Goal: Task Accomplishment & Management: Manage account settings

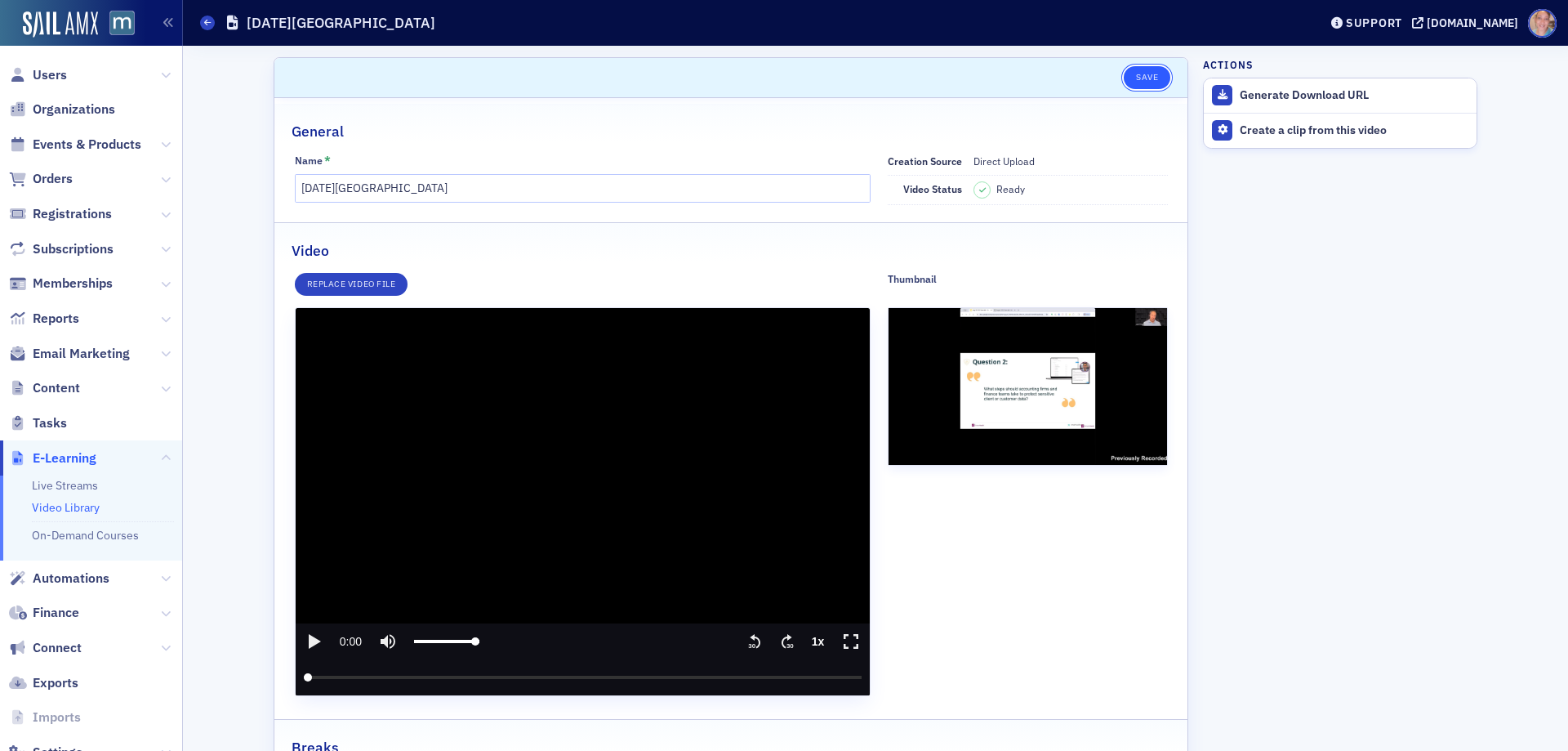
click at [1144, 74] on button "Save" at bounding box center [1148, 77] width 47 height 23
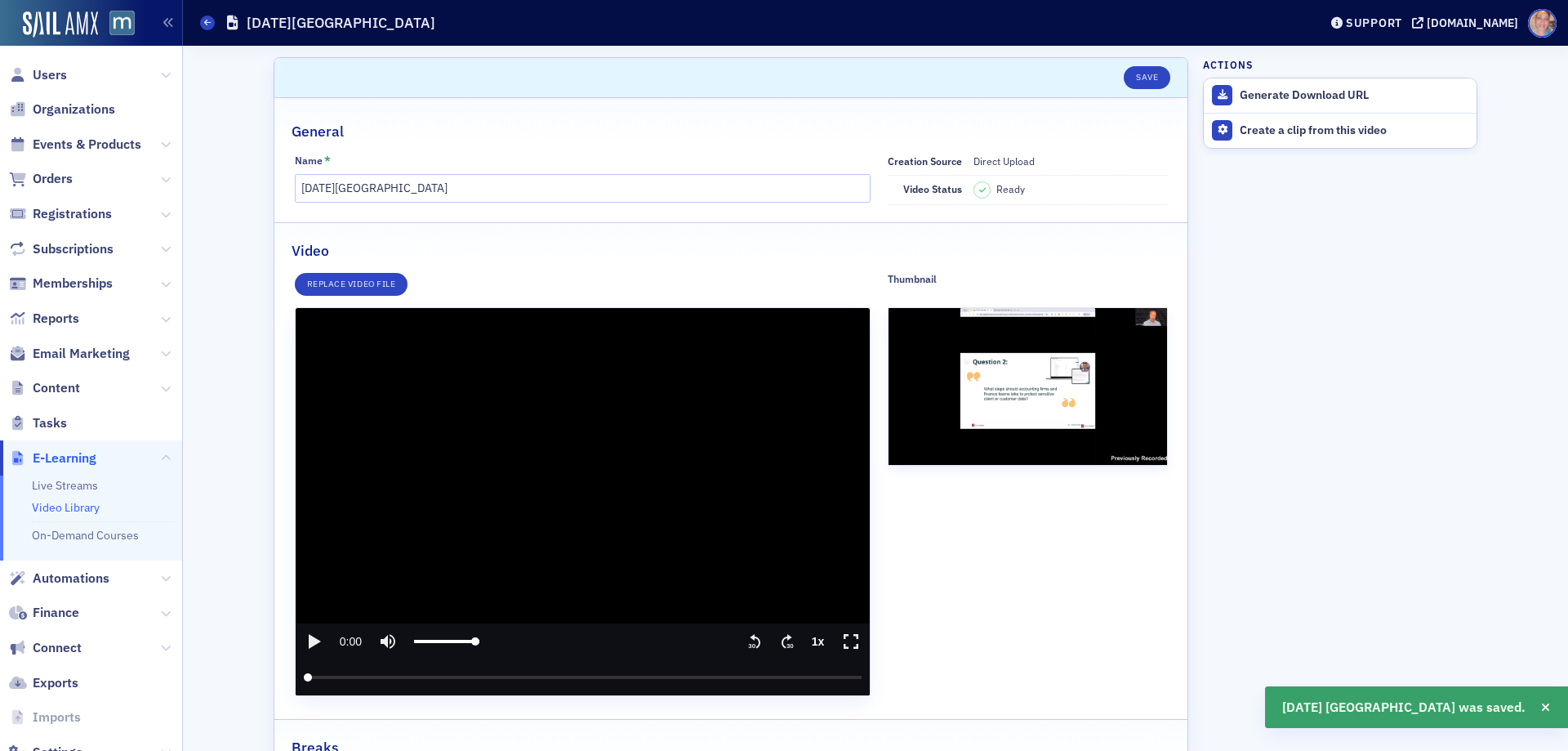
click at [309, 637] on icon "play" at bounding box center [314, 641] width 12 height 15
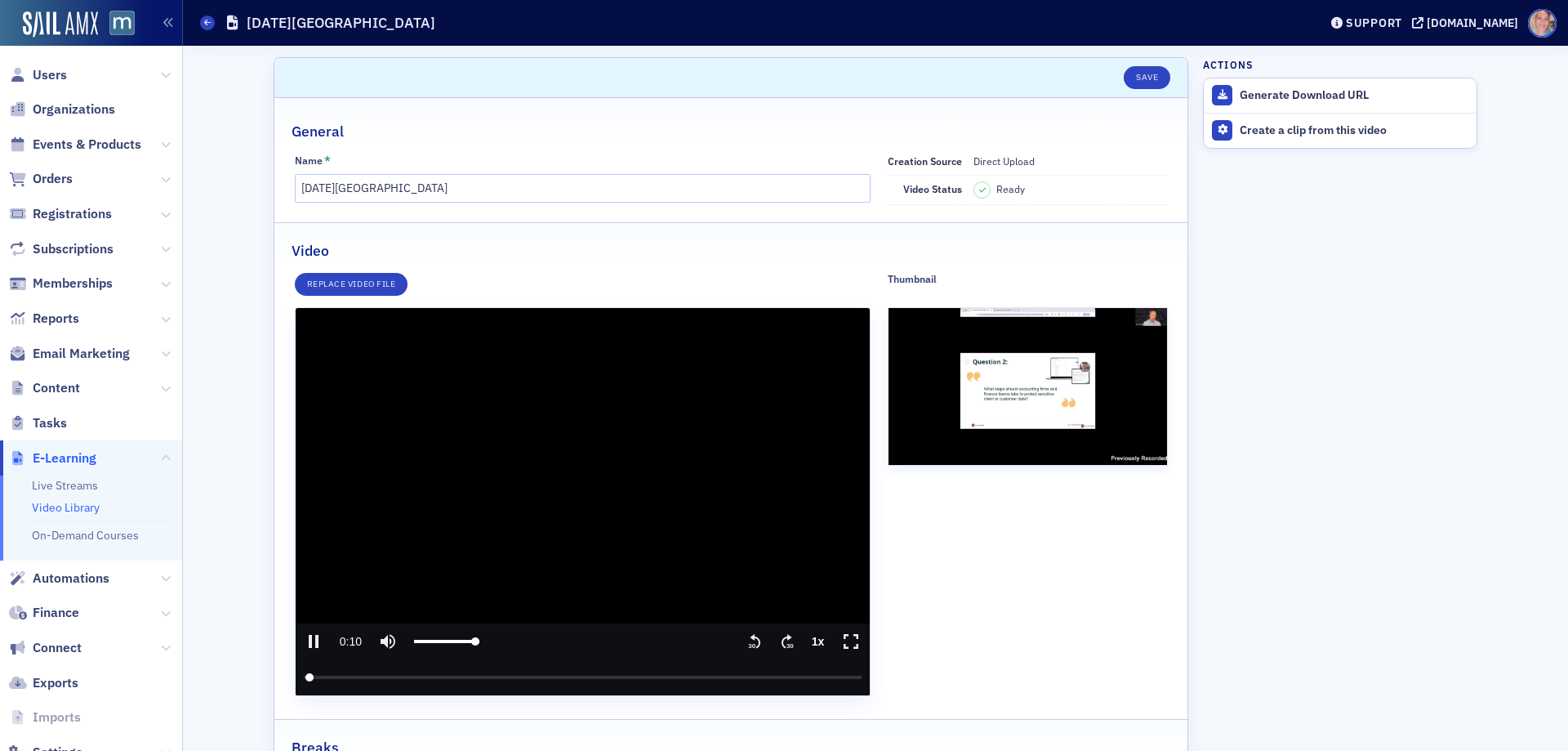
click at [309, 637] on icon "pause" at bounding box center [313, 641] width 9 height 13
type input "10.677529"
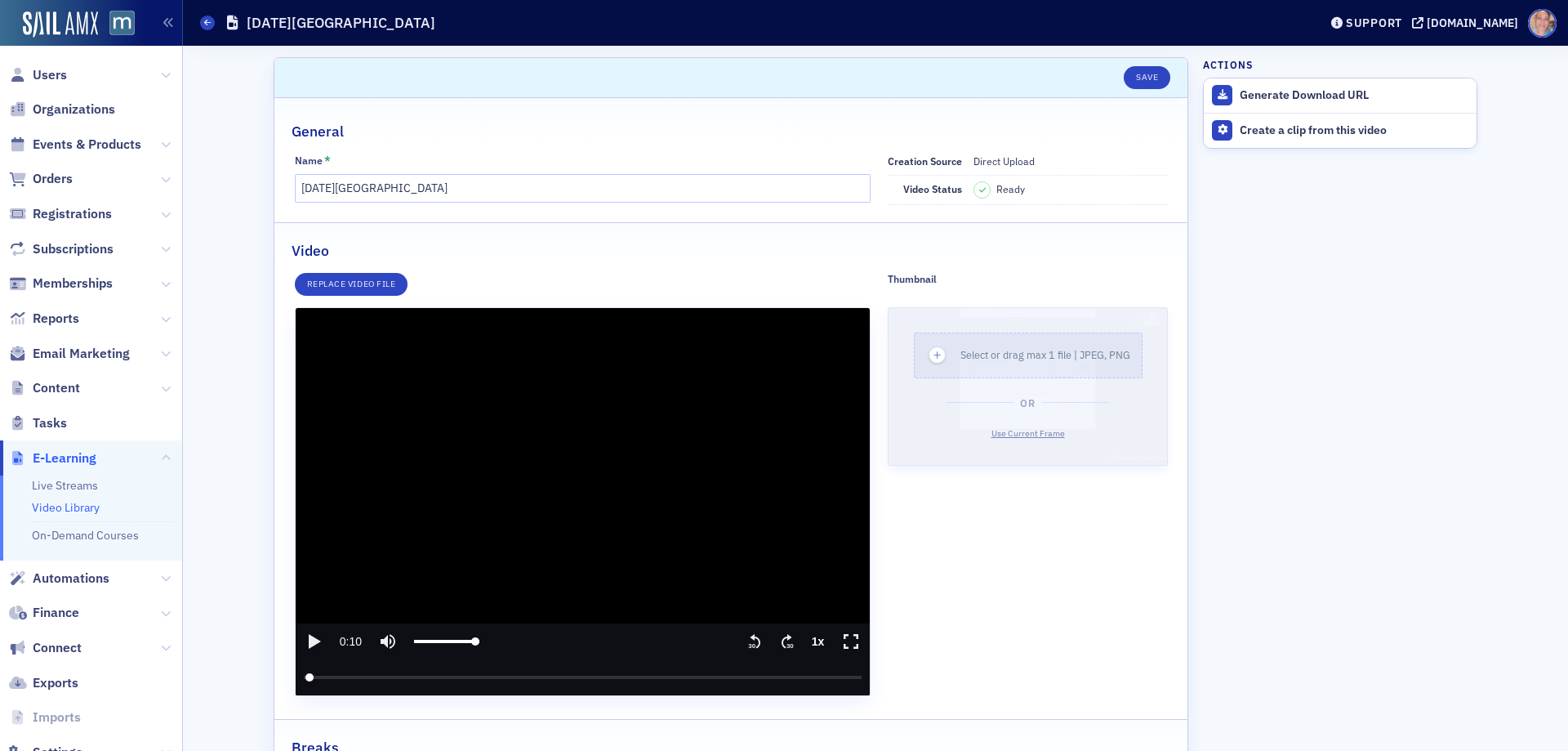
click at [1011, 437] on span "Use Current Frame" at bounding box center [1028, 433] width 73 height 11
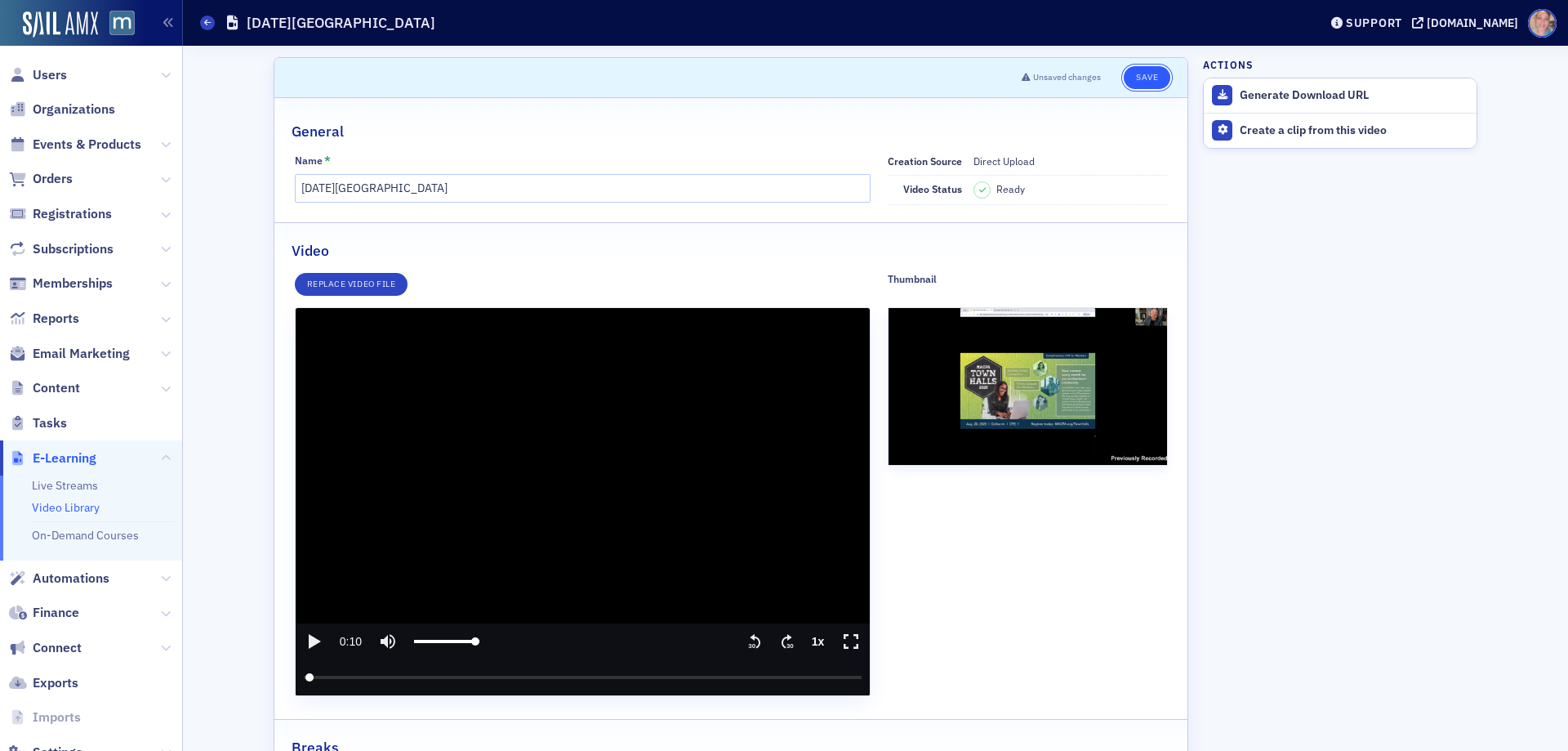
click at [1140, 79] on button "Save" at bounding box center [1148, 77] width 47 height 23
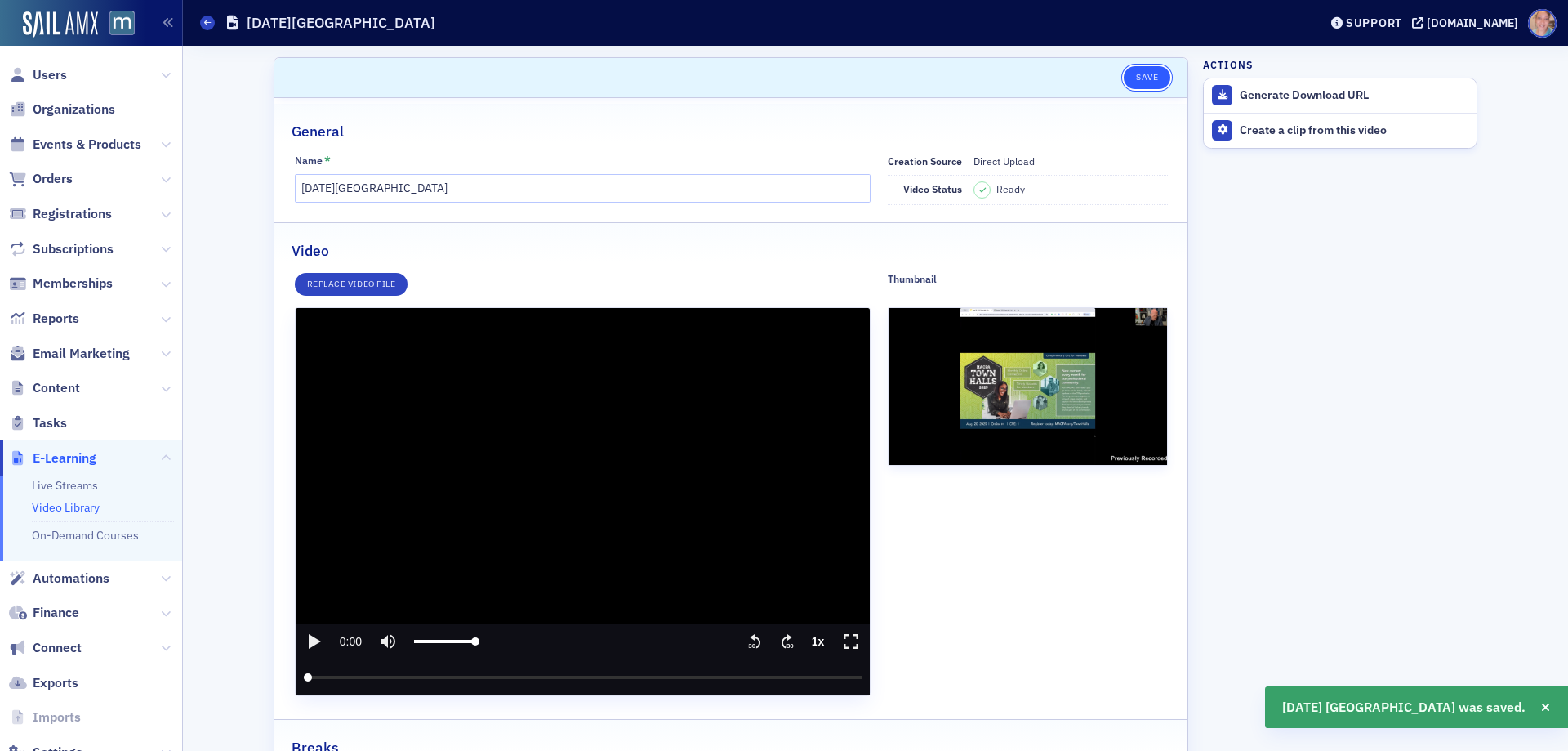
click at [1144, 78] on button "Save" at bounding box center [1148, 77] width 47 height 23
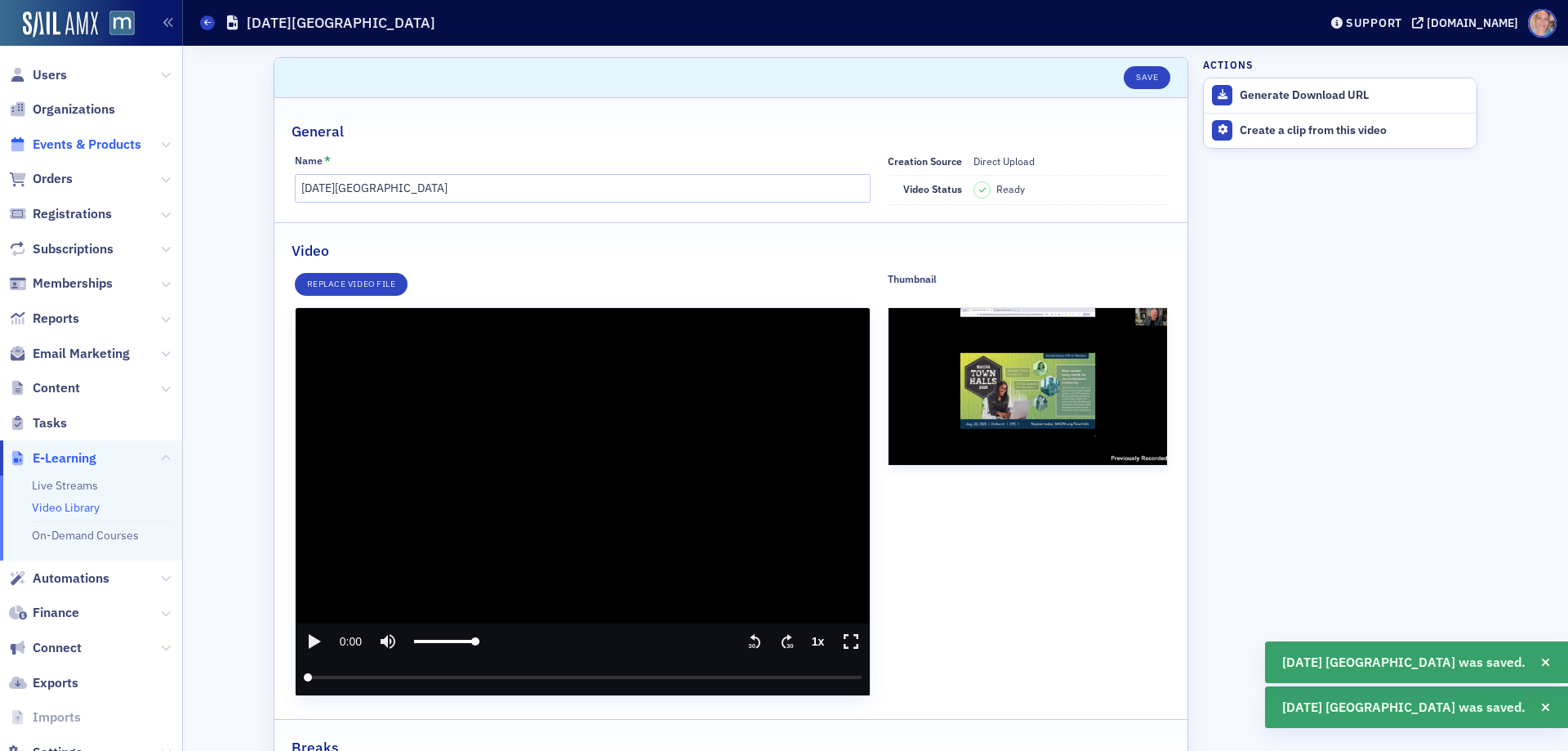
click at [81, 144] on span "Events & Products" at bounding box center [87, 144] width 109 height 18
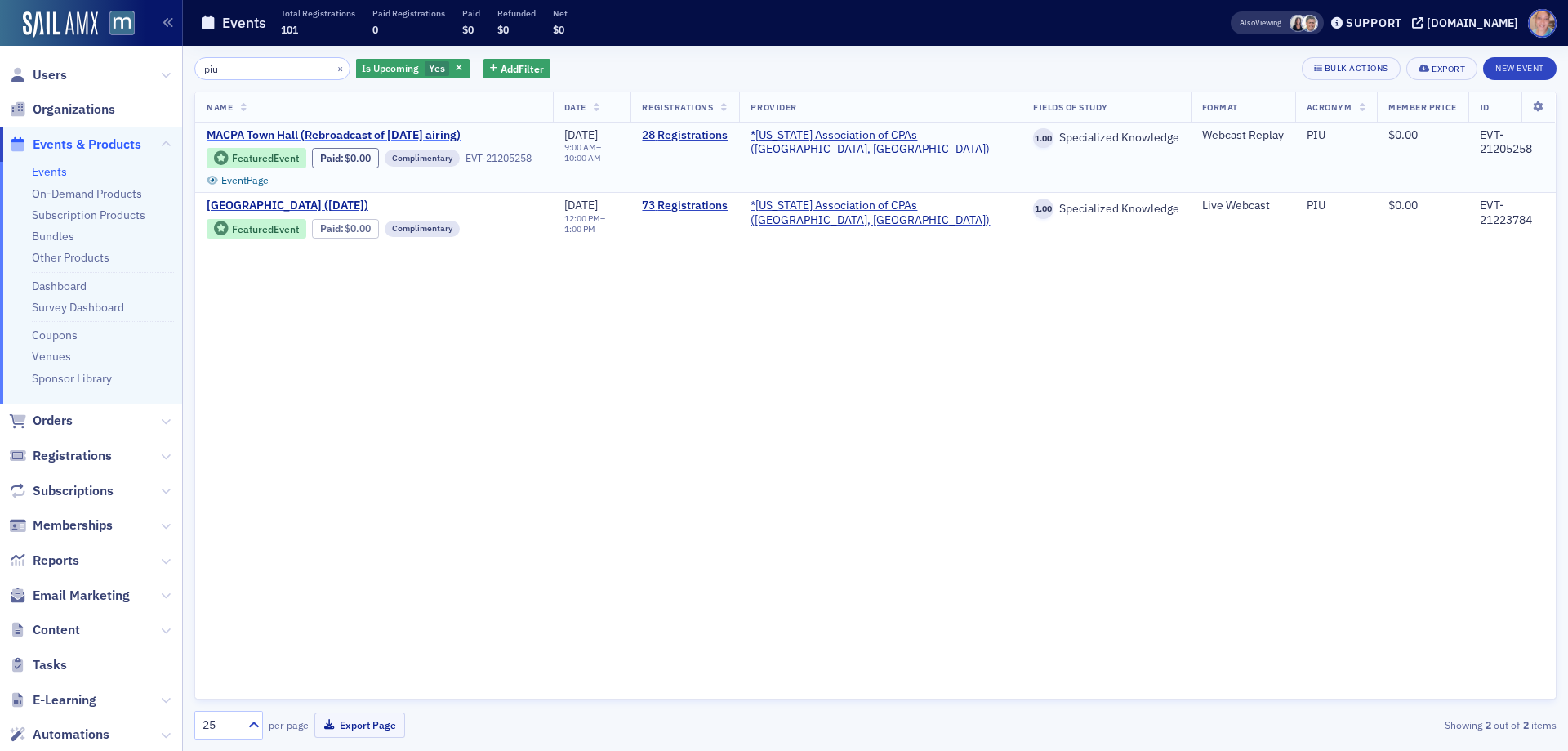
type input "piu"
click at [352, 133] on span "MACPA Town Hall (Rebroadcast of August 2025 airing)" at bounding box center [343, 136] width 274 height 15
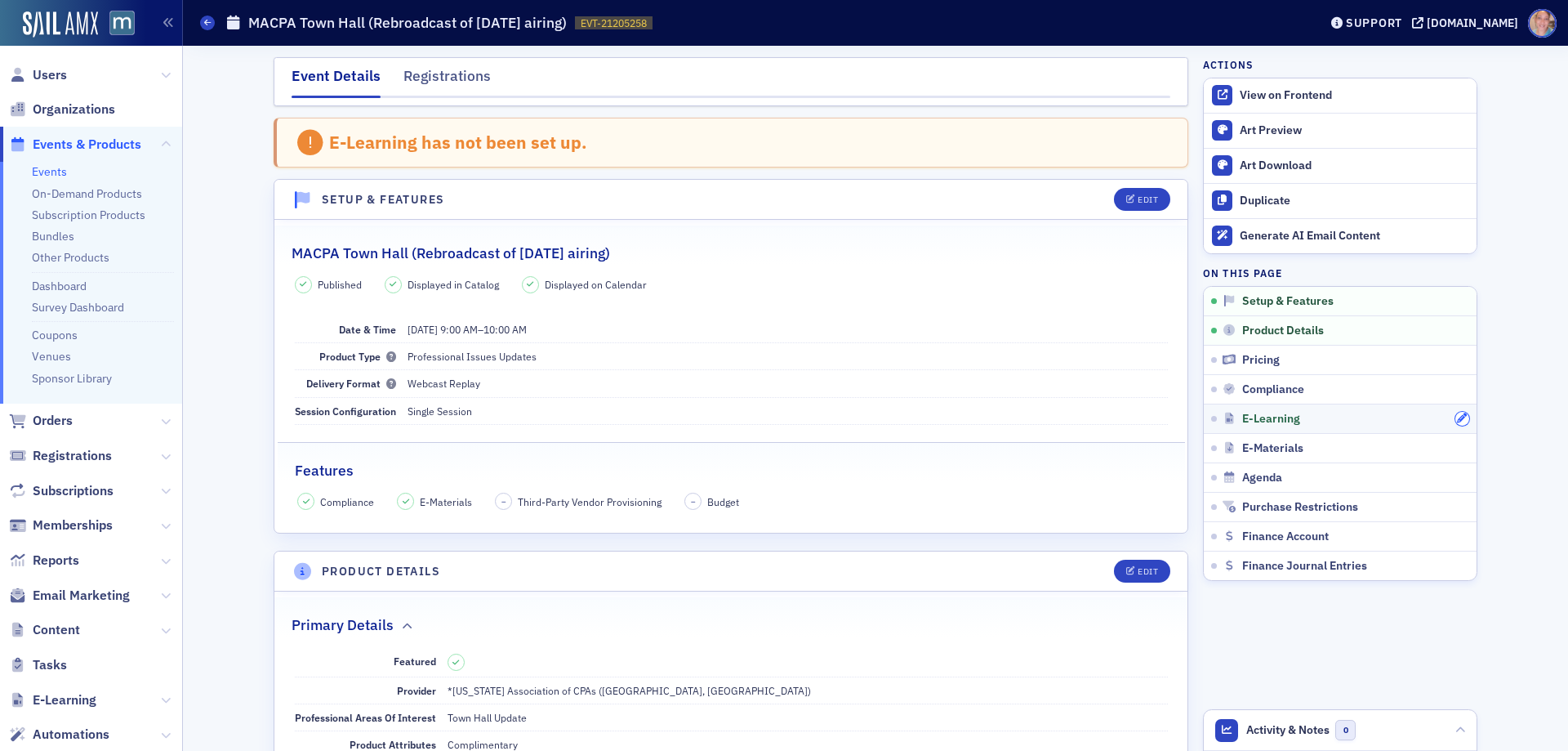
click at [1457, 419] on icon "button" at bounding box center [1462, 418] width 9 height 9
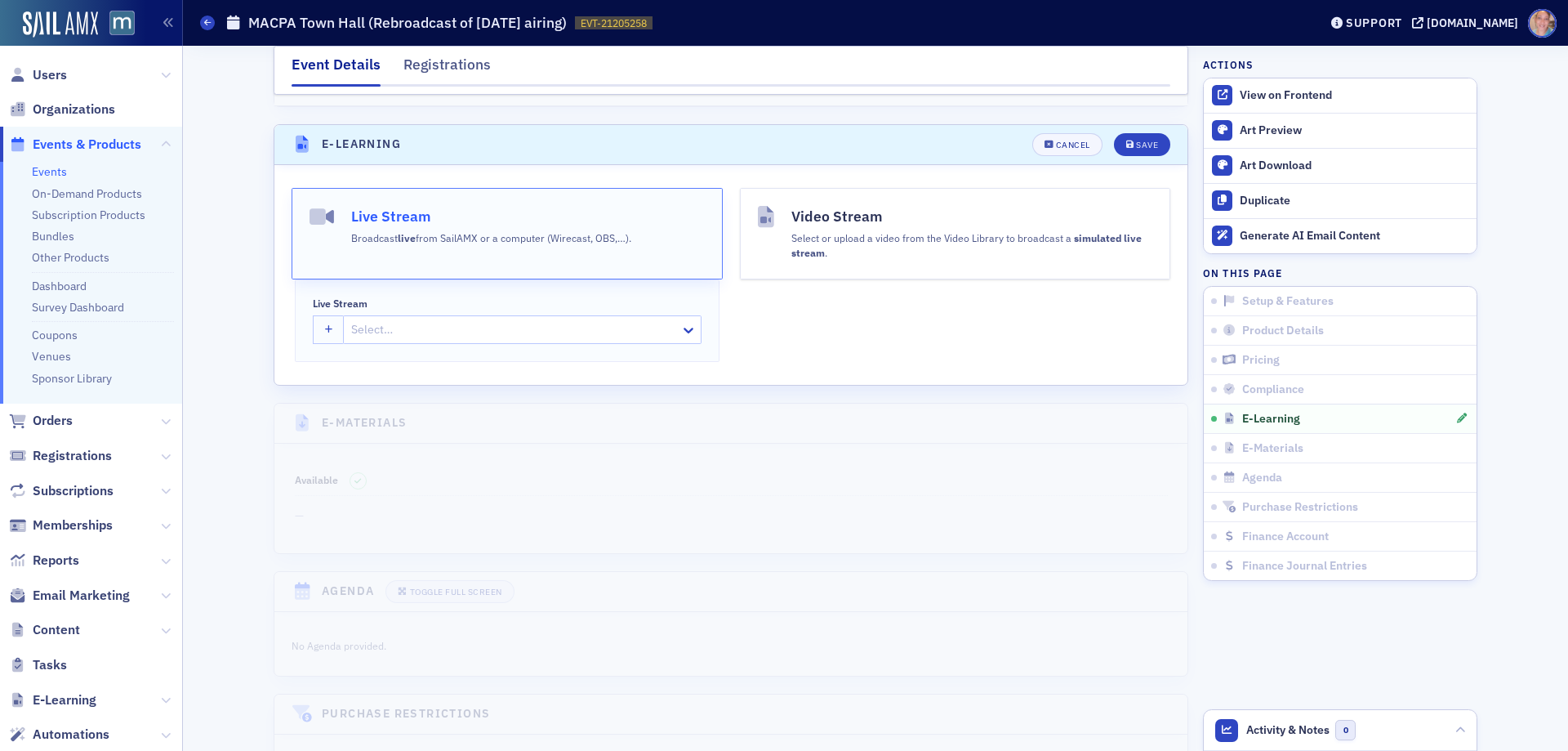
scroll to position [2233, 0]
click at [872, 219] on div "Select or upload a video from the Video Library to broadcast a simulated live s…" at bounding box center [972, 235] width 362 height 33
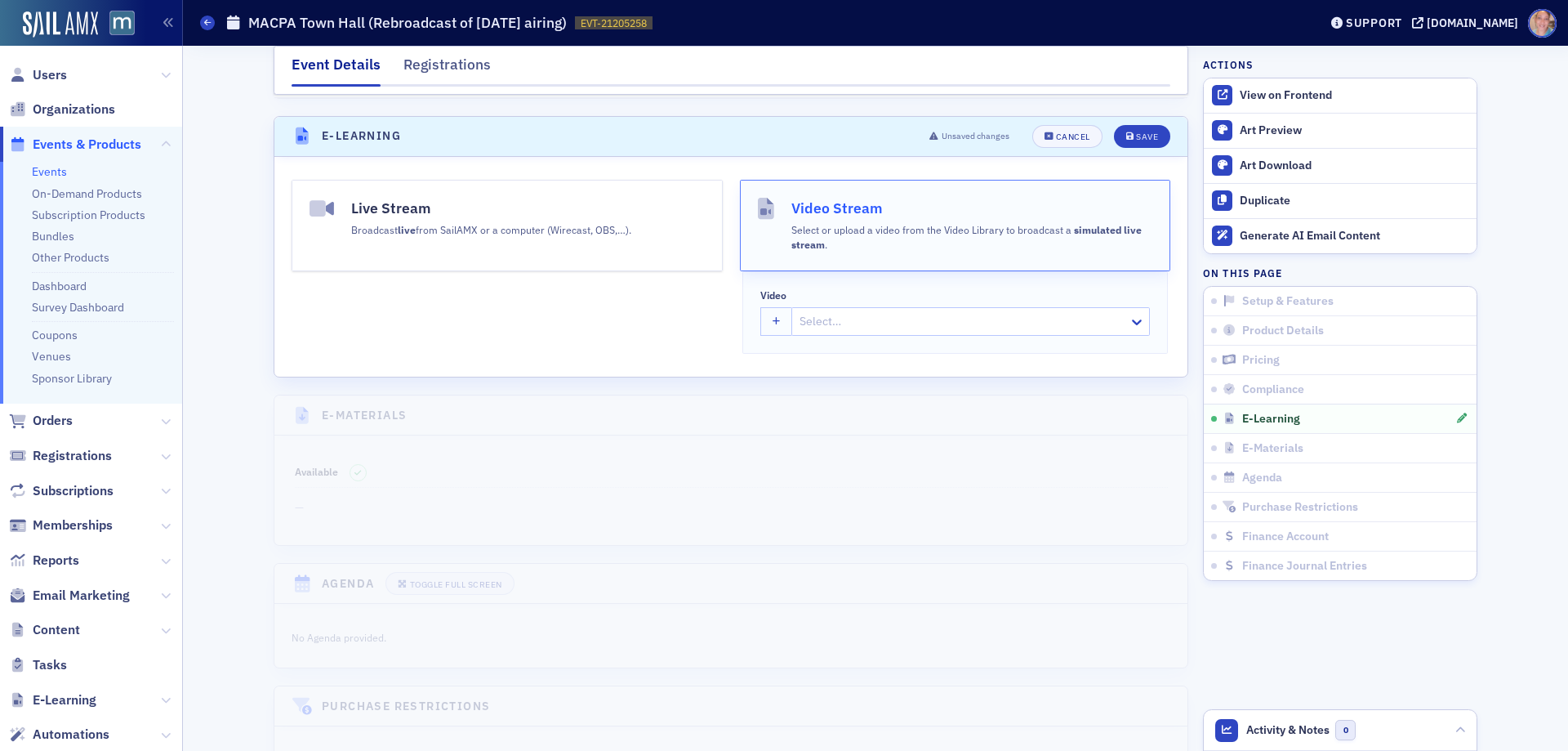
click at [842, 312] on div at bounding box center [962, 322] width 329 height 21
type input "august"
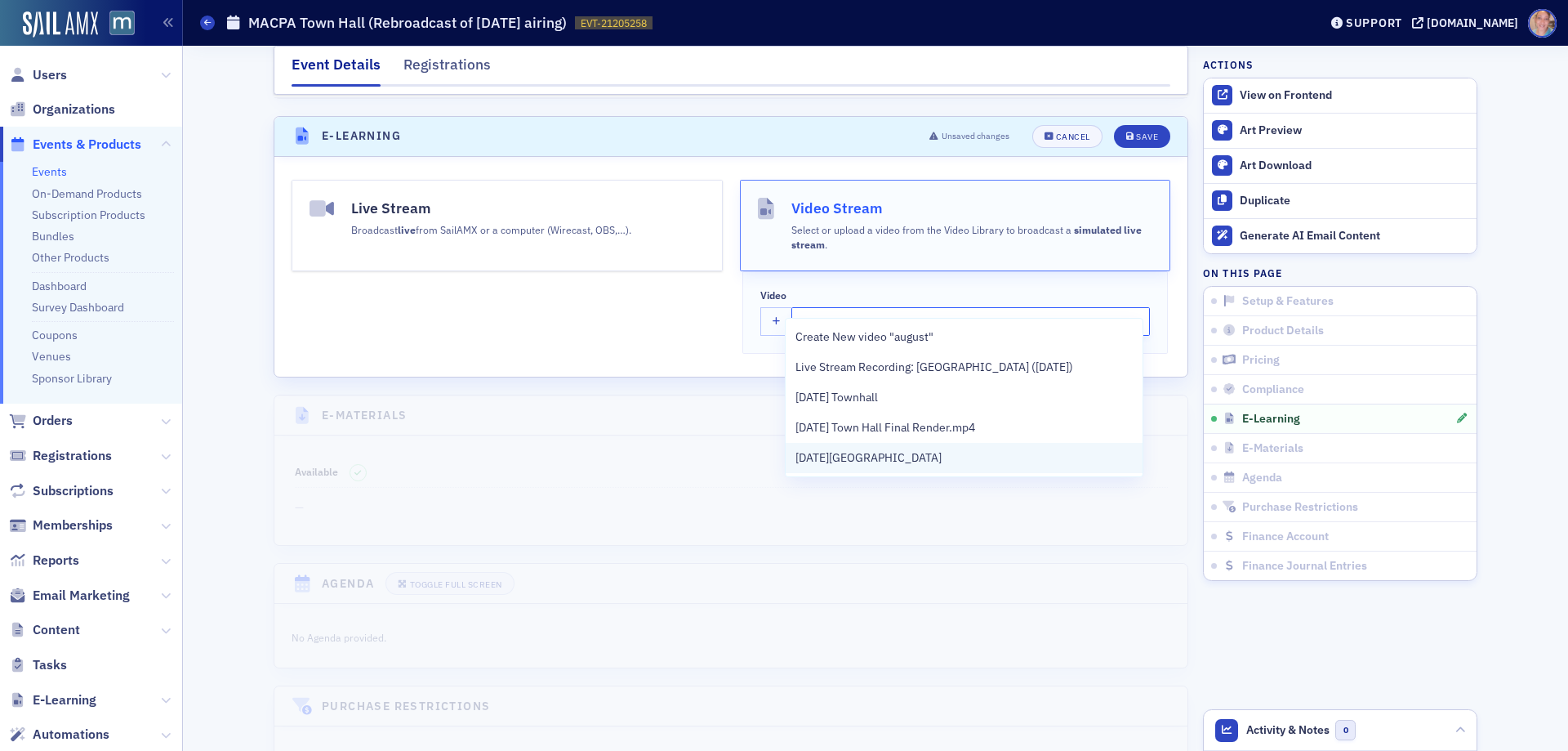
click at [889, 457] on span "[DATE][GEOGRAPHIC_DATA]" at bounding box center [869, 458] width 146 height 17
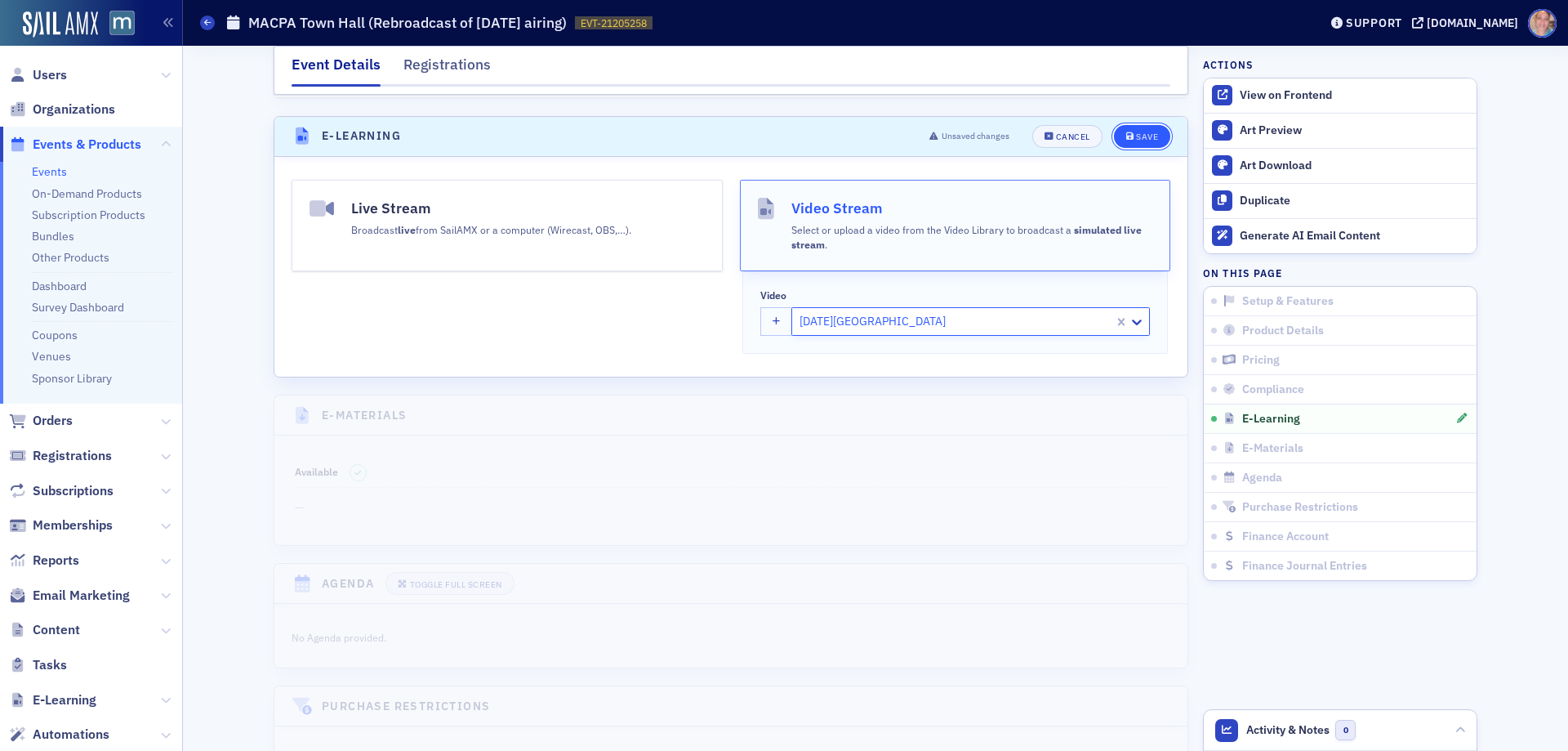
click at [1139, 132] on div "Save" at bounding box center [1147, 137] width 22 height 9
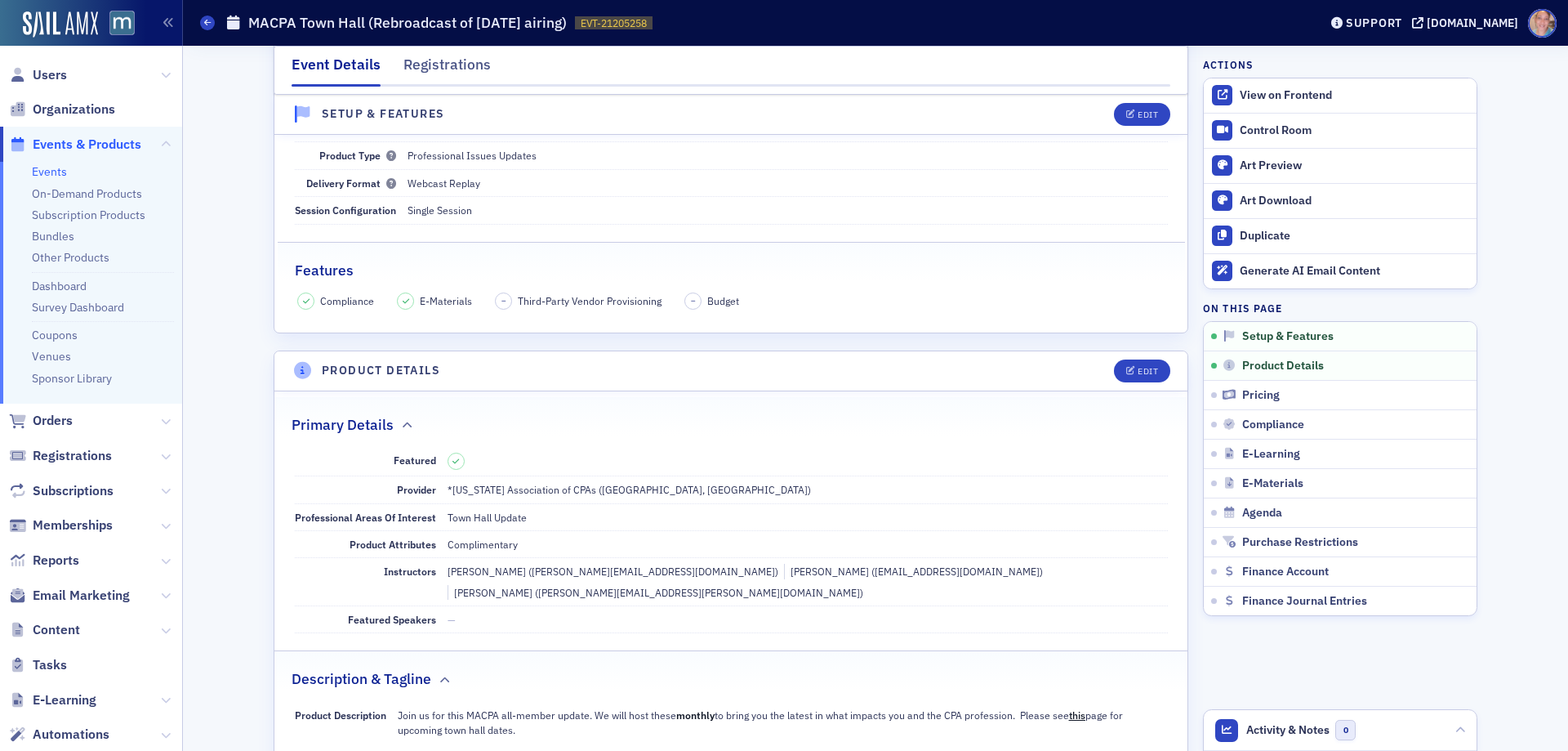
scroll to position [490, 0]
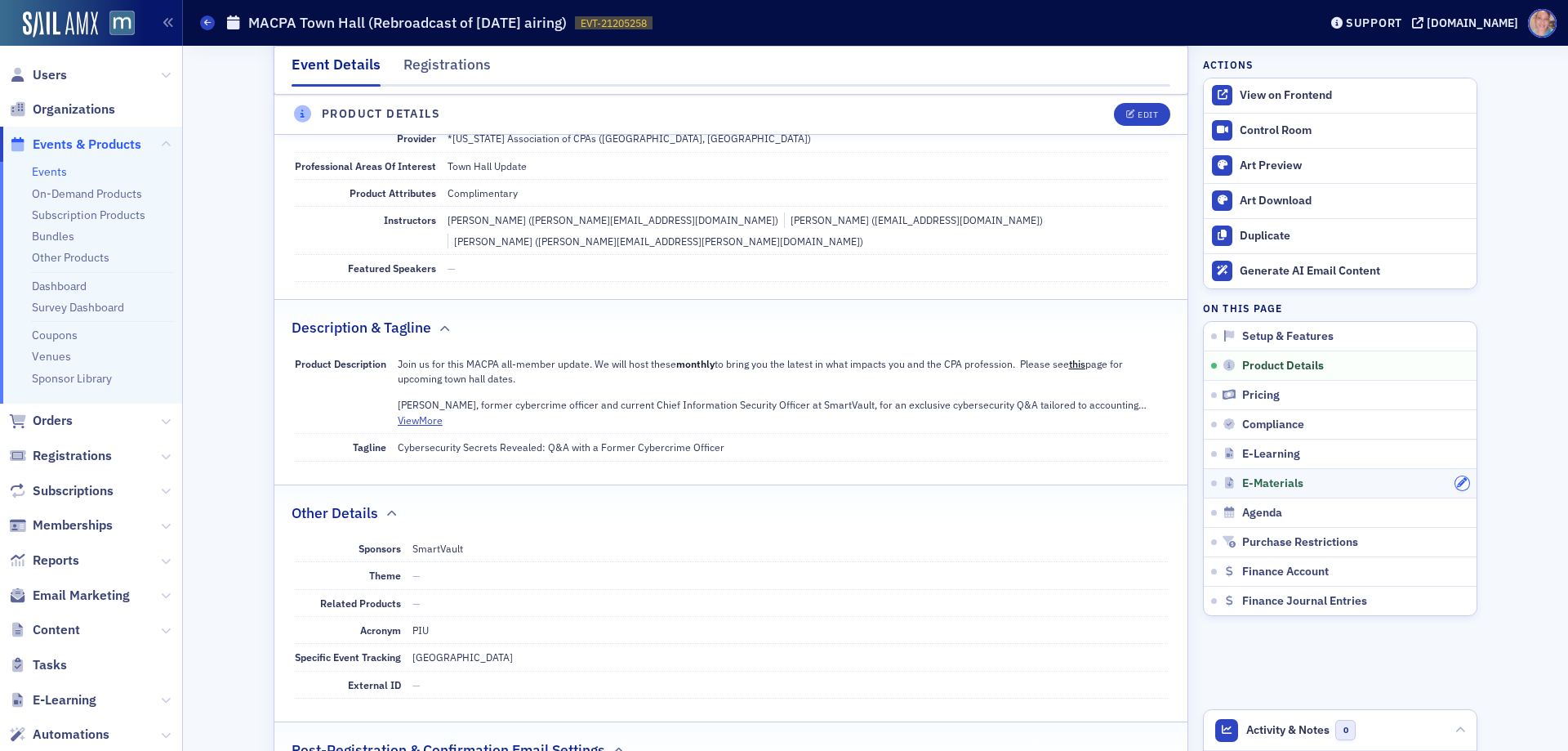
click at [1457, 483] on icon "button" at bounding box center [1462, 483] width 9 height 9
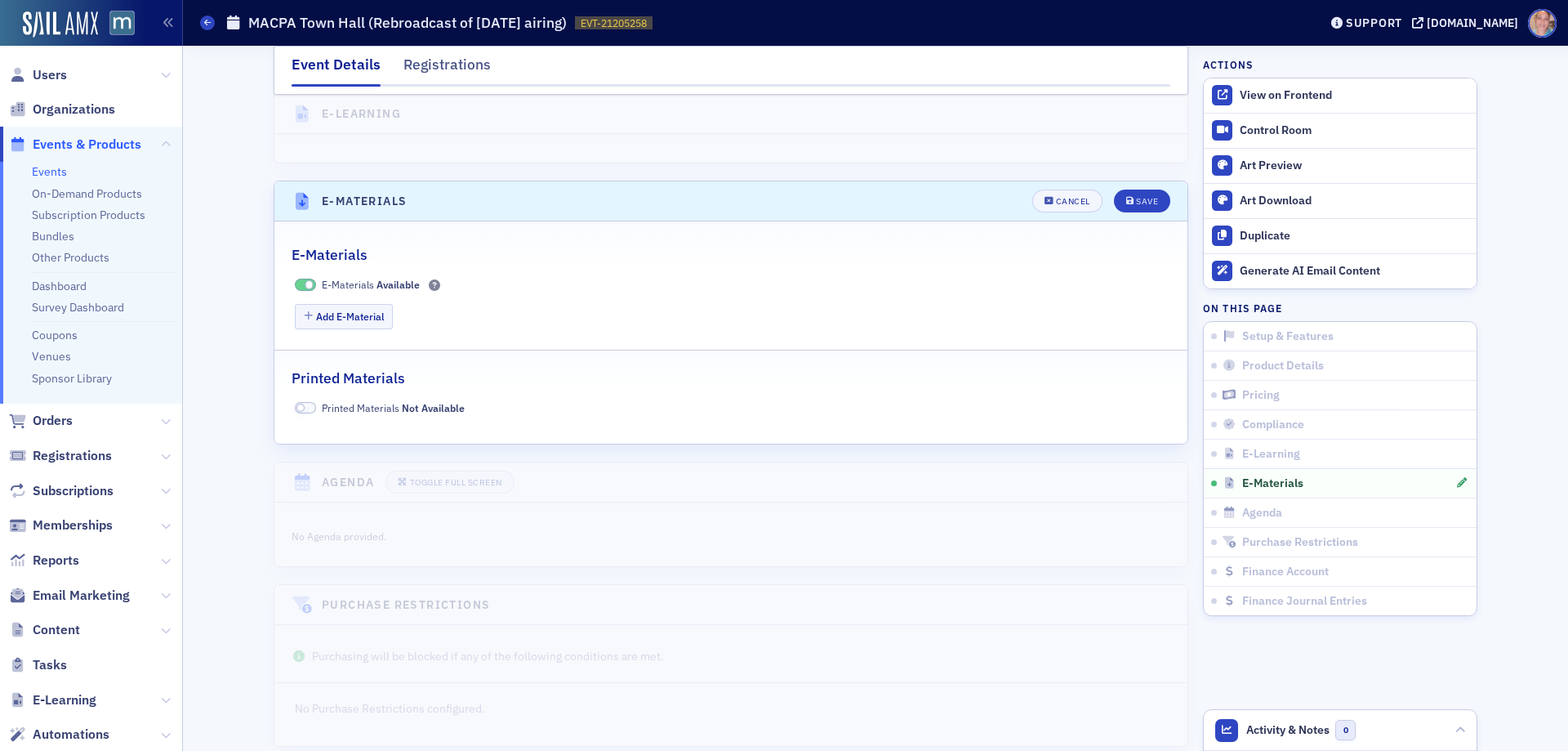
scroll to position [2353, 0]
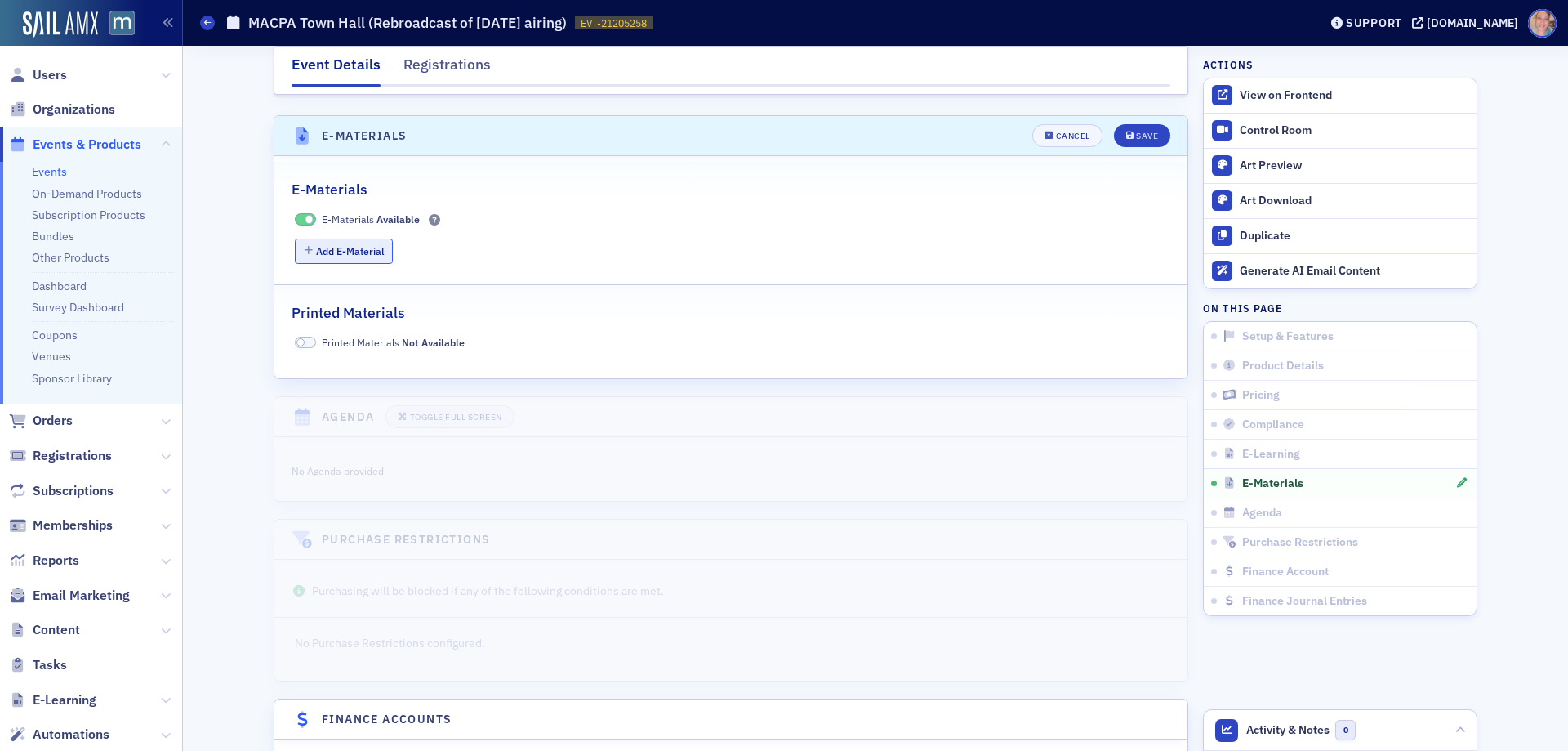
click at [328, 238] on button "Add E-Material" at bounding box center [343, 251] width 99 height 25
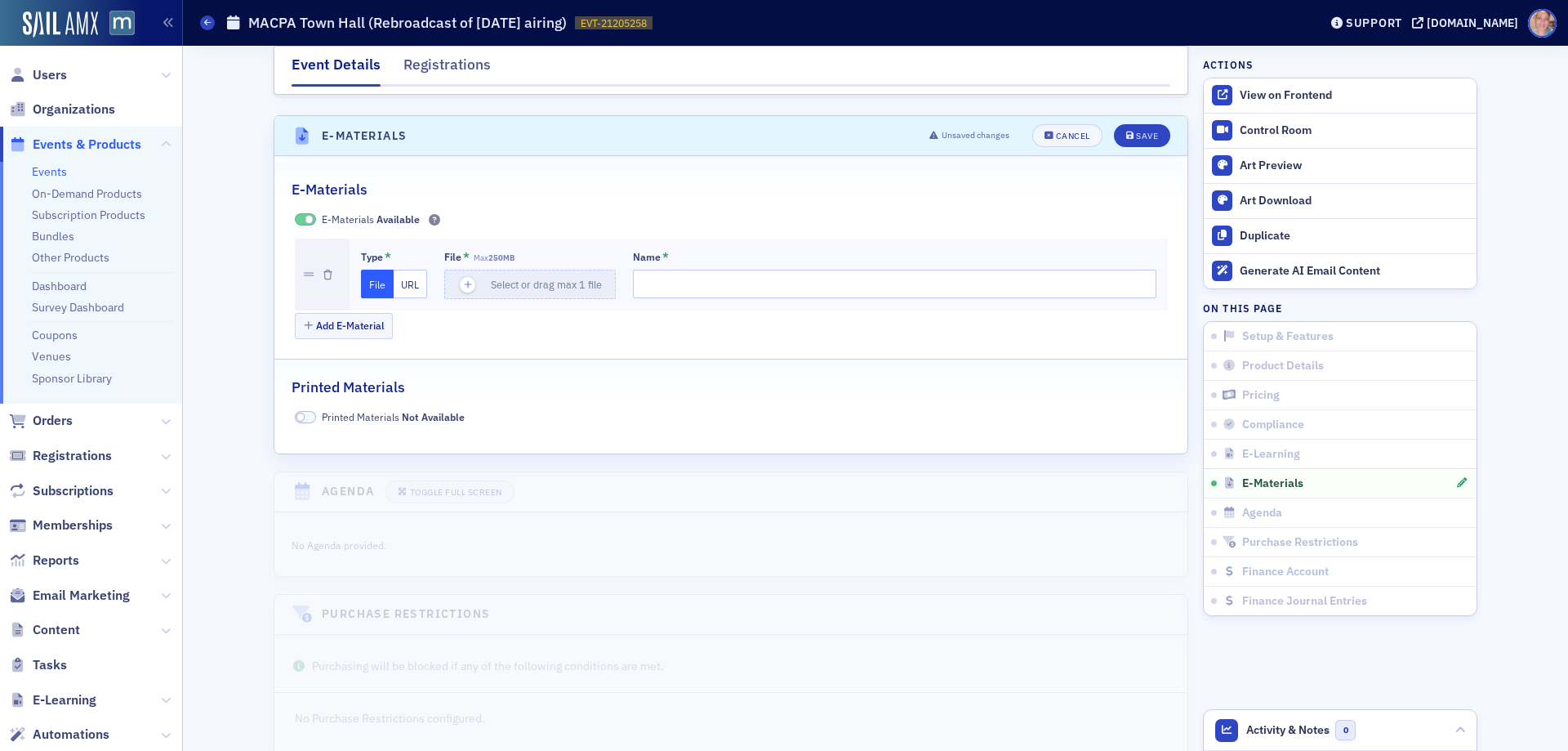
click at [394, 269] on button "URL" at bounding box center [411, 284] width 34 height 28
click at [481, 269] on input "url" at bounding box center [532, 284] width 176 height 28
paste input "[URL][DOMAIN_NAME]"
type input "[URL][DOMAIN_NAME]"
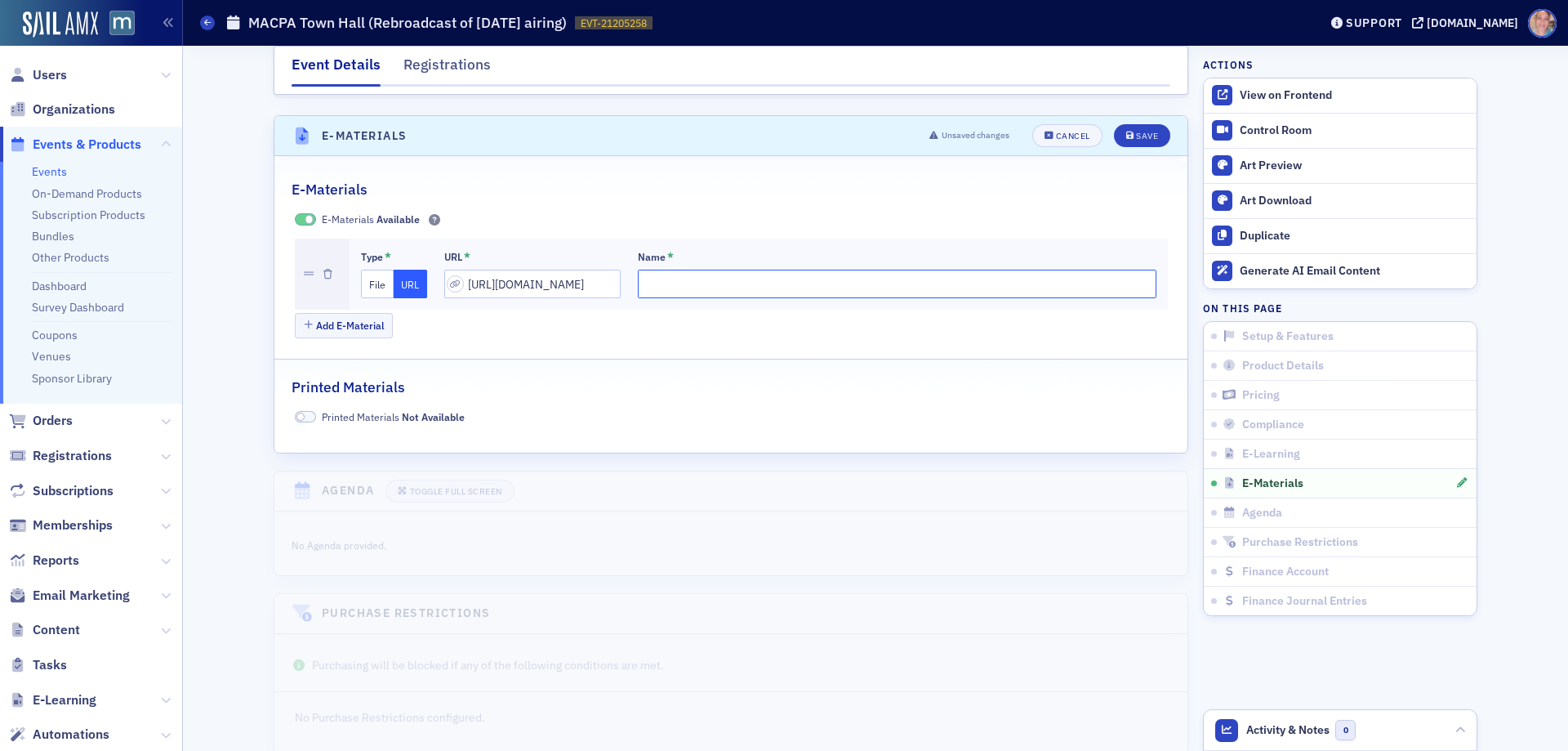
click at [698, 270] on input "Name *" at bounding box center [897, 284] width 519 height 28
type input "Presentation Materials"
click at [1146, 131] on div "Save" at bounding box center [1147, 136] width 22 height 9
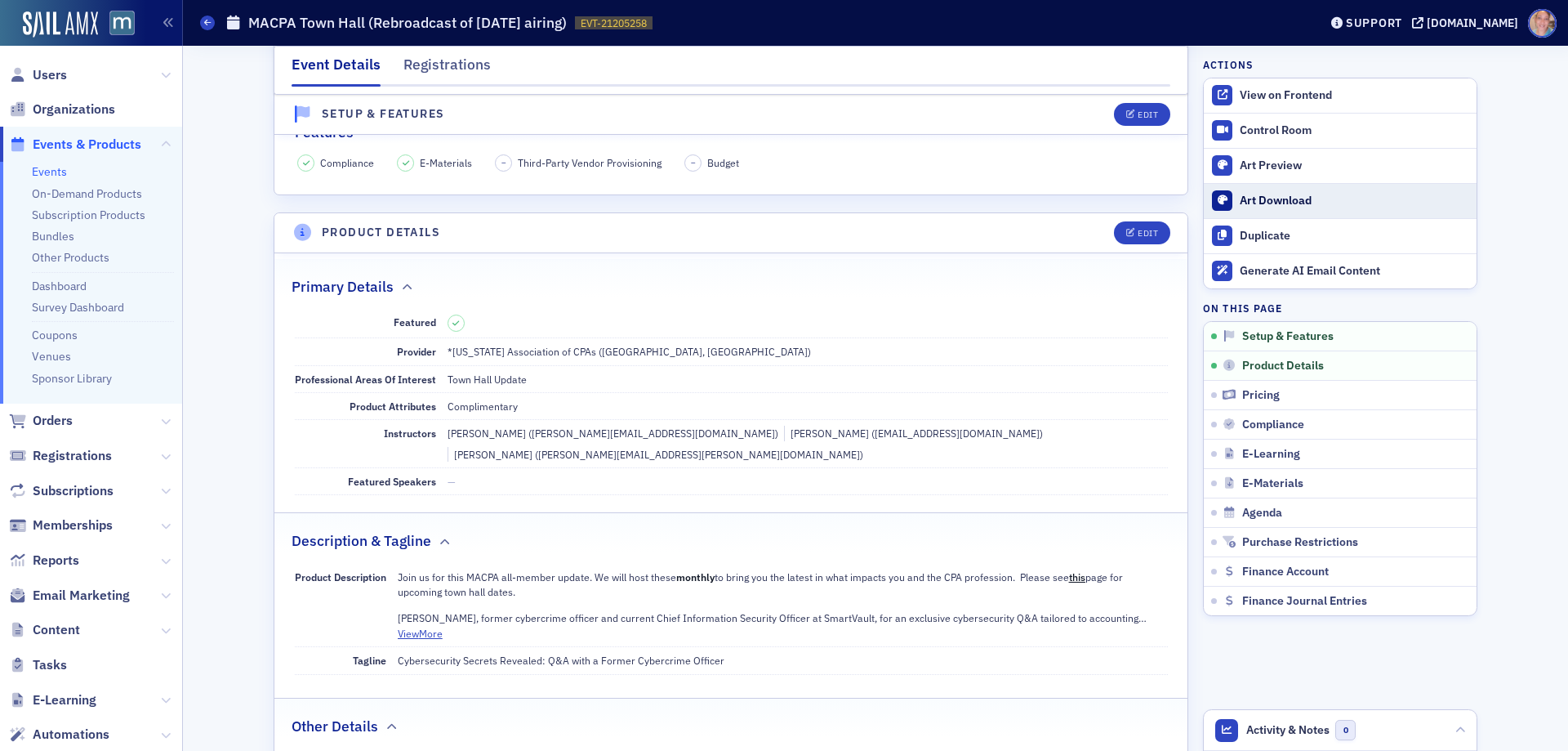
scroll to position [147, 0]
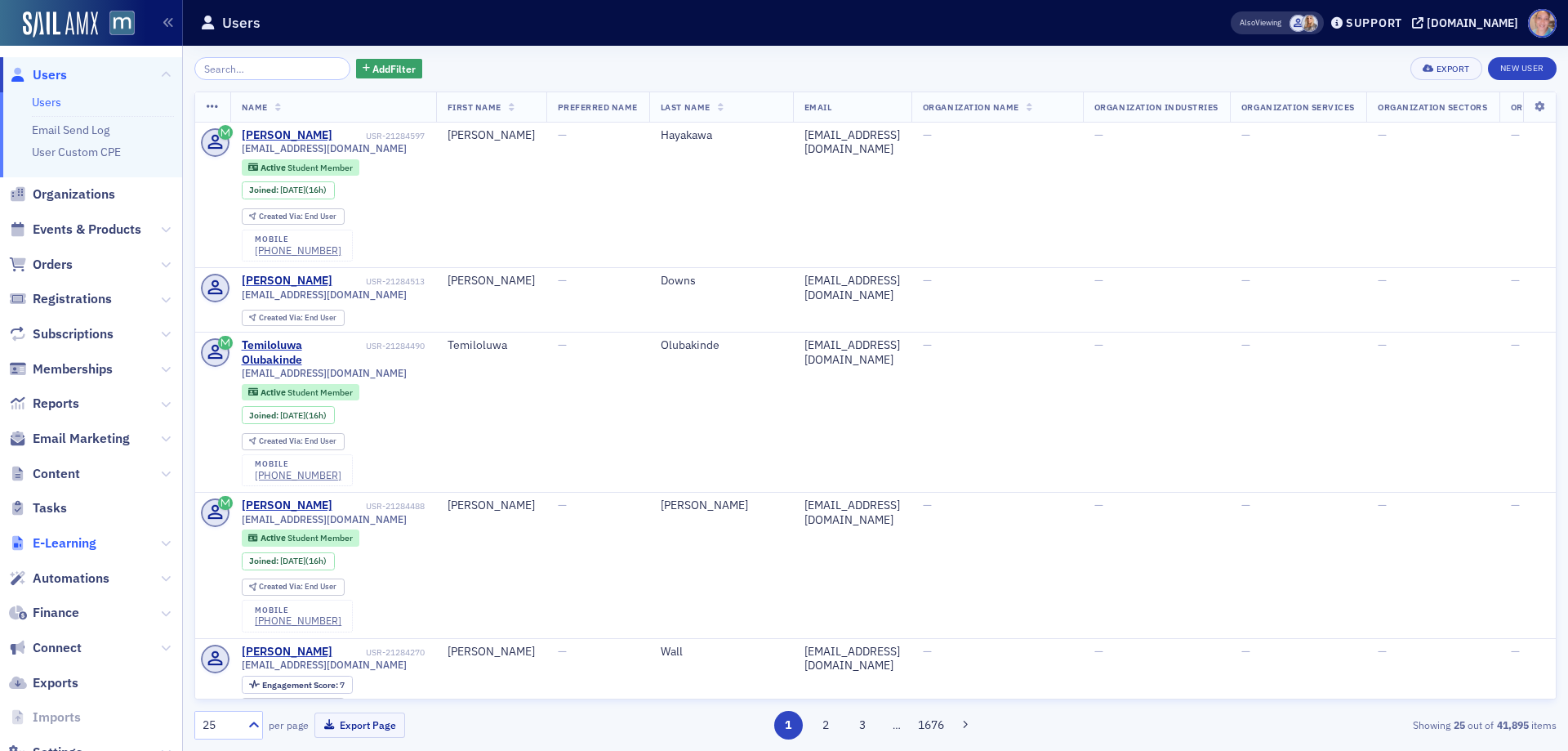
click at [72, 542] on span "E-Learning" at bounding box center [65, 543] width 64 height 18
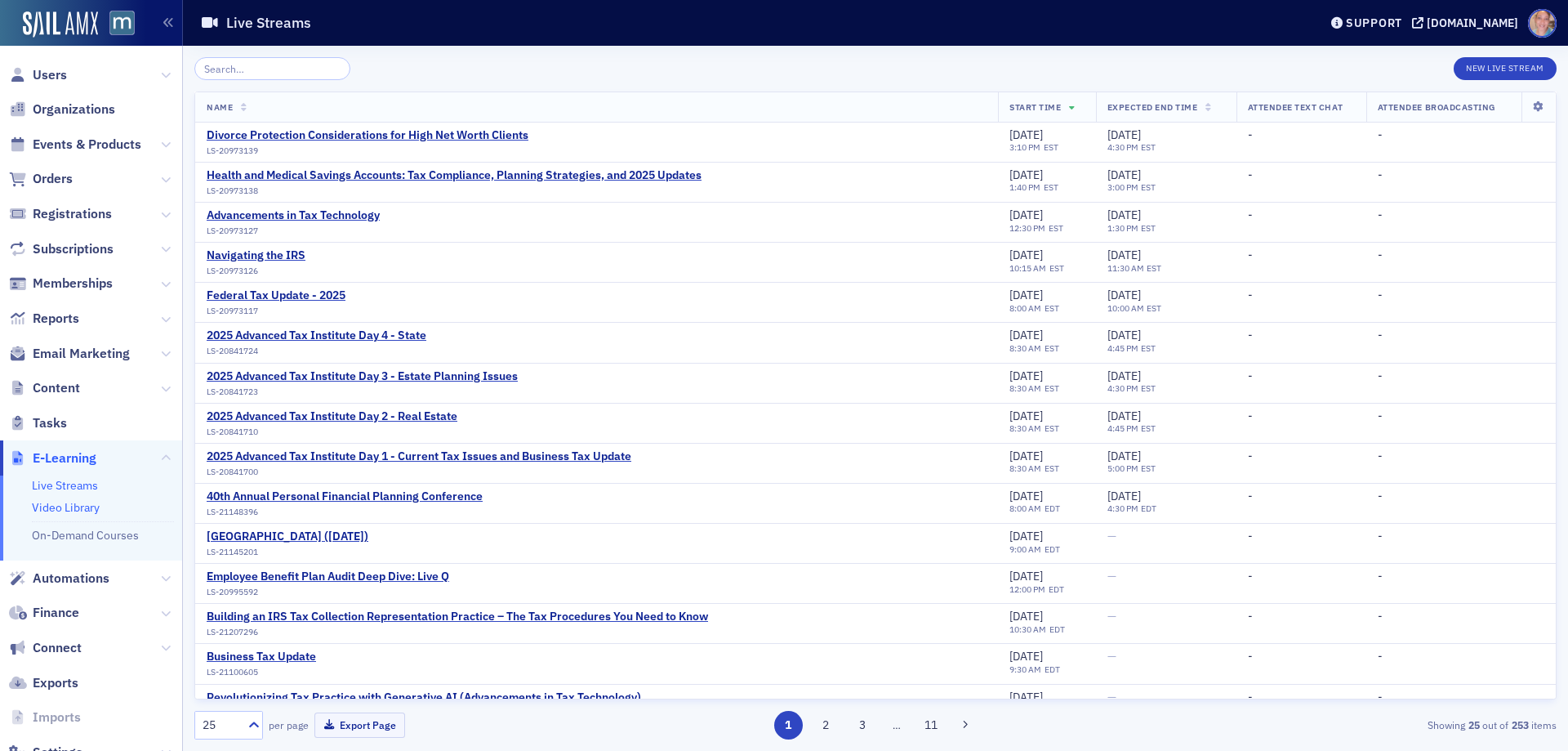
click at [91, 503] on link "Video Library" at bounding box center [66, 508] width 68 height 15
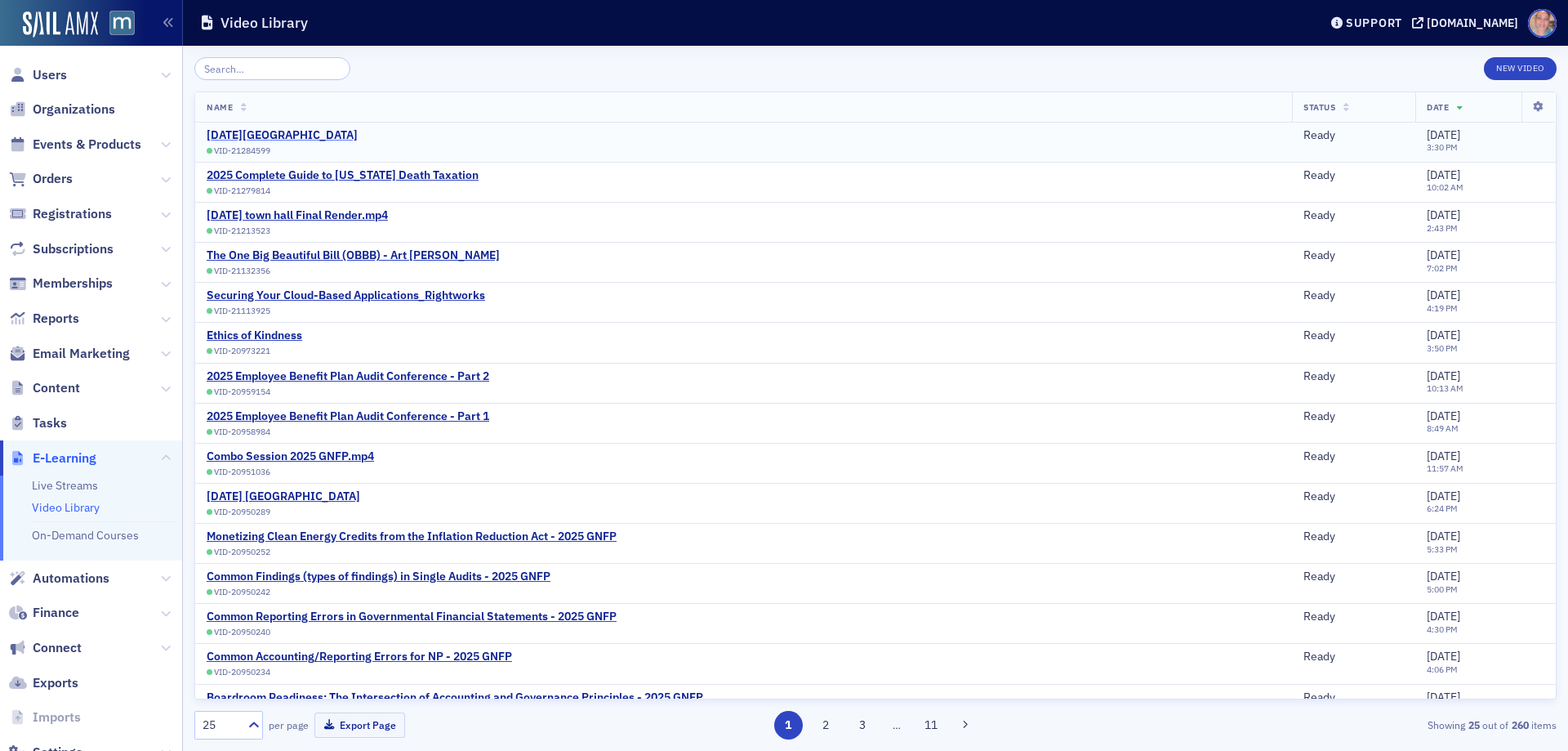
click at [308, 136] on div "[DATE][GEOGRAPHIC_DATA]" at bounding box center [282, 136] width 151 height 15
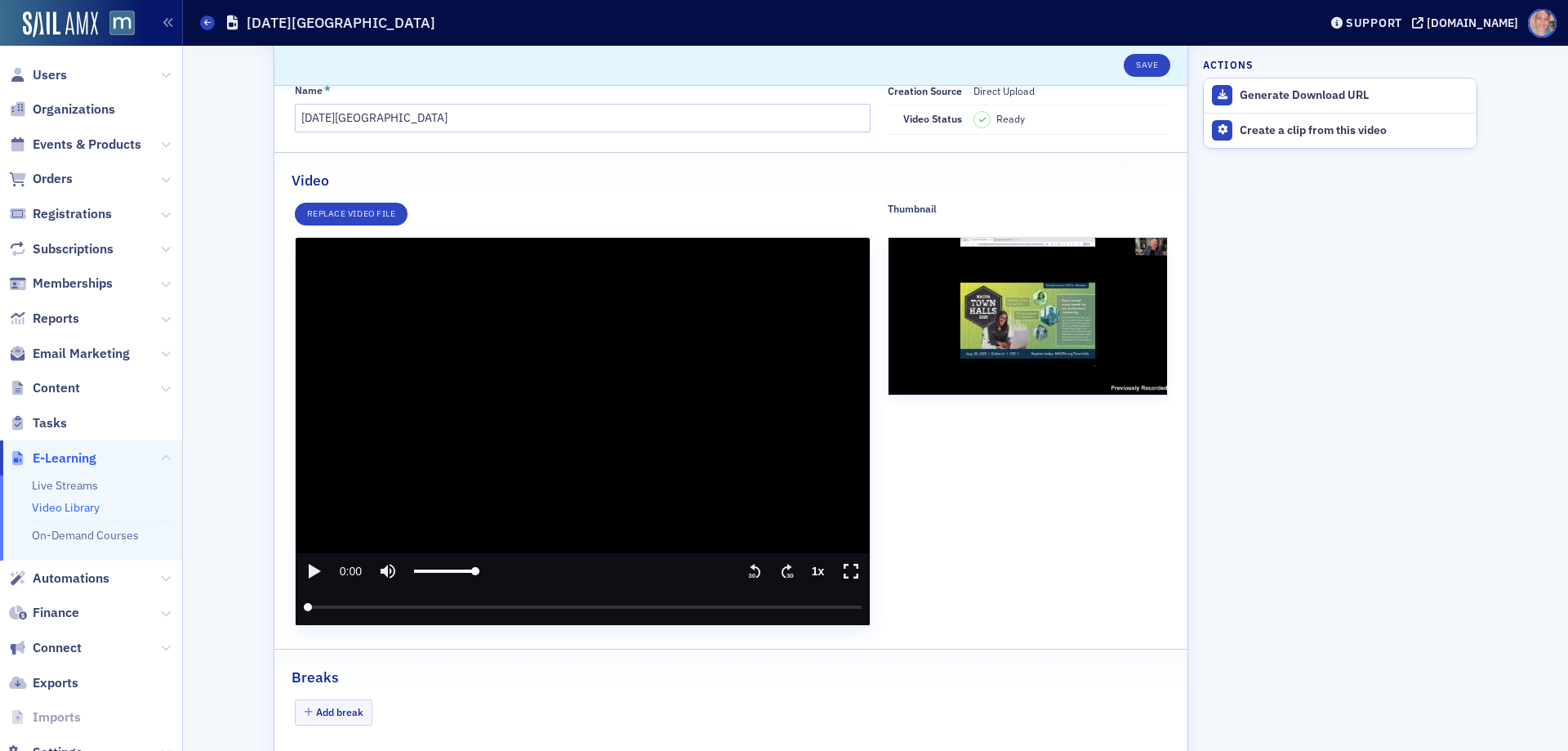
scroll to position [226, 0]
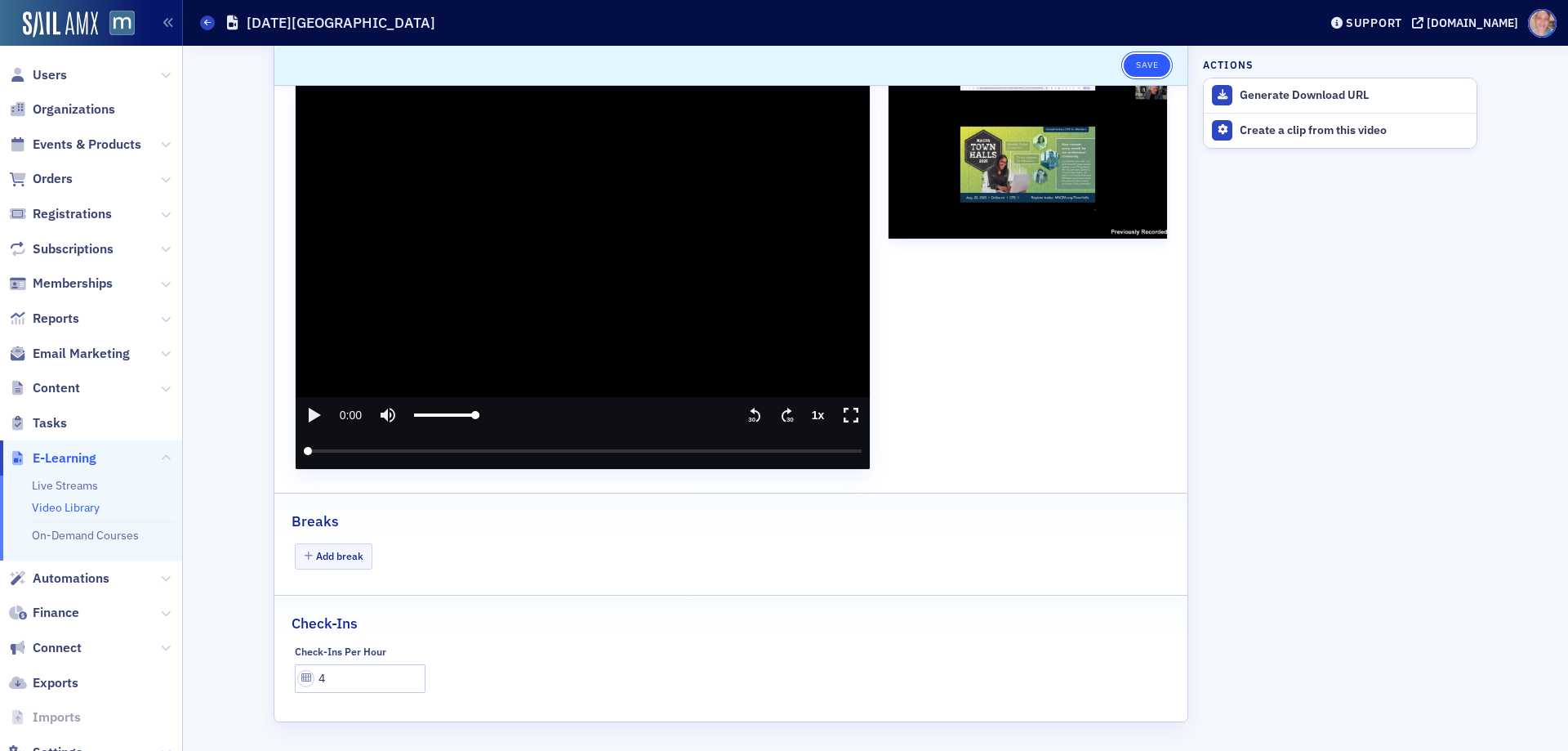
click at [1145, 62] on button "Save" at bounding box center [1148, 65] width 47 height 23
click at [59, 142] on span "Events & Products" at bounding box center [87, 144] width 109 height 18
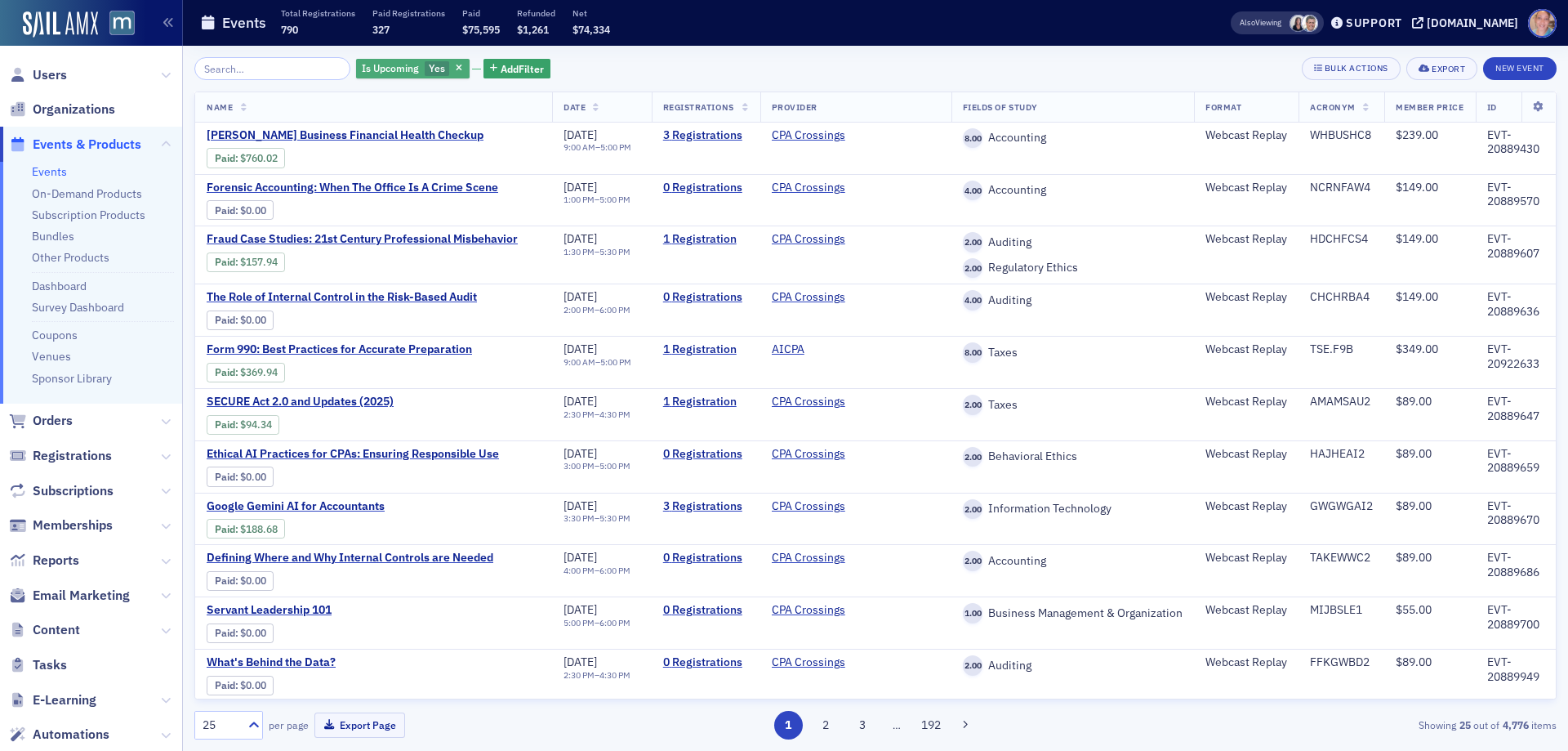
click at [401, 70] on span "Is Upcoming" at bounding box center [389, 69] width 63 height 16
click at [520, 73] on label "No" at bounding box center [524, 69] width 34 height 15
click at [520, 73] on input "No" at bounding box center [514, 69] width 15 height 15
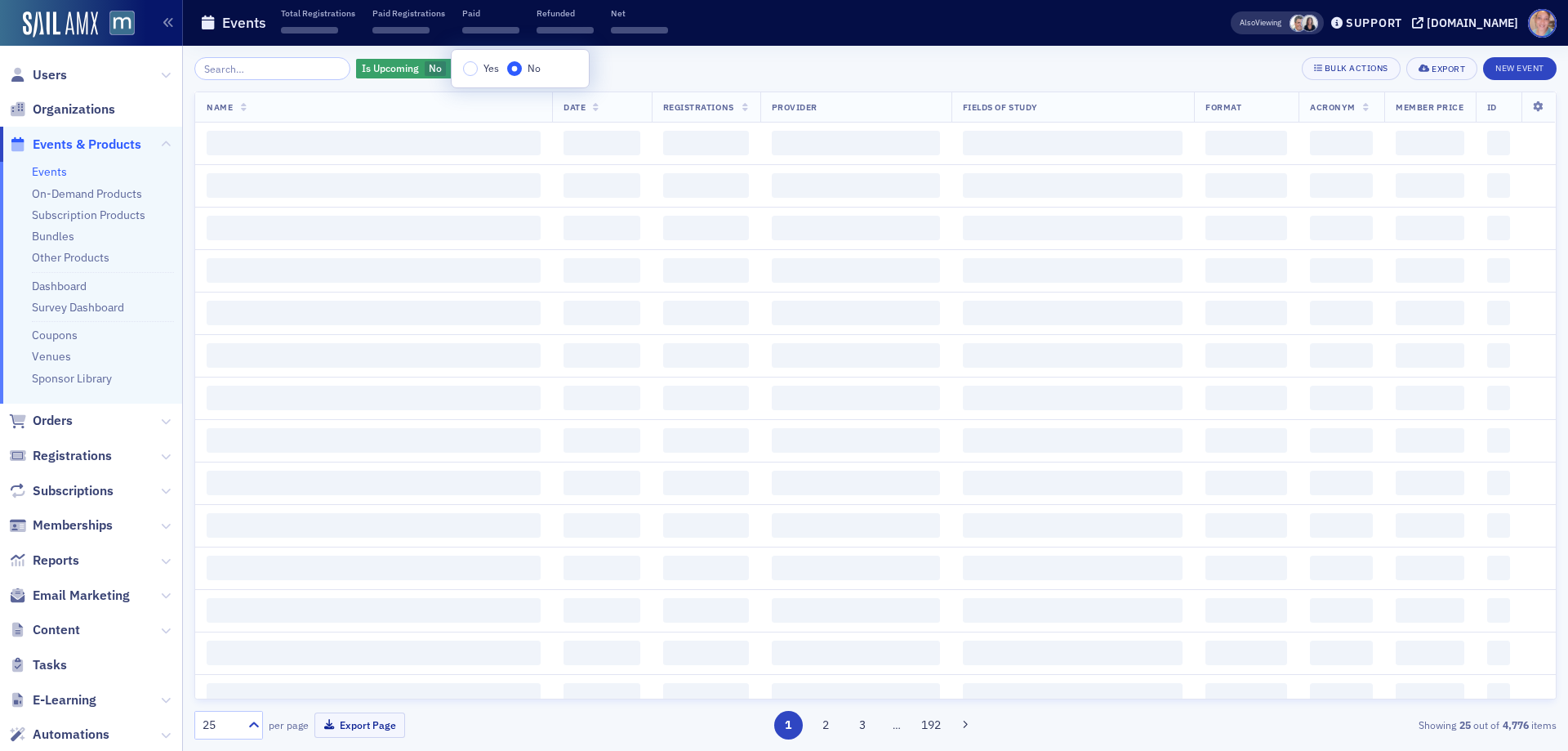
drag, startPoint x: 647, startPoint y: 70, endPoint x: 251, endPoint y: 100, distance: 397.1
click at [647, 72] on div "Is Upcoming No Add Filter Bulk Actions Export New Event" at bounding box center [875, 69] width 1362 height 23
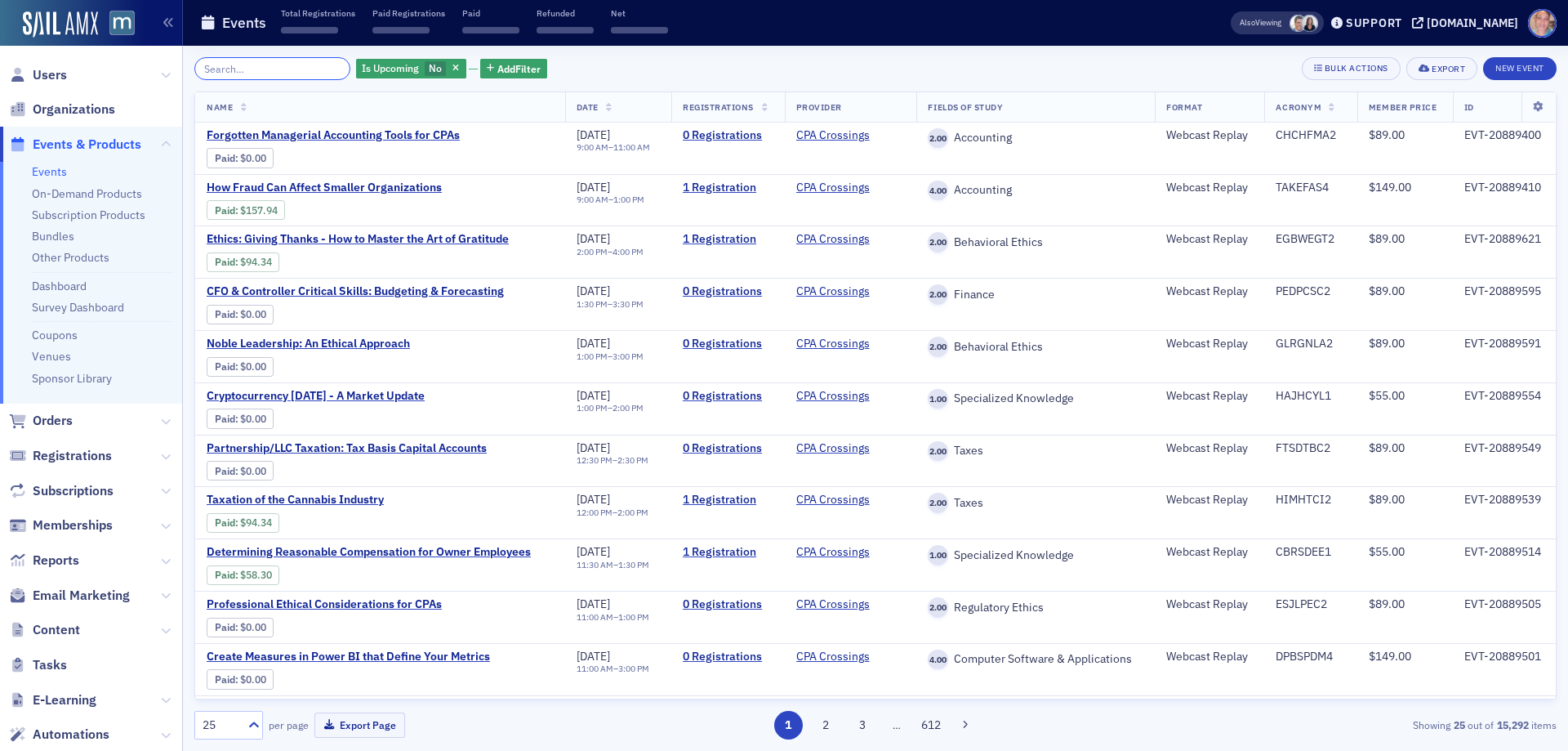
click at [253, 70] on input "search" at bounding box center [272, 69] width 156 height 23
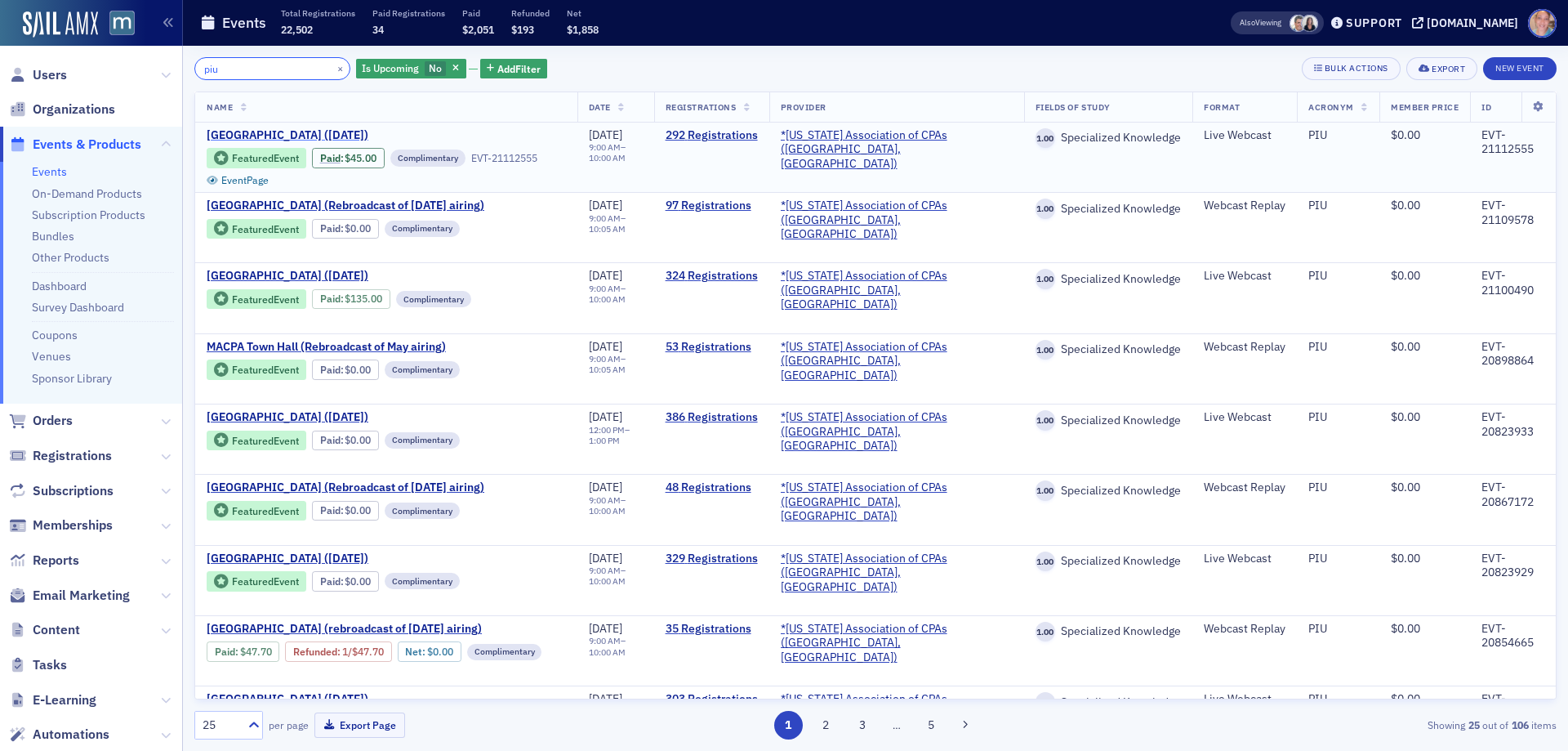
type input "piu"
click at [299, 130] on span "[GEOGRAPHIC_DATA] ([DATE])" at bounding box center [343, 136] width 274 height 15
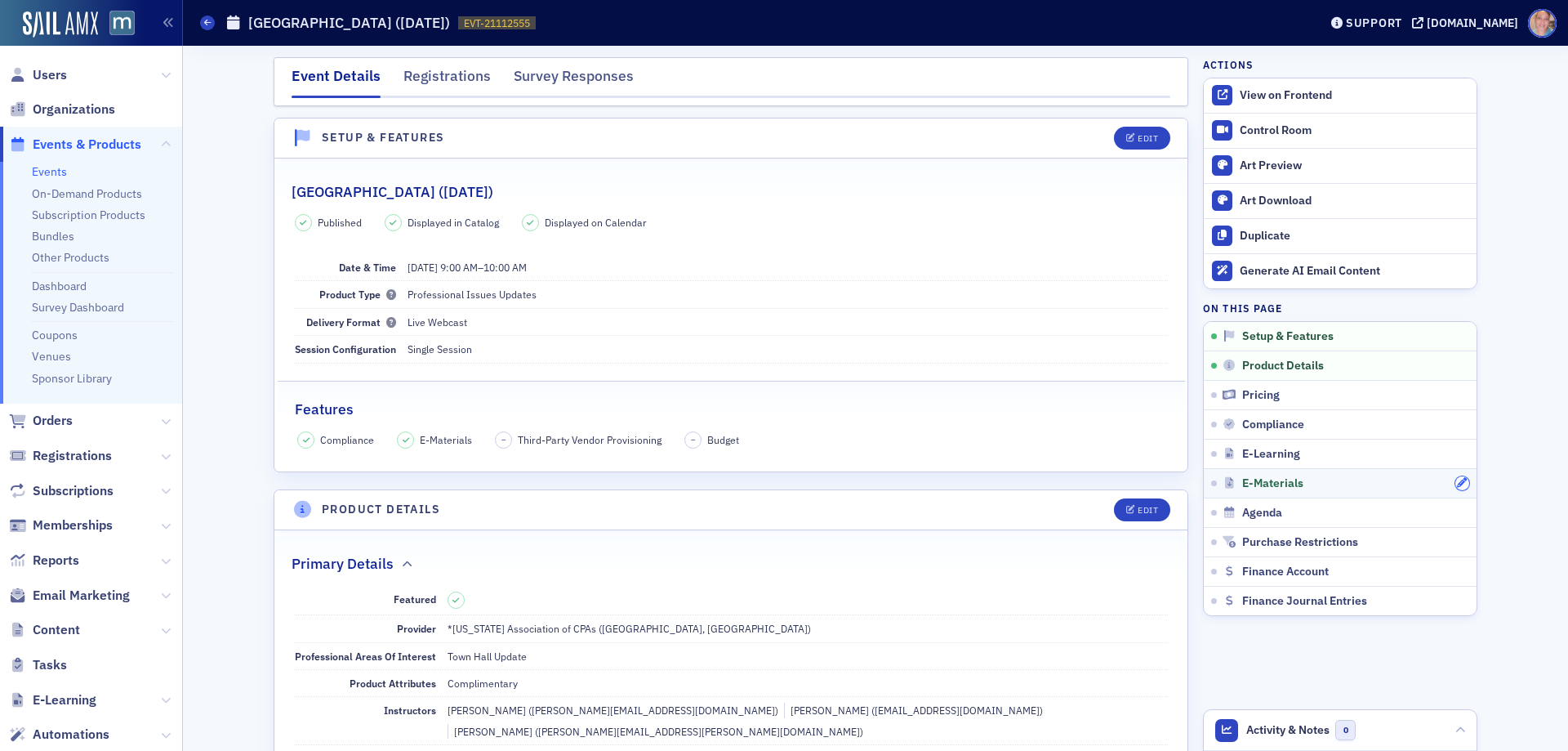
click at [1458, 482] on icon "button" at bounding box center [1462, 483] width 9 height 9
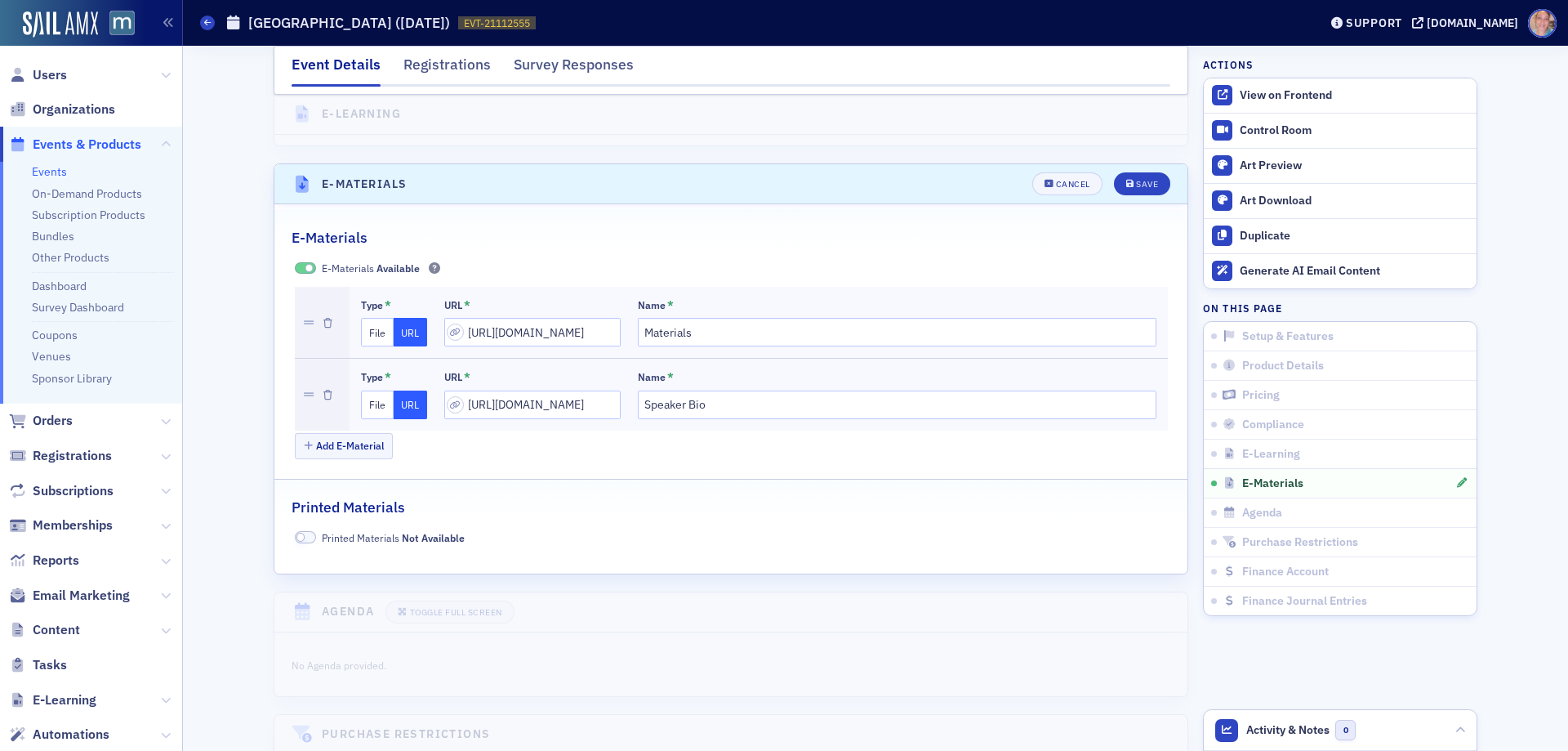
scroll to position [2398, 0]
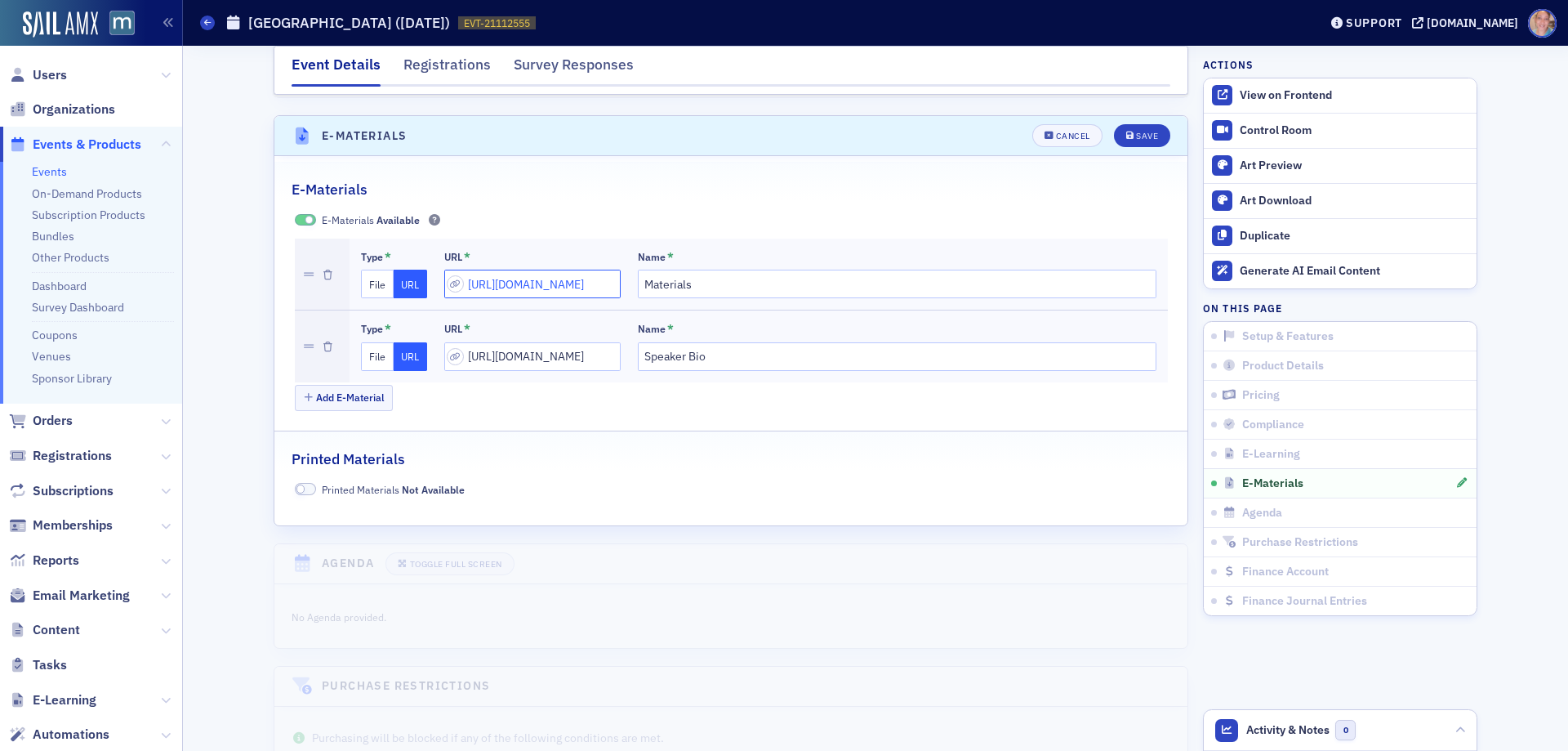
click at [528, 269] on input "[URL][DOMAIN_NAME]" at bounding box center [532, 284] width 176 height 28
drag, startPoint x: 1131, startPoint y: 116, endPoint x: 1140, endPoint y: 116, distance: 9.0
click at [1136, 131] on div "Save" at bounding box center [1147, 136] width 22 height 9
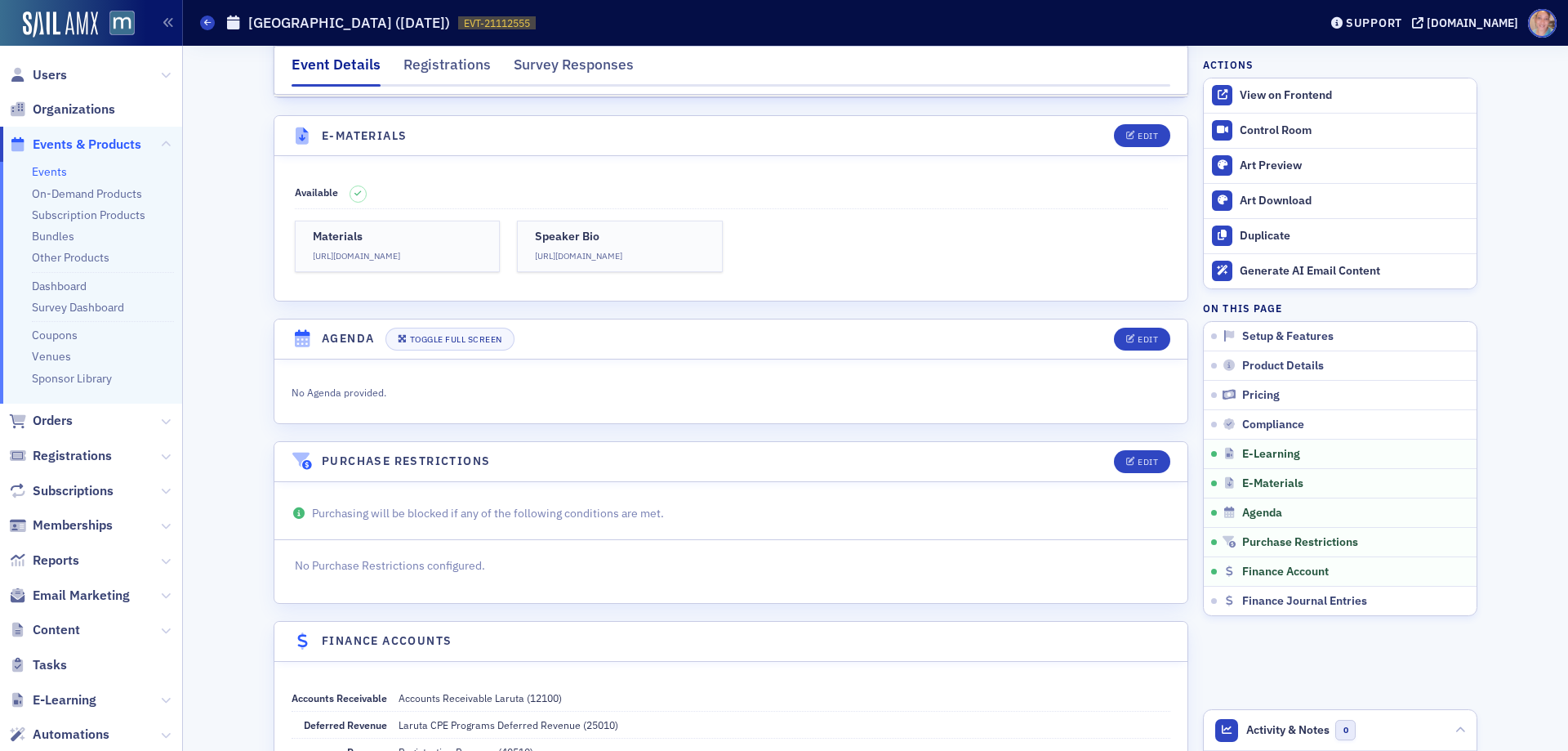
drag, startPoint x: 52, startPoint y: 176, endPoint x: 185, endPoint y: 166, distance: 133.4
click at [52, 174] on link "Events" at bounding box center [49, 172] width 35 height 15
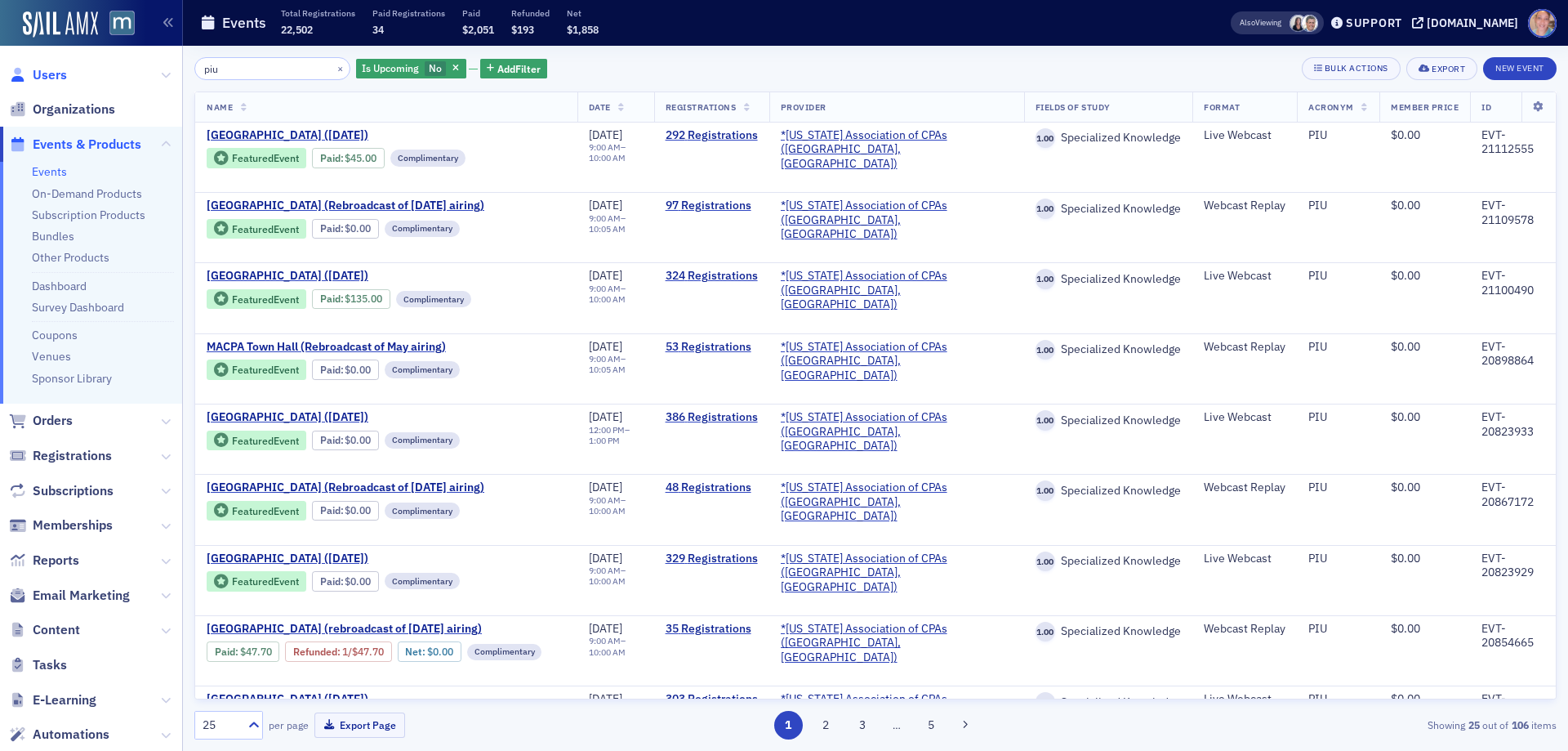
click at [49, 75] on span "Users" at bounding box center [50, 74] width 35 height 18
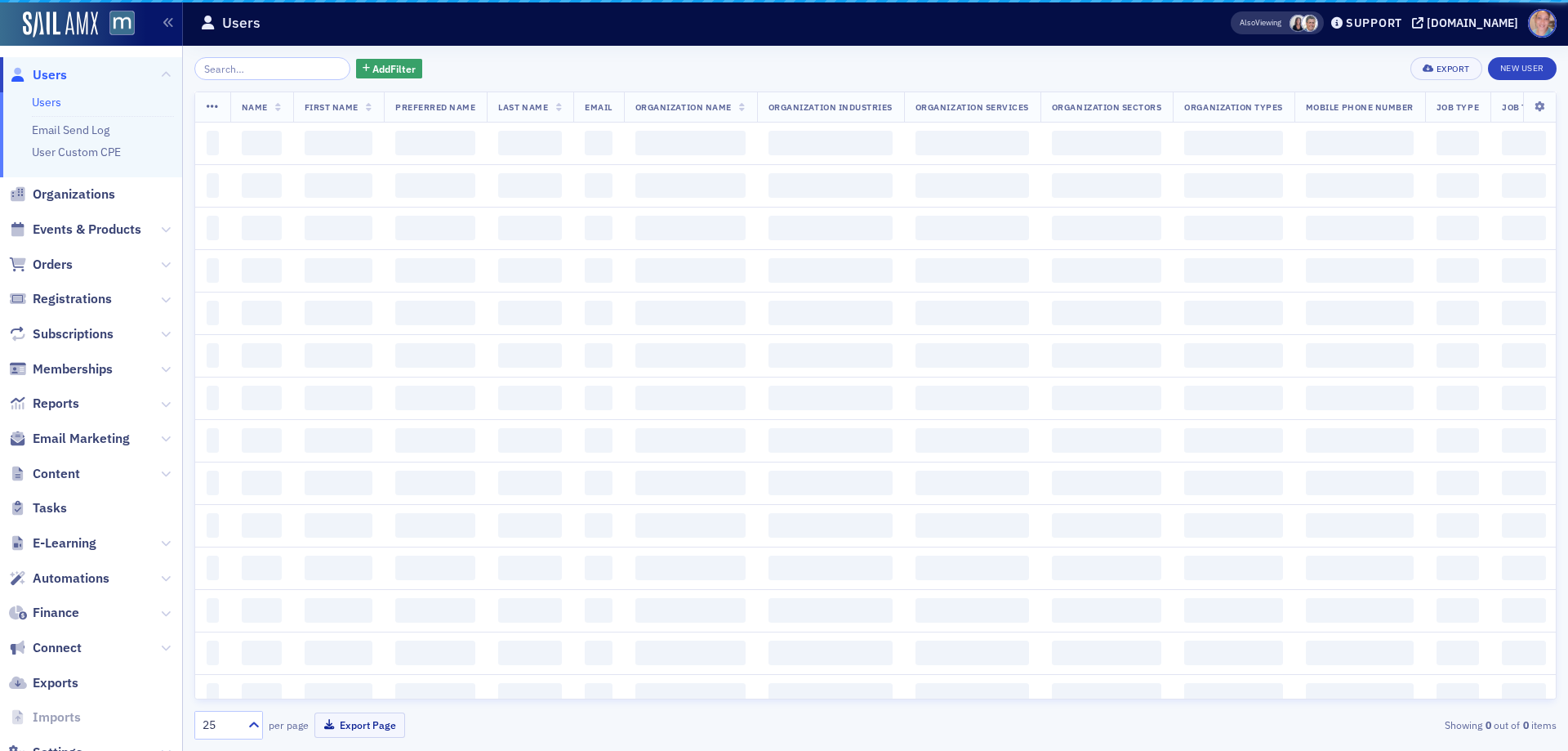
click at [272, 68] on input "search" at bounding box center [272, 69] width 156 height 23
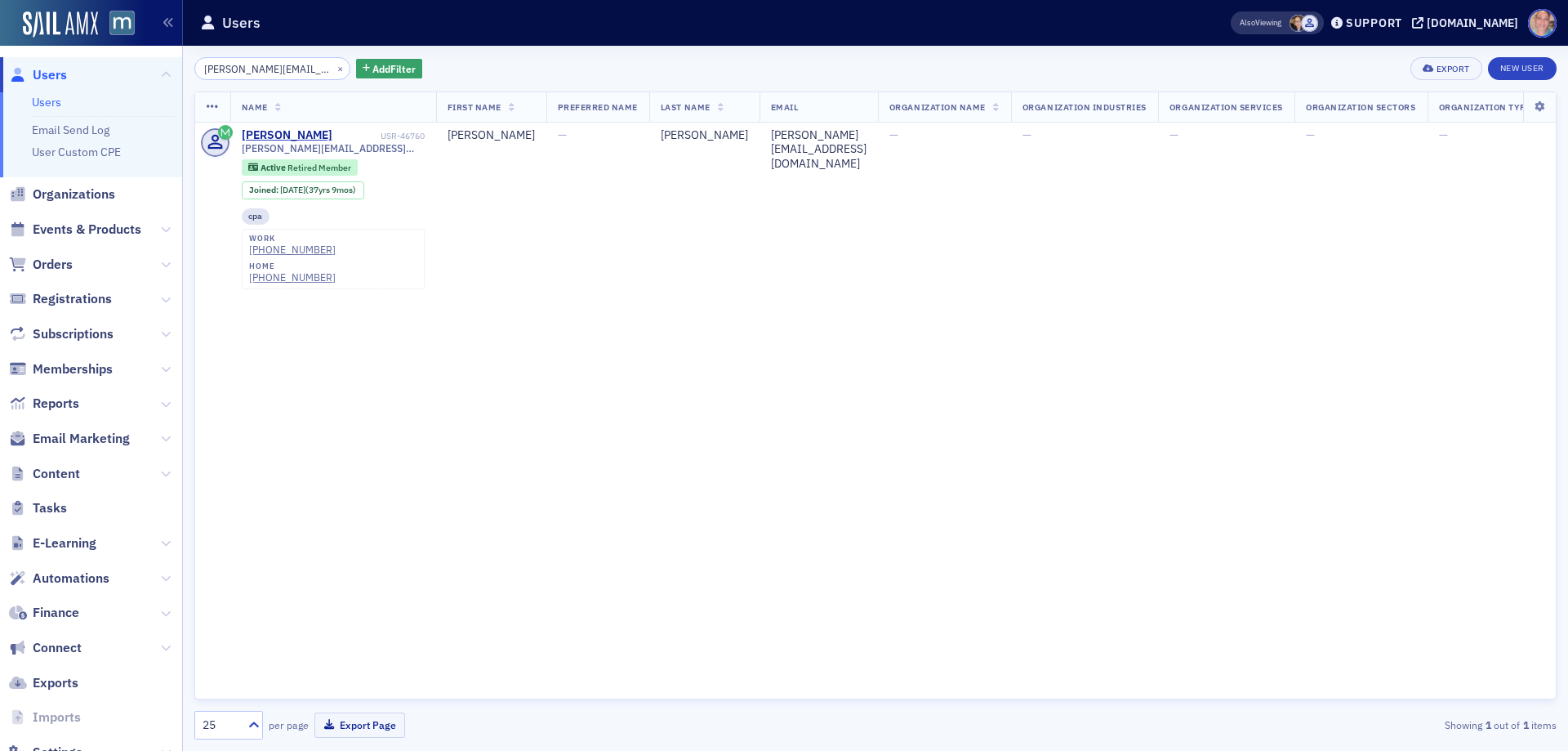
scroll to position [0, 21]
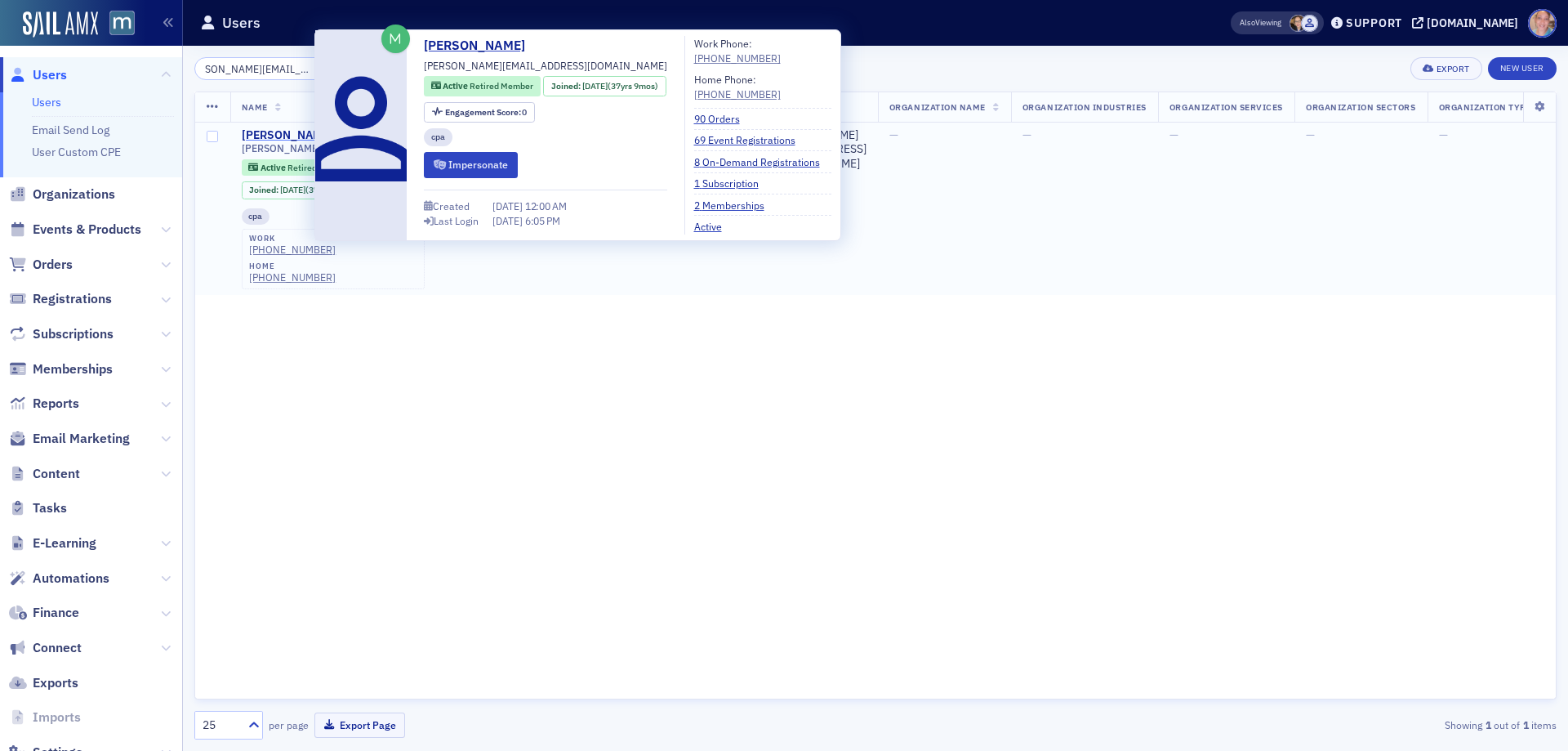
type input "[PERSON_NAME][EMAIL_ADDRESS][DOMAIN_NAME]"
click at [268, 134] on div "[PERSON_NAME]" at bounding box center [287, 136] width 91 height 15
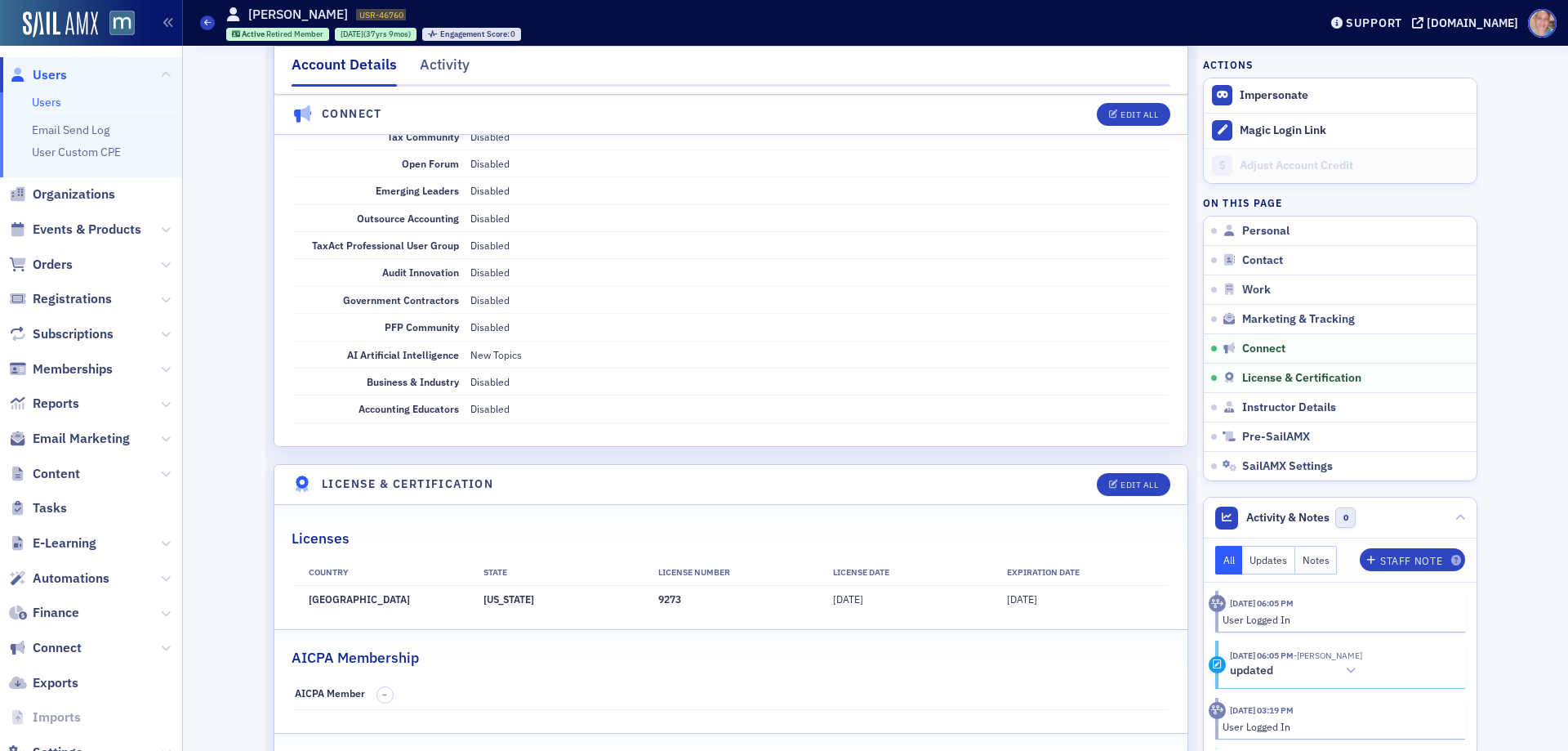
scroll to position [3023, 0]
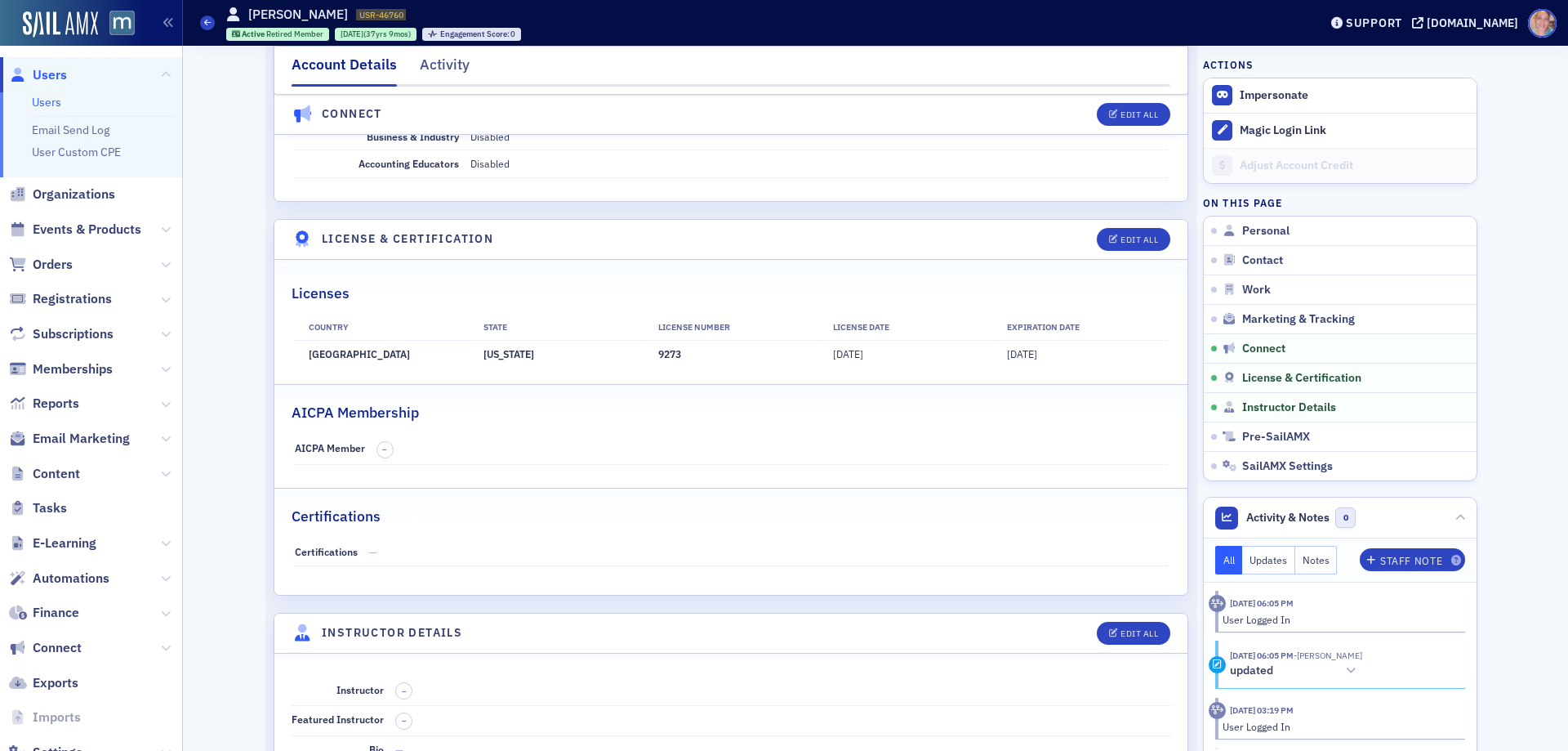
click at [60, 98] on link "Users" at bounding box center [46, 102] width 29 height 15
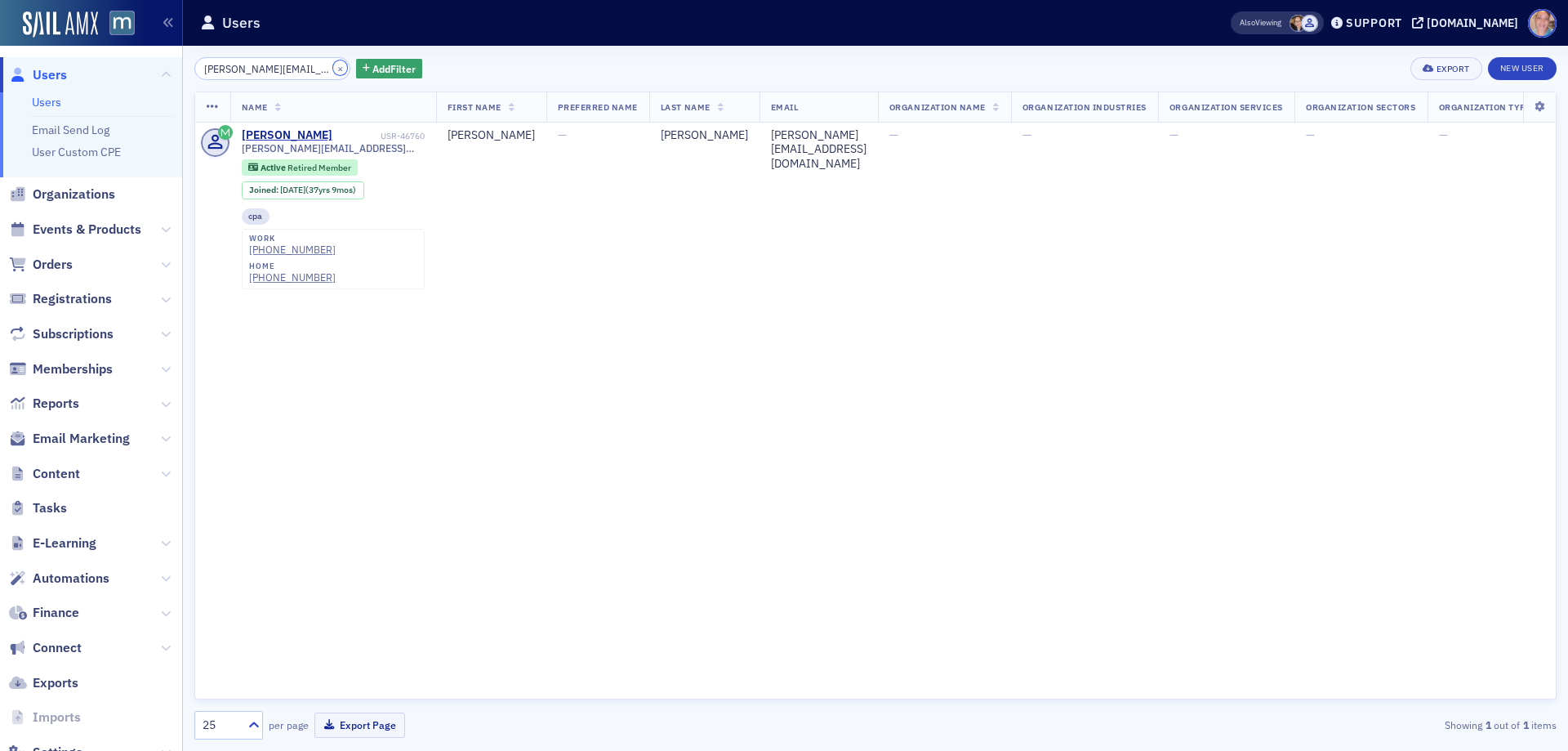
drag, startPoint x: 320, startPoint y: 66, endPoint x: 267, endPoint y: 65, distance: 53.0
click at [333, 66] on button "×" at bounding box center [341, 68] width 15 height 15
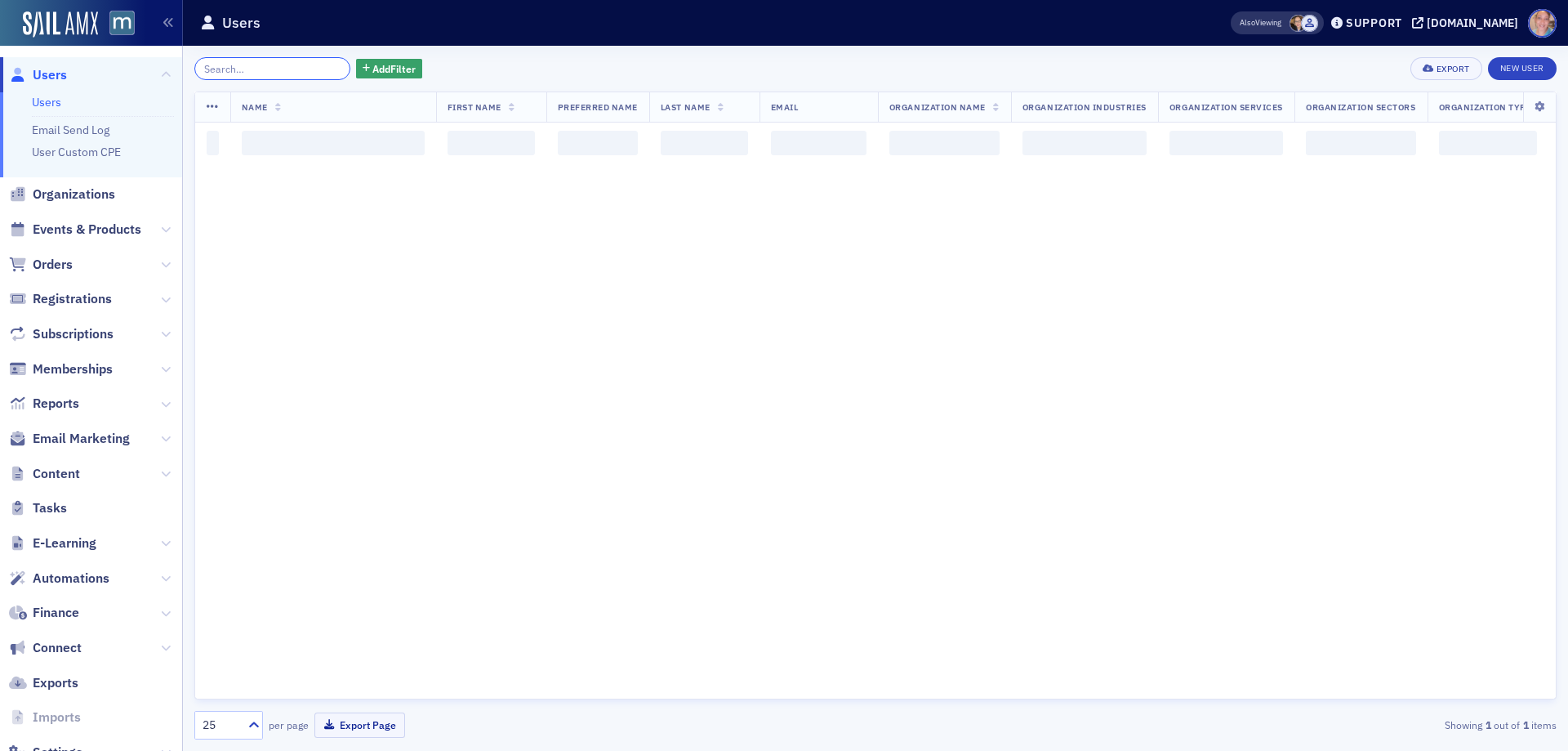
click at [256, 64] on input "search" at bounding box center [272, 69] width 156 height 23
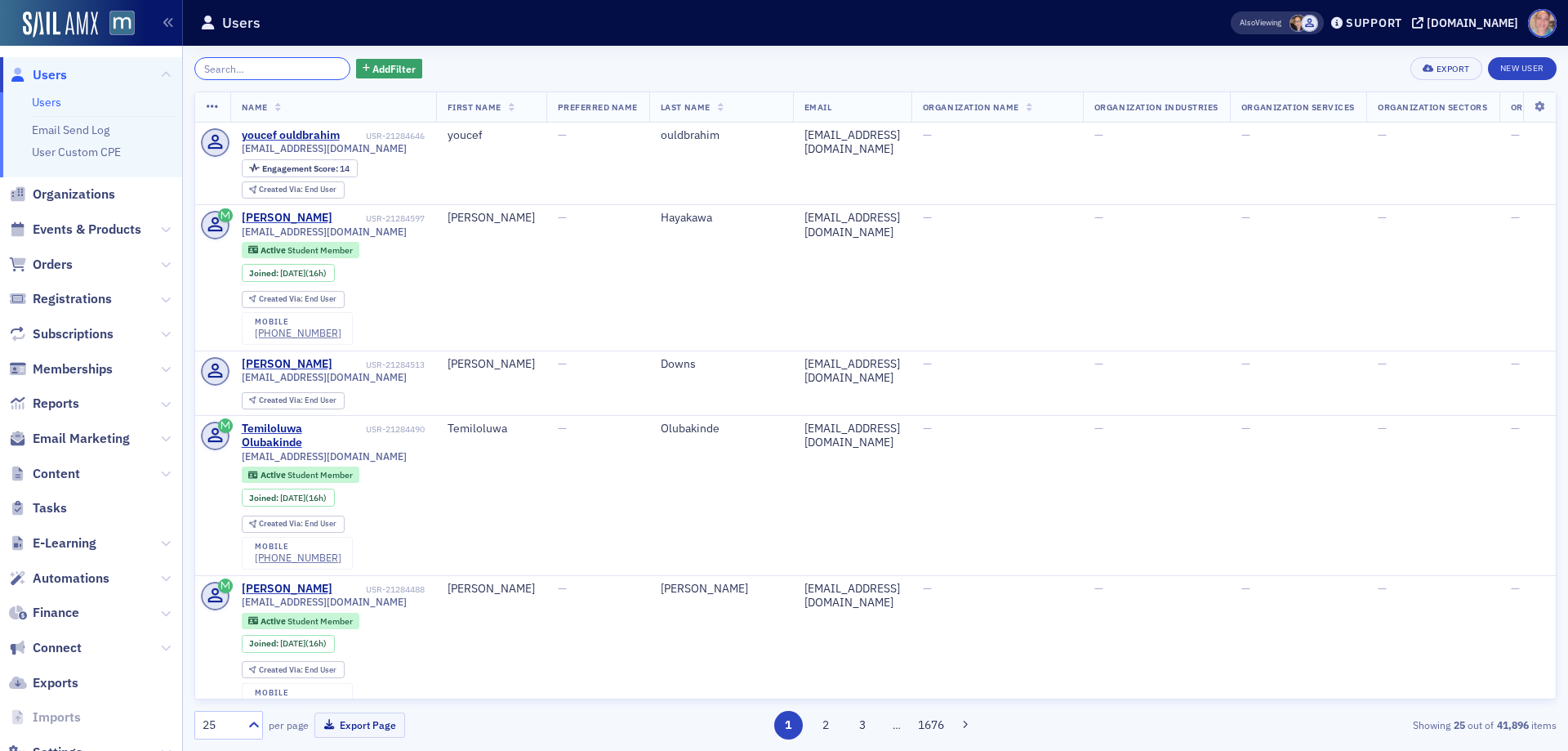
paste input "[EMAIL_ADDRESS][DOMAIN_NAME]"
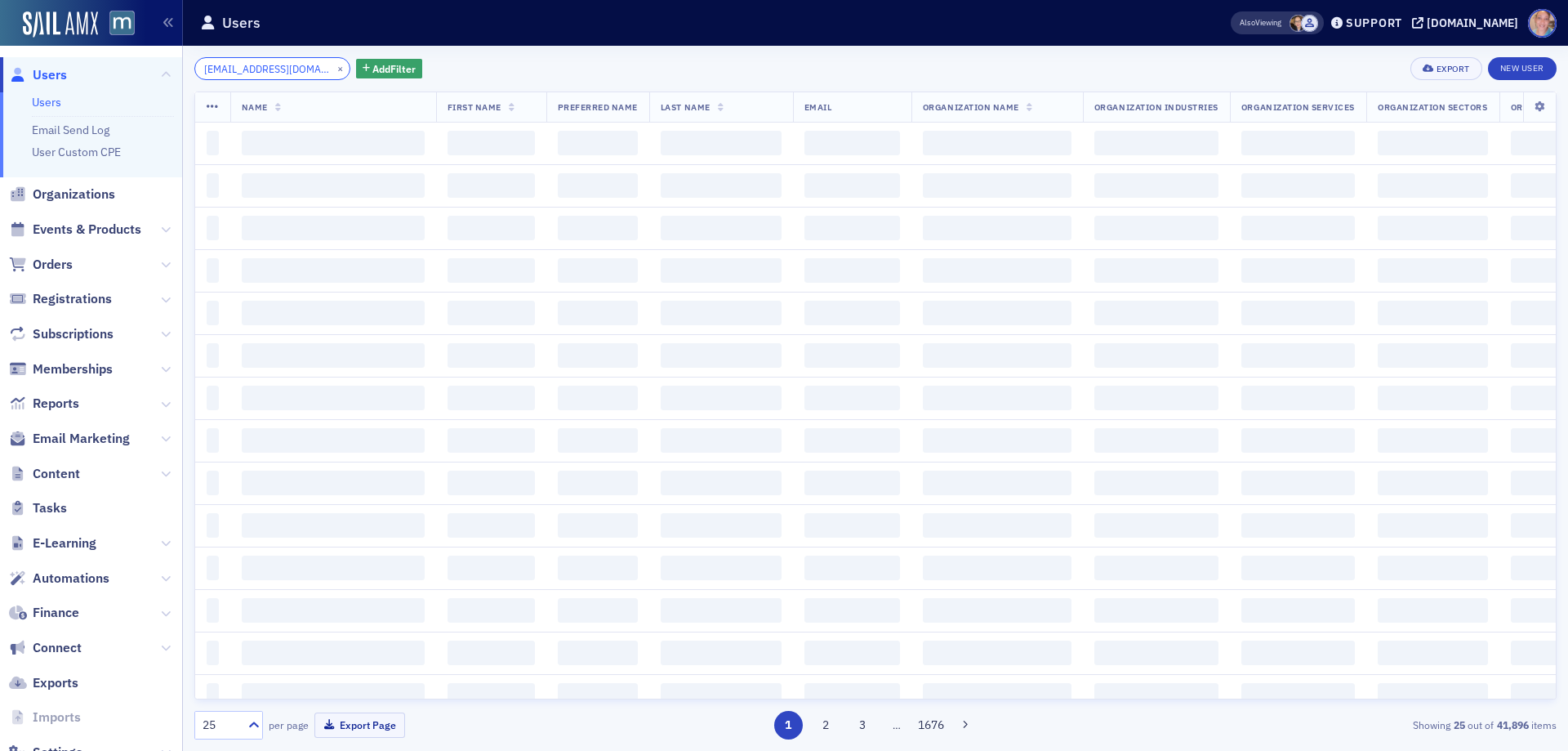
scroll to position [0, 28]
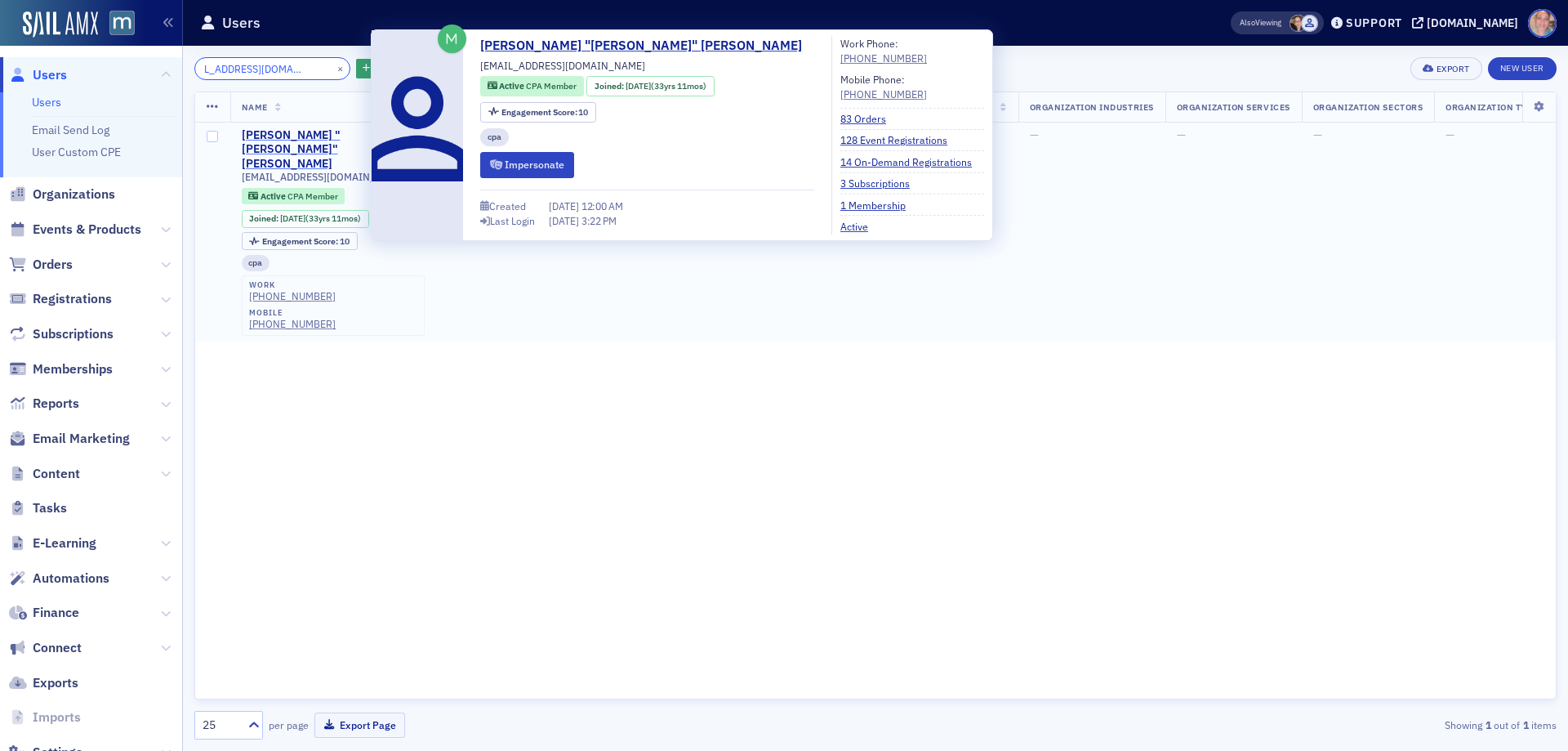
type input "[EMAIL_ADDRESS][DOMAIN_NAME]"
click at [296, 131] on div "[PERSON_NAME] "[PERSON_NAME]" [PERSON_NAME]" at bounding box center [310, 150] width 135 height 43
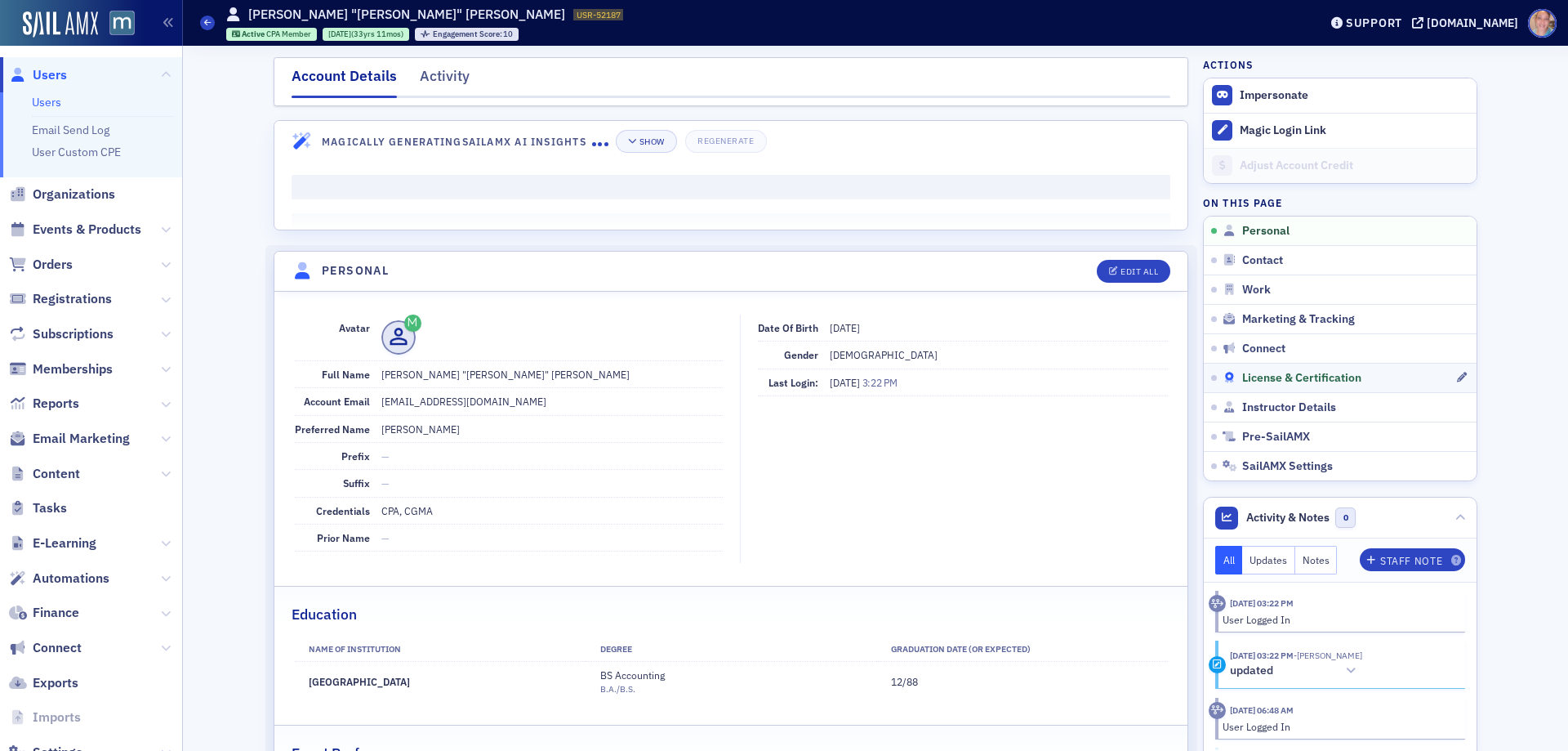
click at [1325, 379] on span "License & Certification" at bounding box center [1302, 378] width 119 height 15
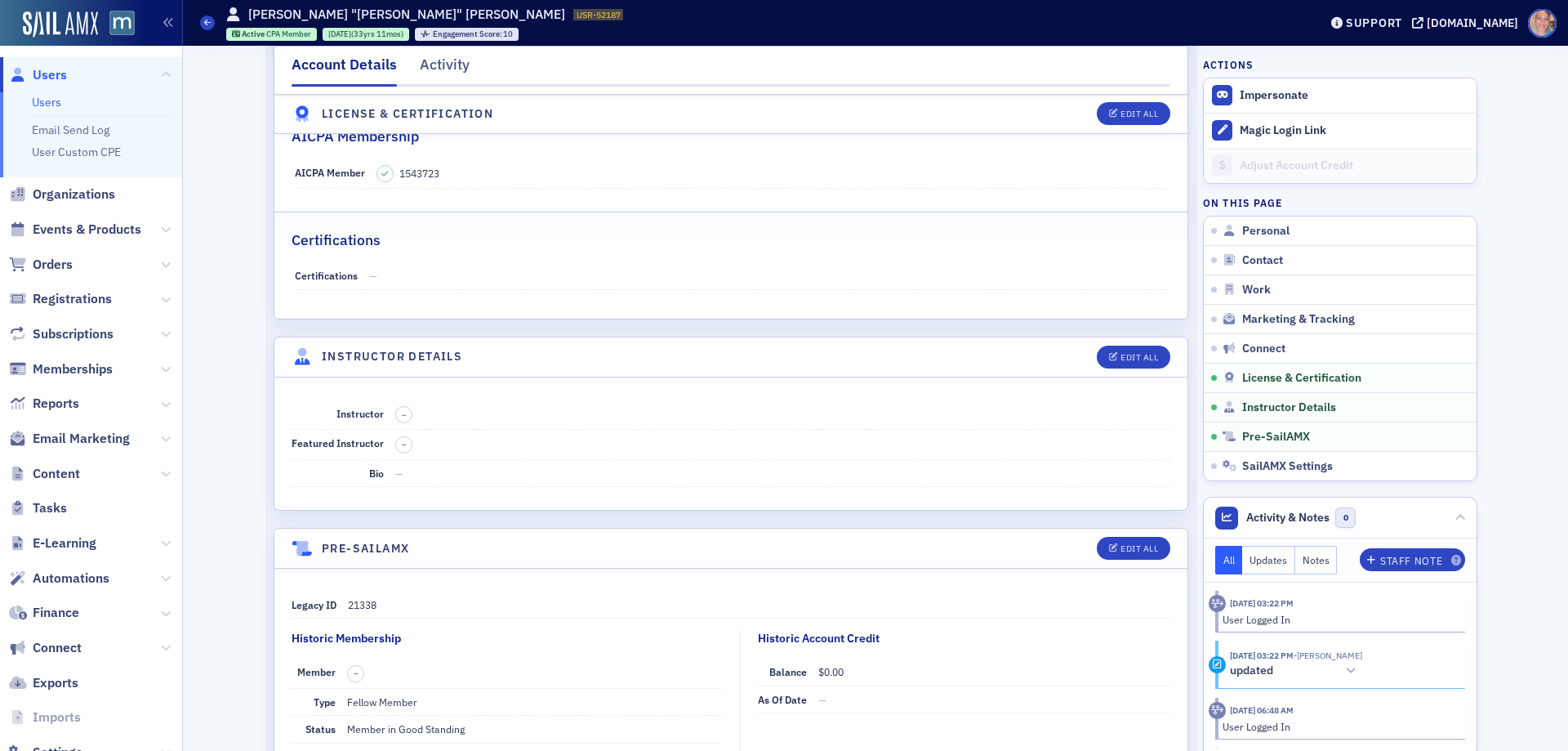
scroll to position [3298, 0]
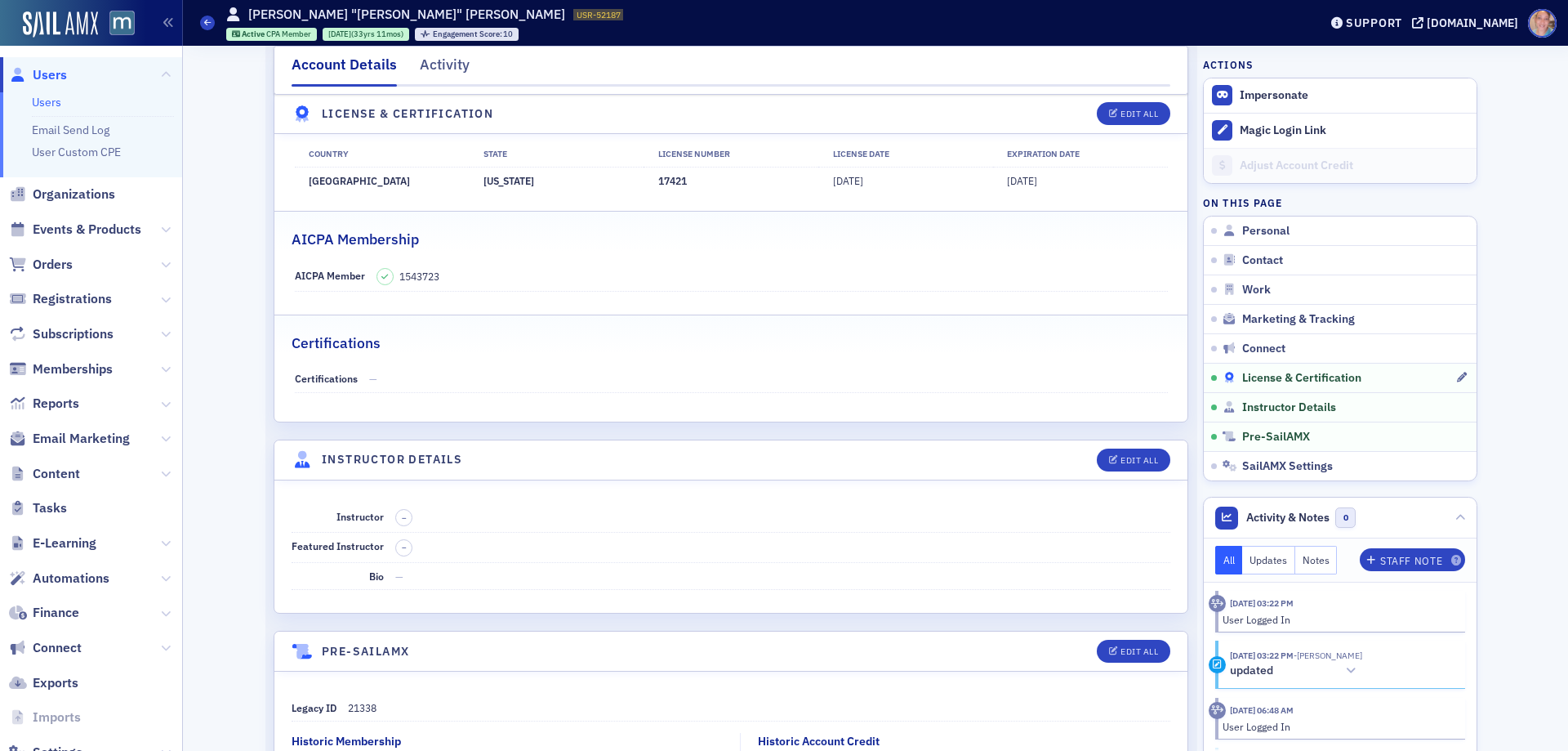
click at [1317, 375] on span "License & Certification" at bounding box center [1302, 378] width 119 height 15
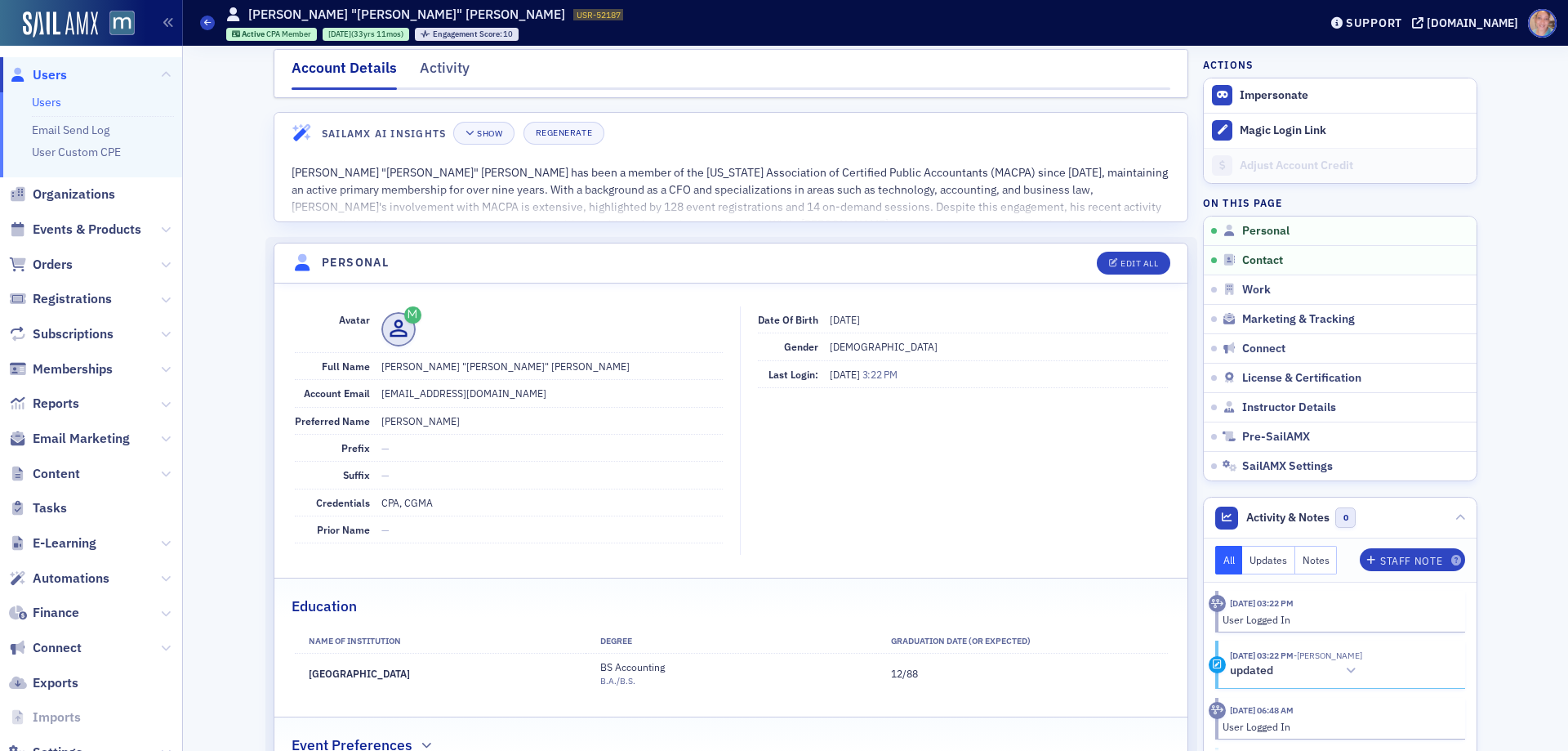
scroll to position [0, 0]
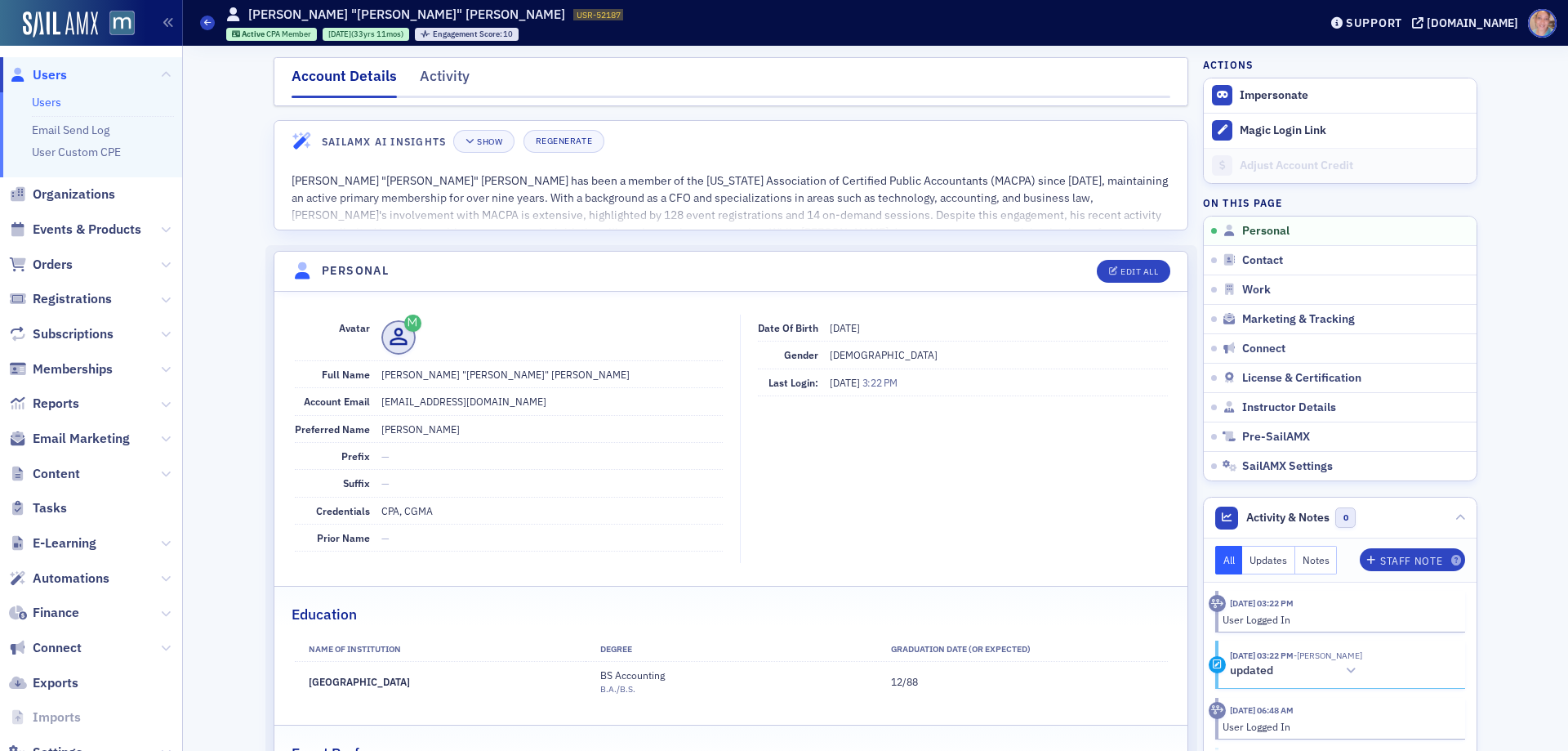
click at [53, 101] on link "Users" at bounding box center [46, 102] width 29 height 15
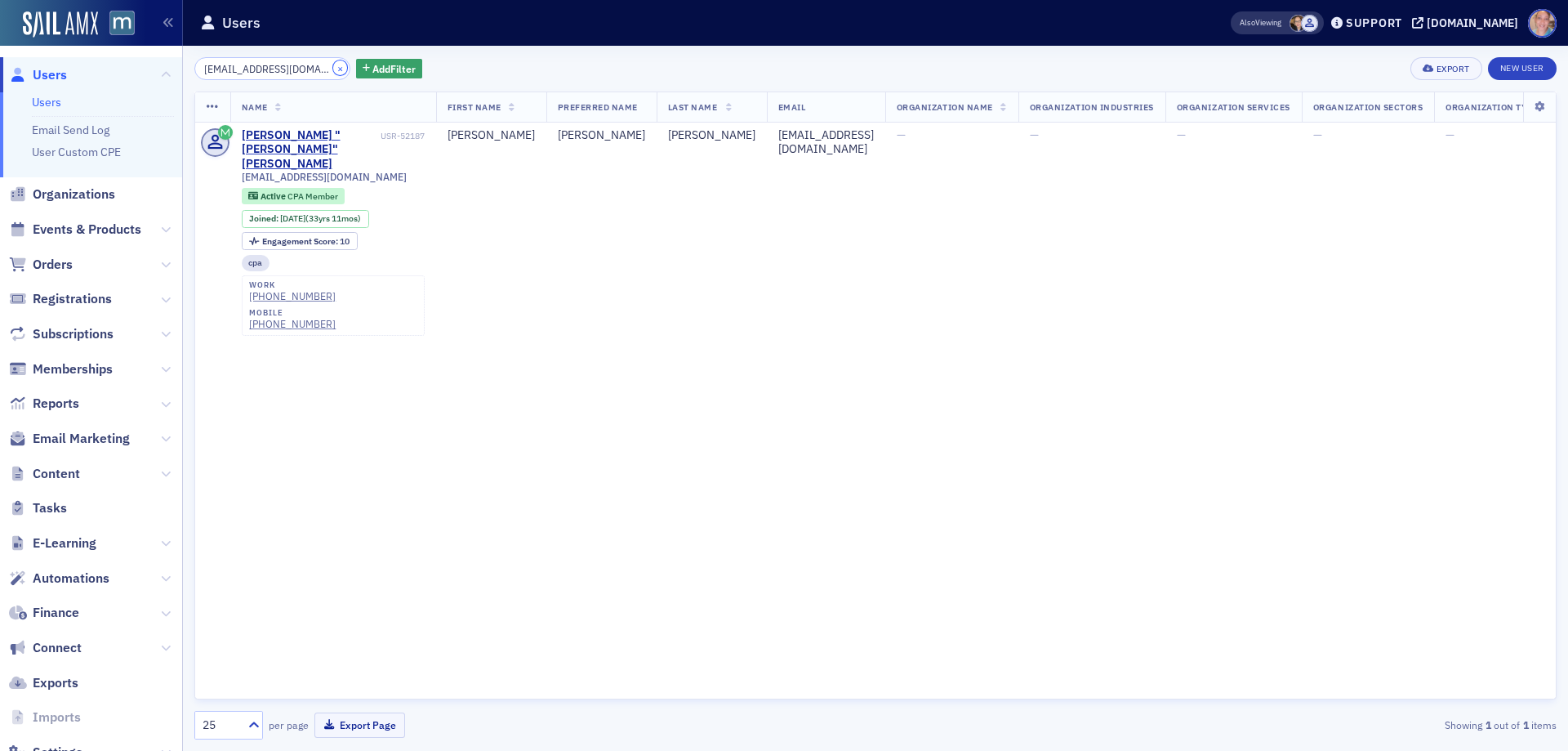
click at [333, 67] on button "×" at bounding box center [341, 68] width 15 height 15
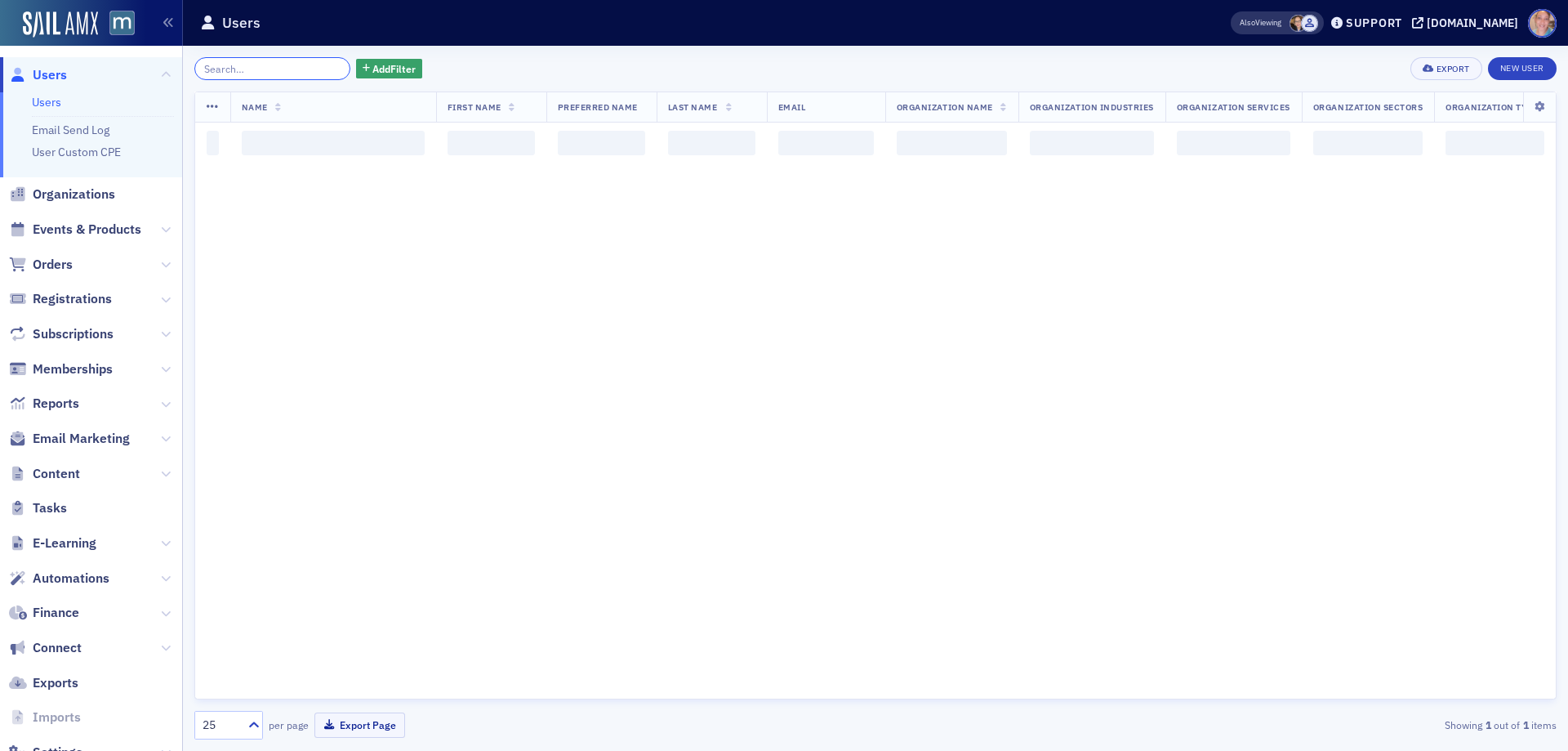
click at [243, 66] on input "search" at bounding box center [272, 69] width 156 height 23
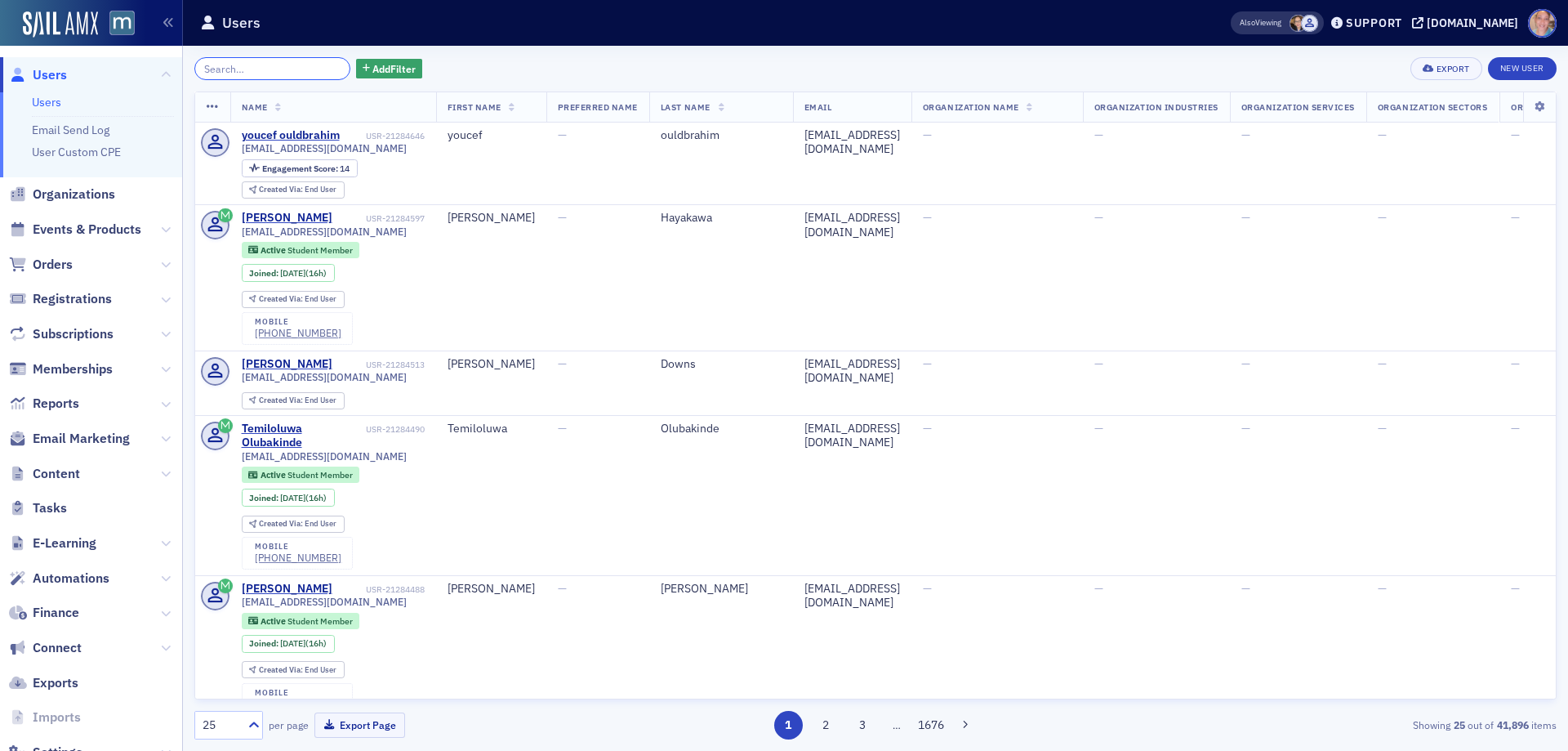
paste input "[EMAIL_ADDRESS][DOMAIN_NAME]"
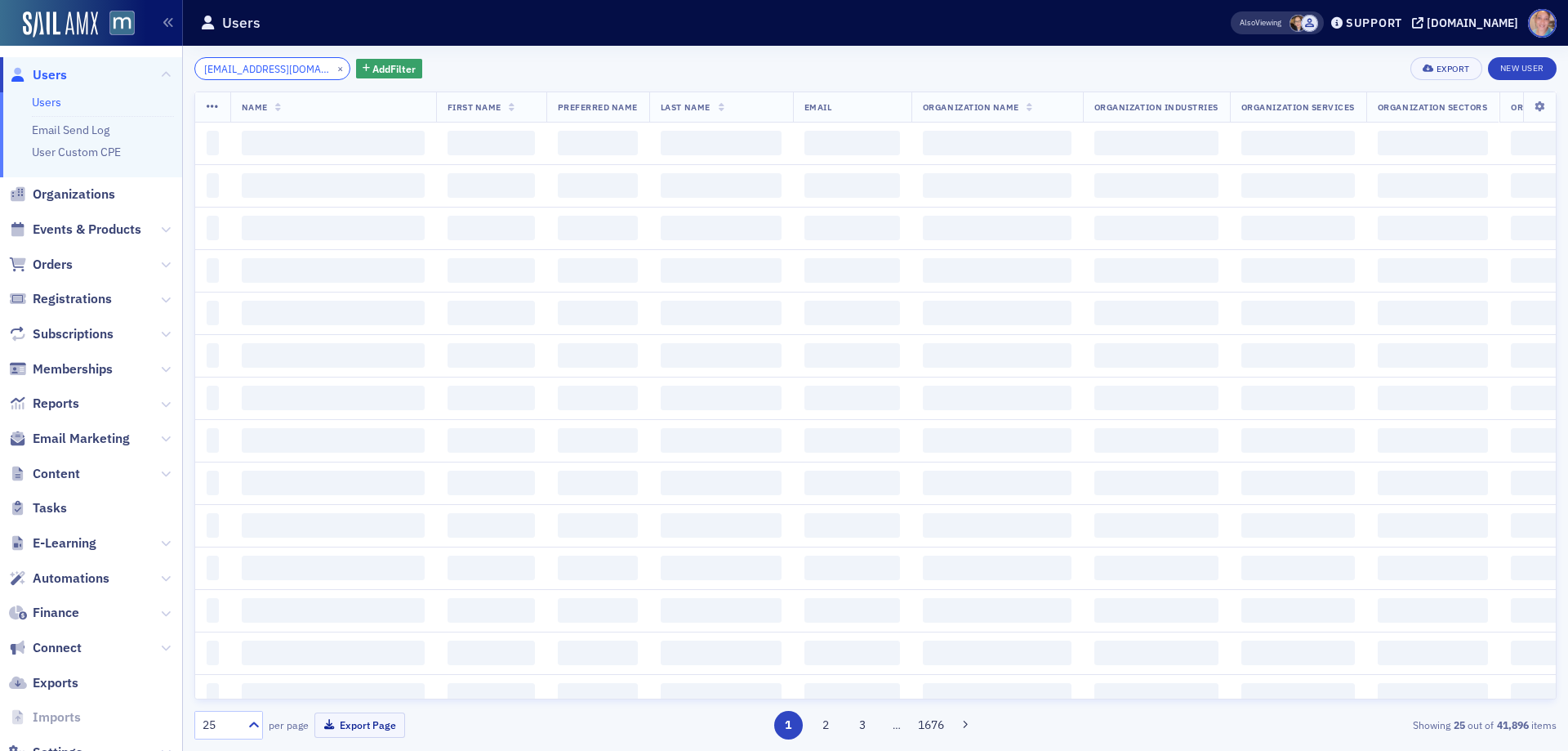
scroll to position [0, 2]
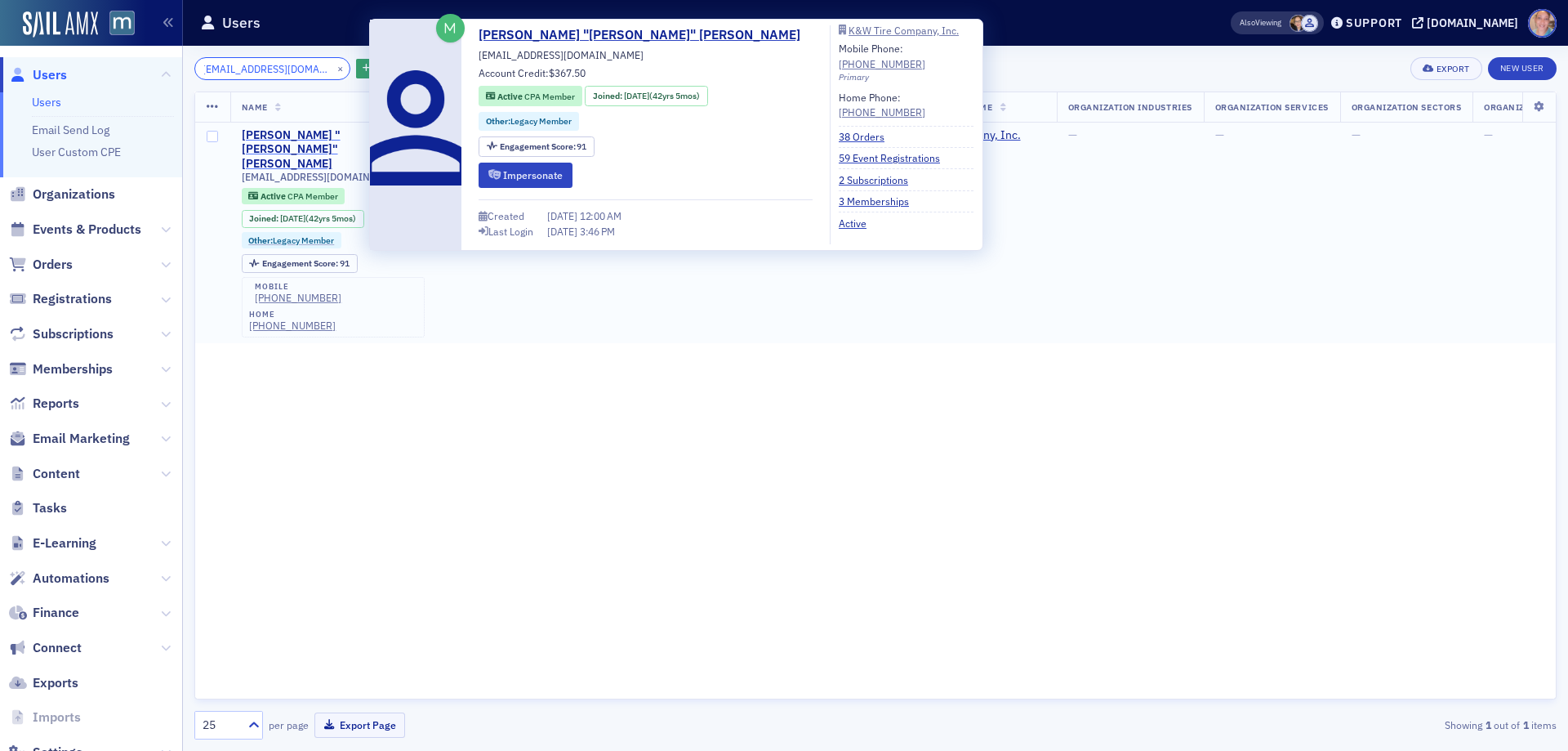
type input "[EMAIL_ADDRESS][DOMAIN_NAME]"
click at [276, 139] on div "[PERSON_NAME] "[PERSON_NAME]" [PERSON_NAME]" at bounding box center [310, 150] width 135 height 43
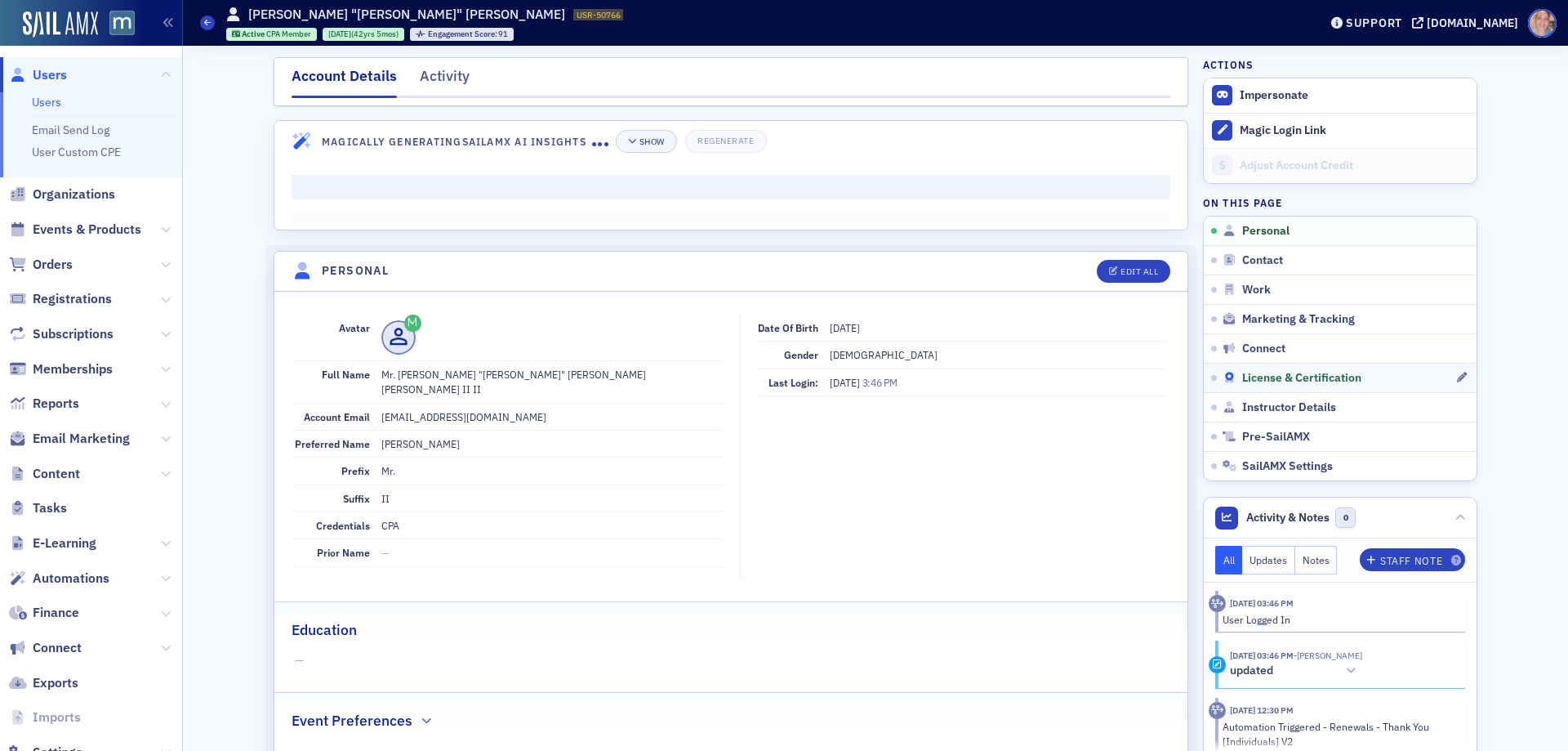
click at [1318, 380] on span "License & Certification" at bounding box center [1302, 378] width 119 height 15
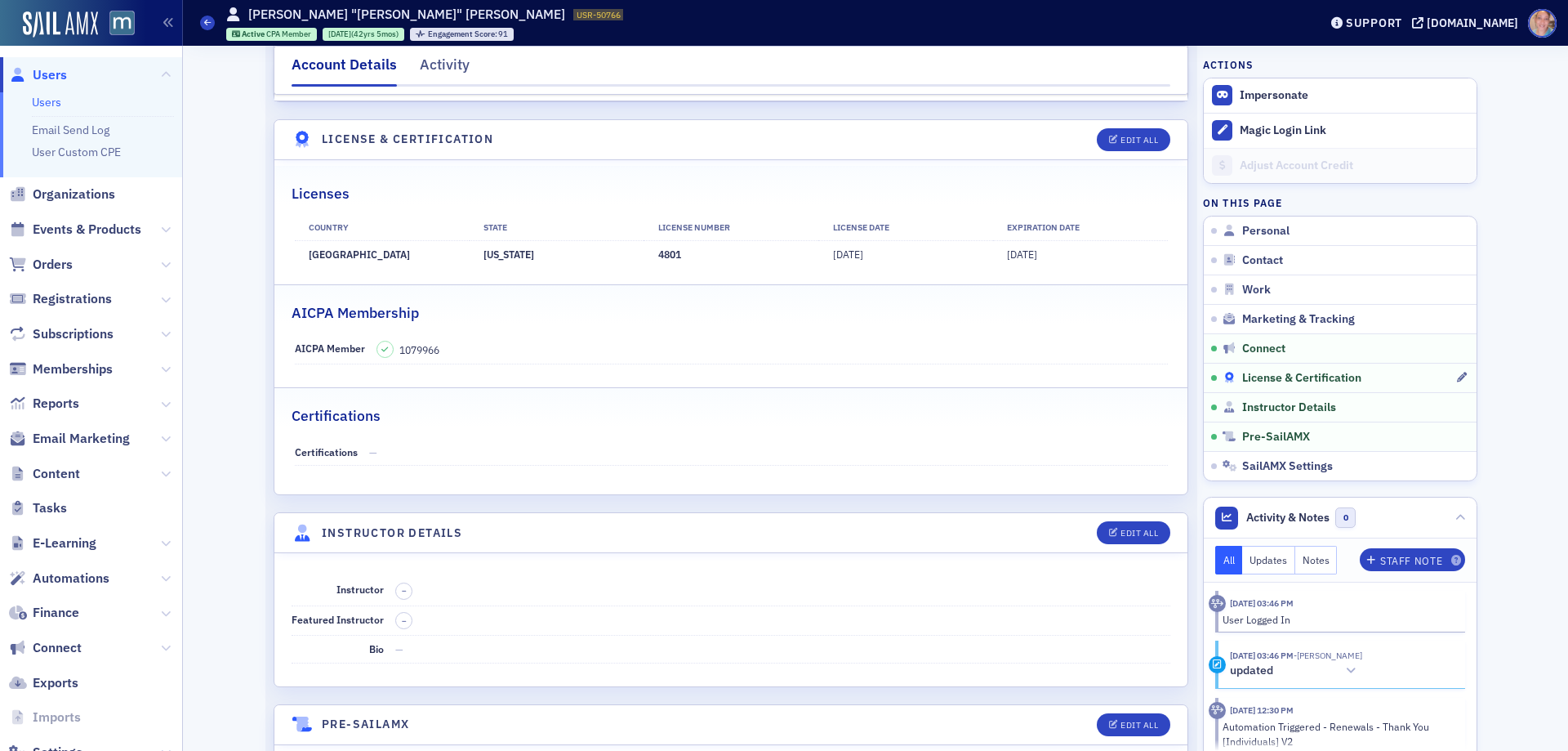
scroll to position [3201, 0]
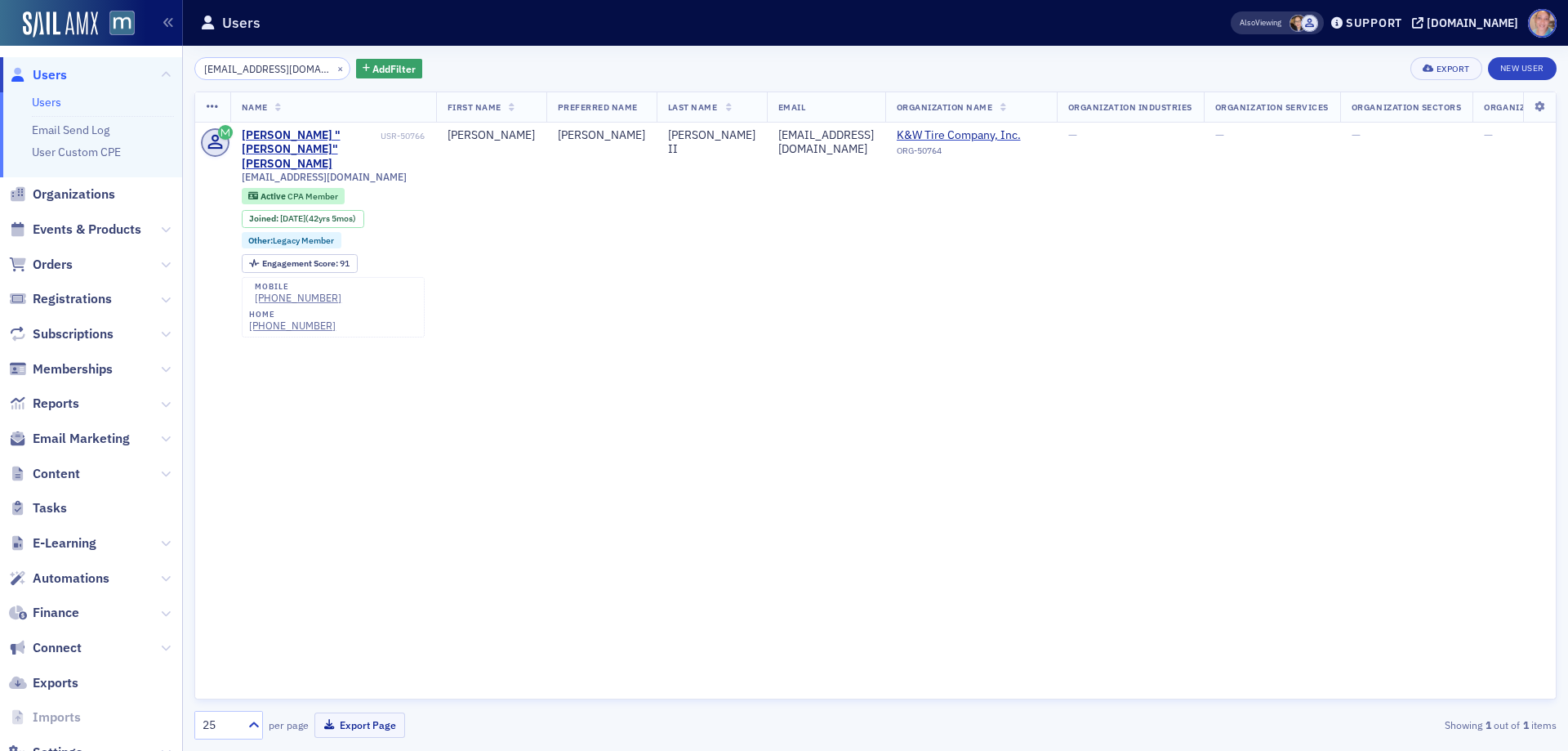
scroll to position [0, 1]
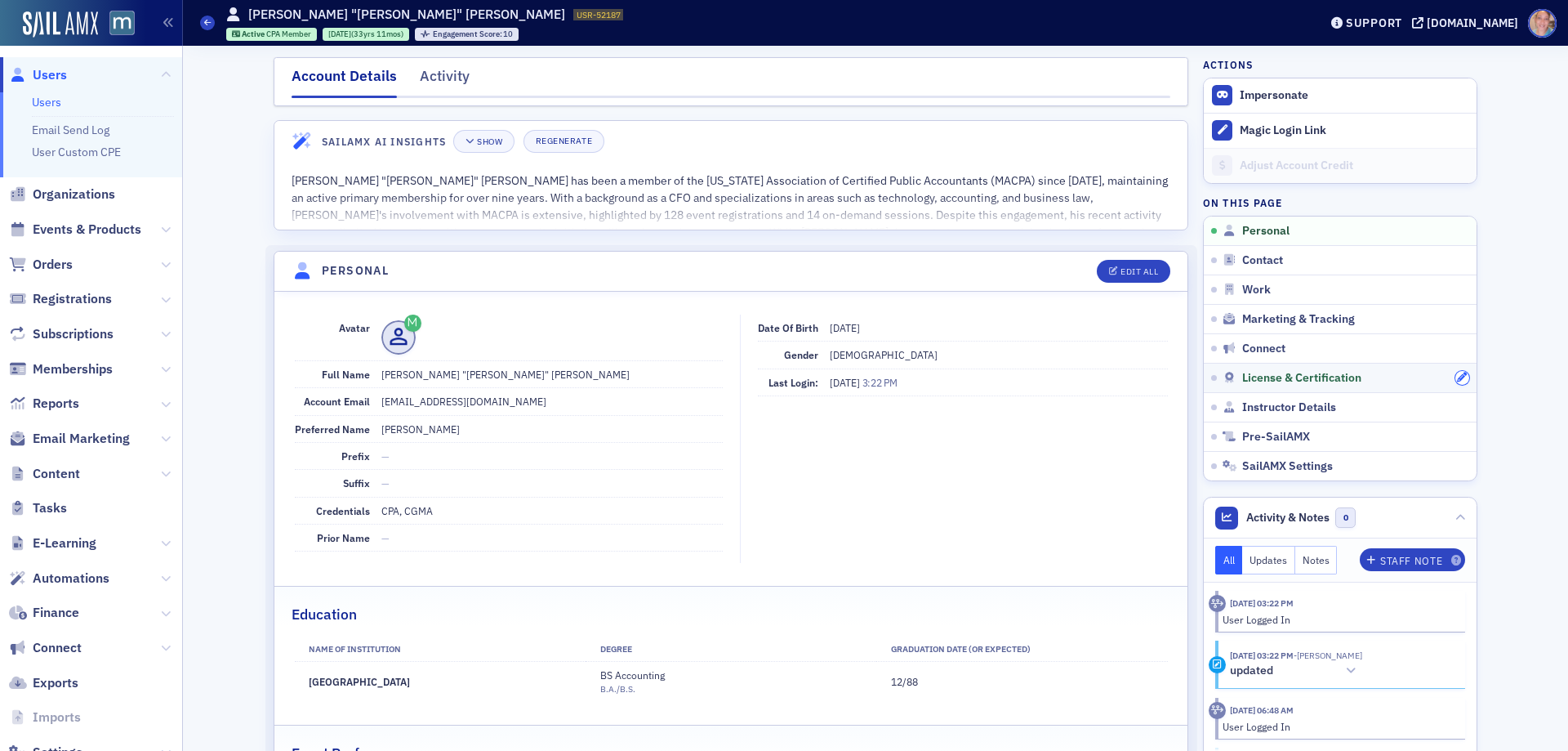
click at [1457, 378] on icon "button" at bounding box center [1462, 377] width 9 height 9
select select "US"
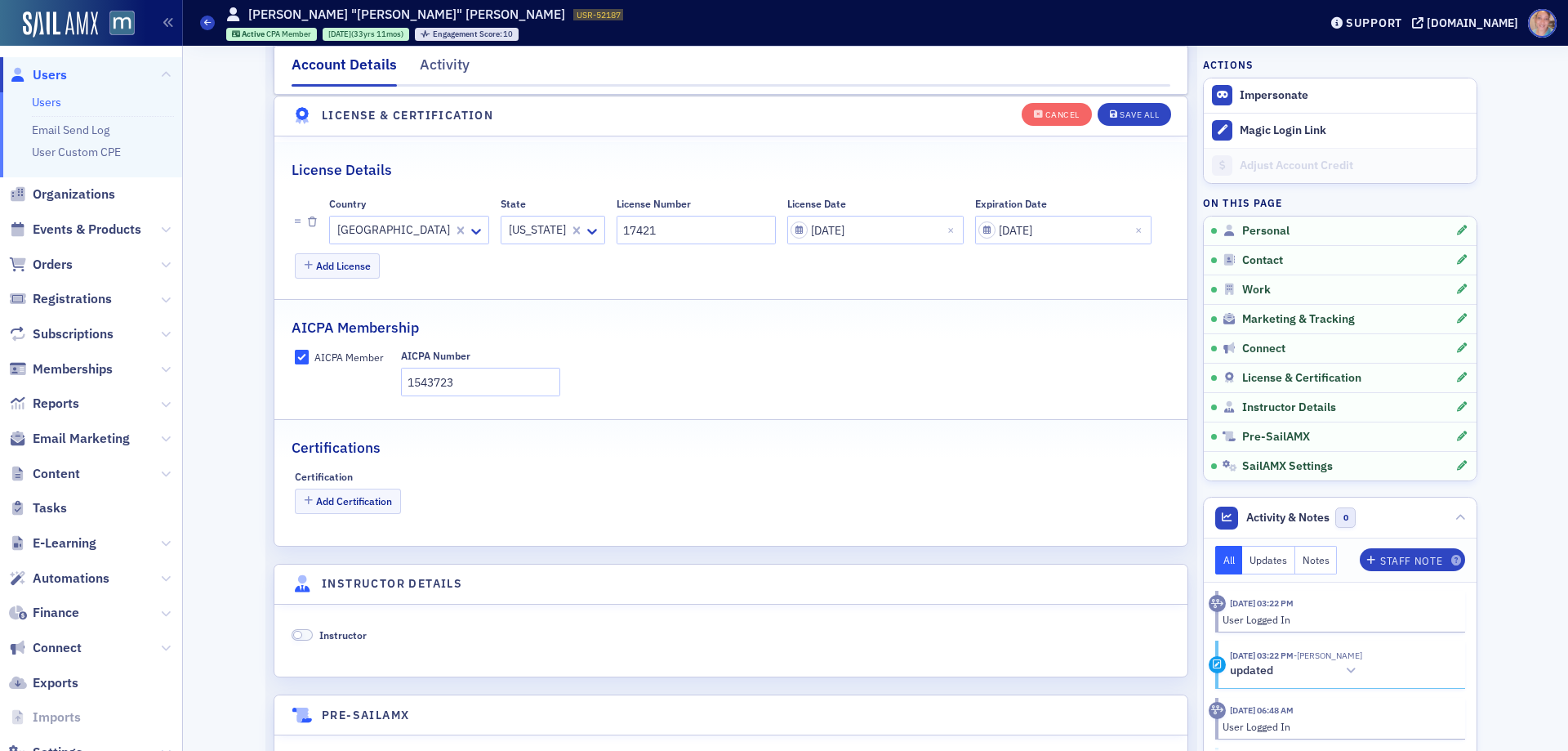
scroll to position [3776, 0]
click at [1045, 111] on div "Cancel" at bounding box center [1062, 115] width 35 height 9
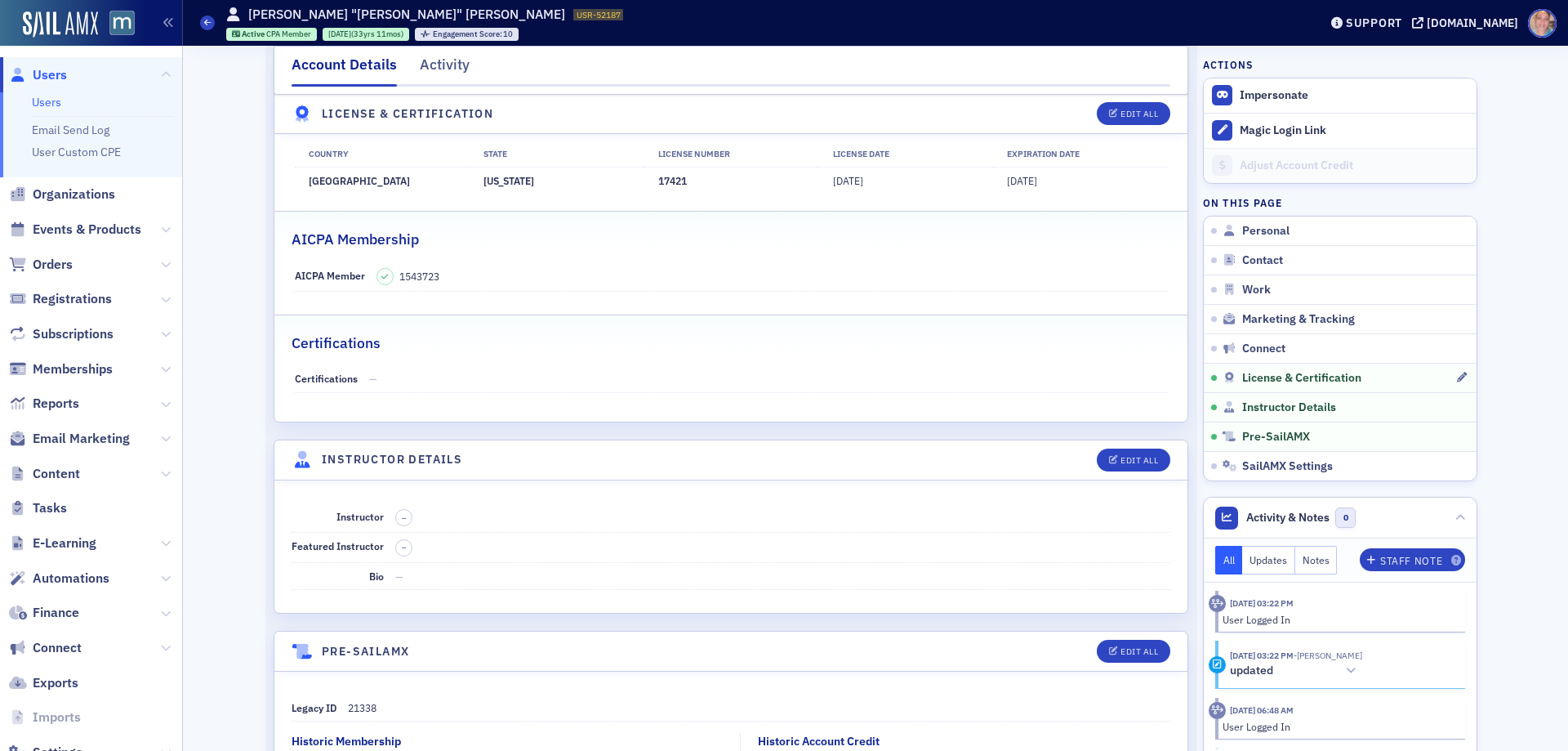
scroll to position [3134, 0]
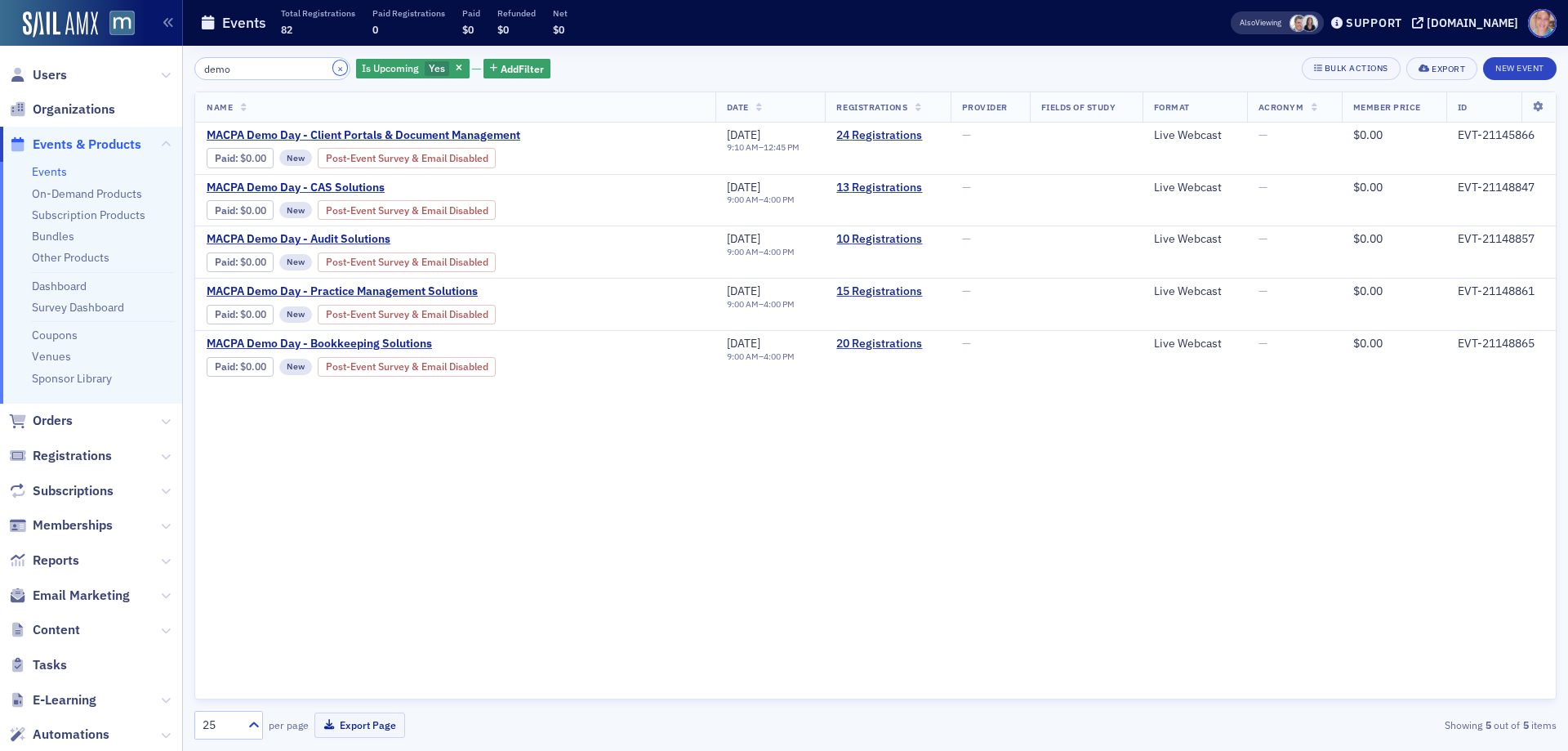
click at [333, 66] on button "×" at bounding box center [341, 68] width 15 height 15
